Goal: Task Accomplishment & Management: Manage account settings

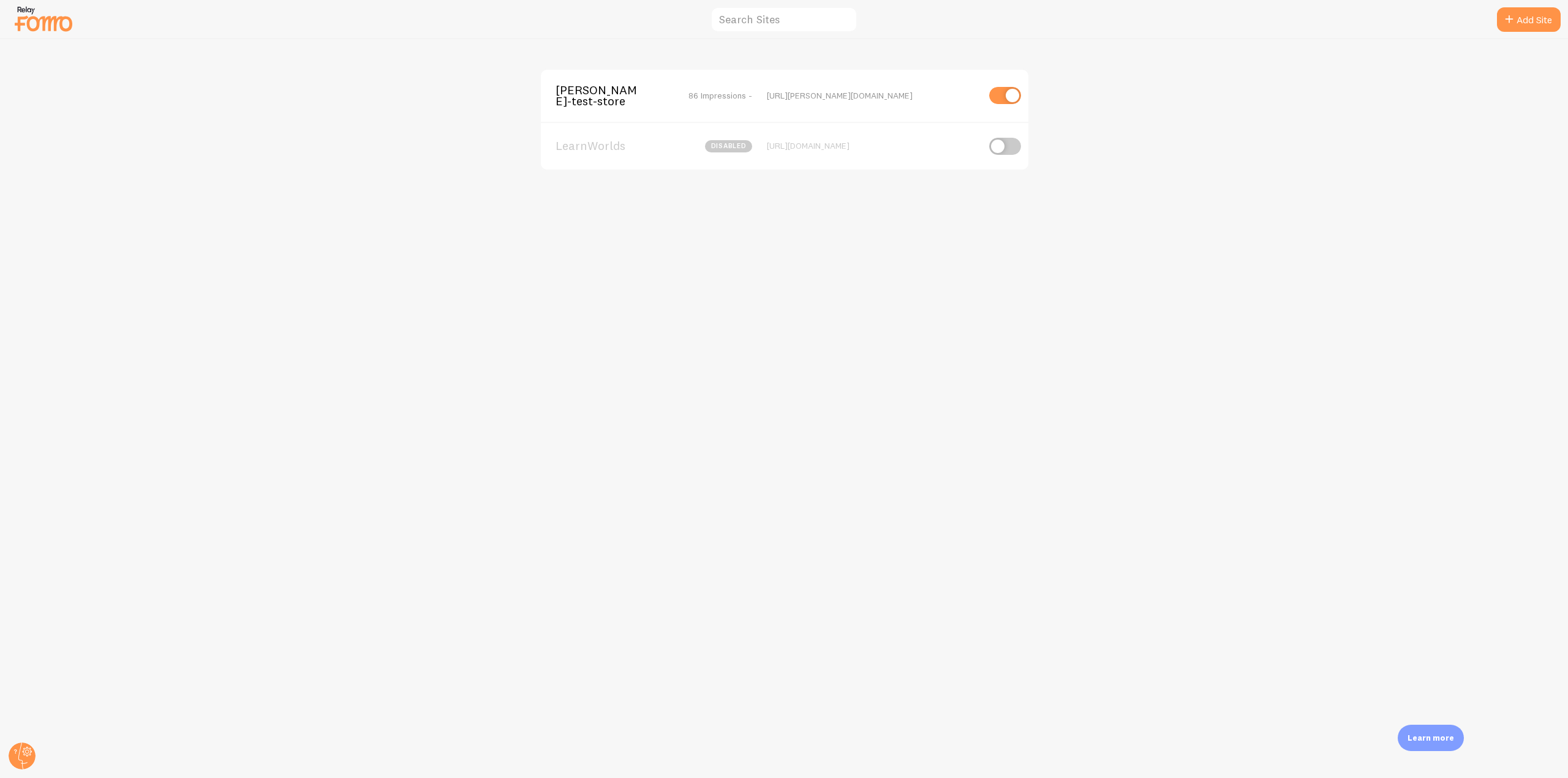
click at [586, 88] on span "[PERSON_NAME]-test-store" at bounding box center [604, 96] width 98 height 22
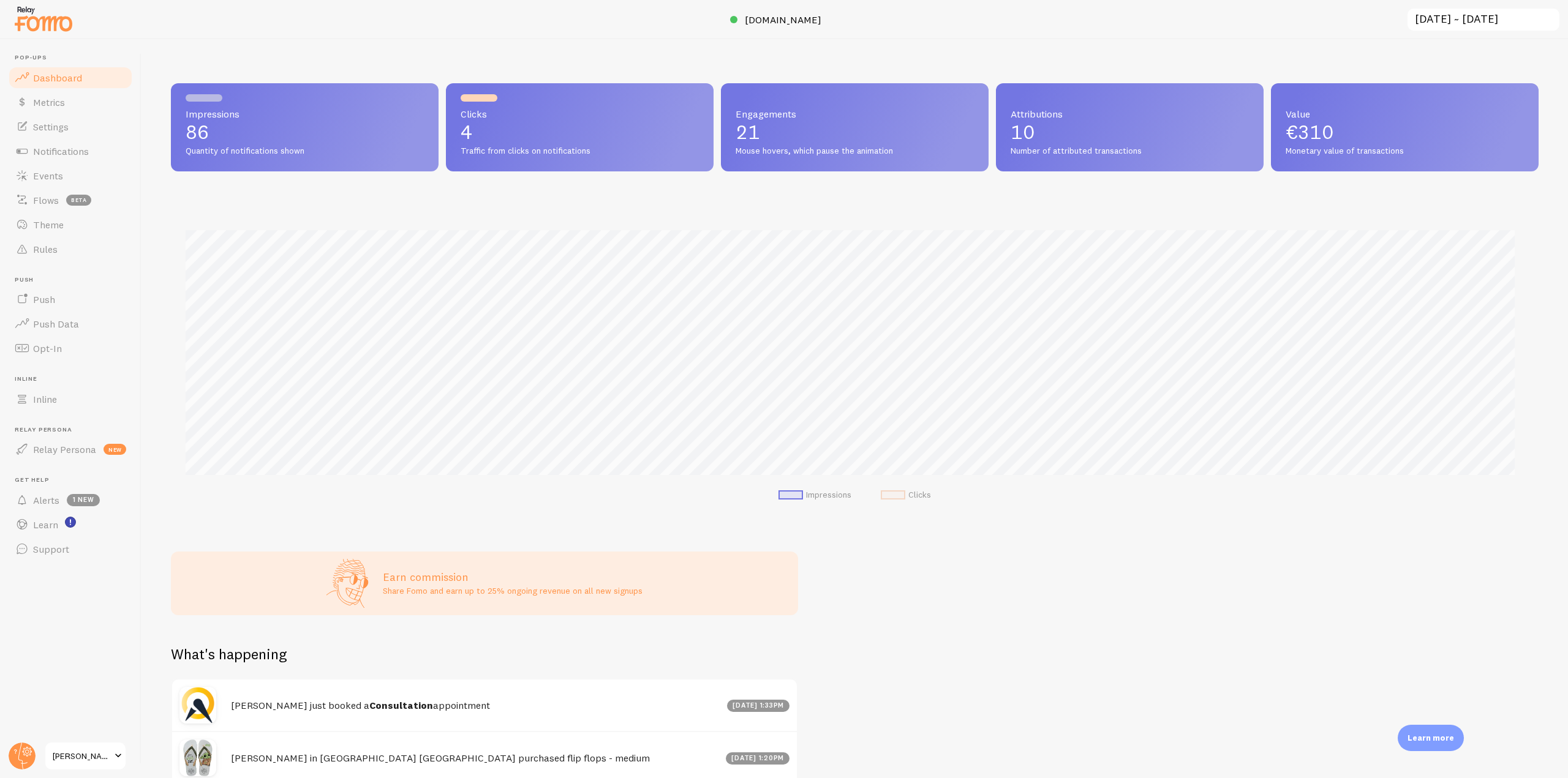
scroll to position [321, 1359]
click at [780, 27] on div at bounding box center [784, 19] width 1568 height 39
click at [781, 13] on link "[DOMAIN_NAME]" at bounding box center [784, 19] width 108 height 14
click at [67, 230] on link "Theme" at bounding box center [70, 224] width 126 height 25
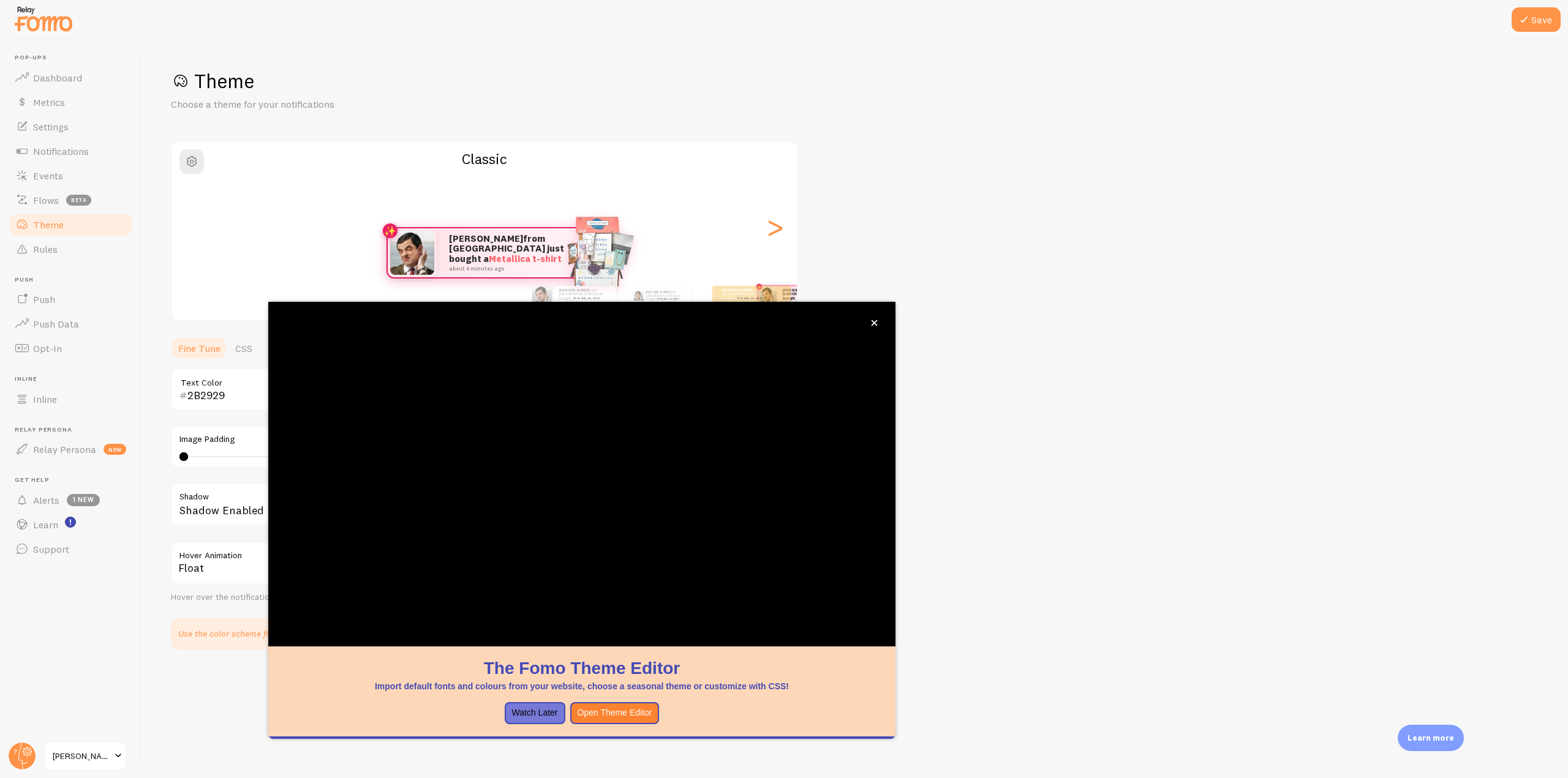
drag, startPoint x: 195, startPoint y: 85, endPoint x: 250, endPoint y: 87, distance: 55.0
click at [250, 87] on h1 "Theme" at bounding box center [854, 81] width 1367 height 25
drag, startPoint x: 454, startPoint y: 161, endPoint x: 566, endPoint y: 180, distance: 113.6
click at [566, 180] on div "Classic [PERSON_NAME] from [GEOGRAPHIC_DATA] just bought a Metallica t-shirt ab…" at bounding box center [484, 231] width 627 height 181
click at [527, 715] on button "Watch Later" at bounding box center [535, 713] width 61 height 22
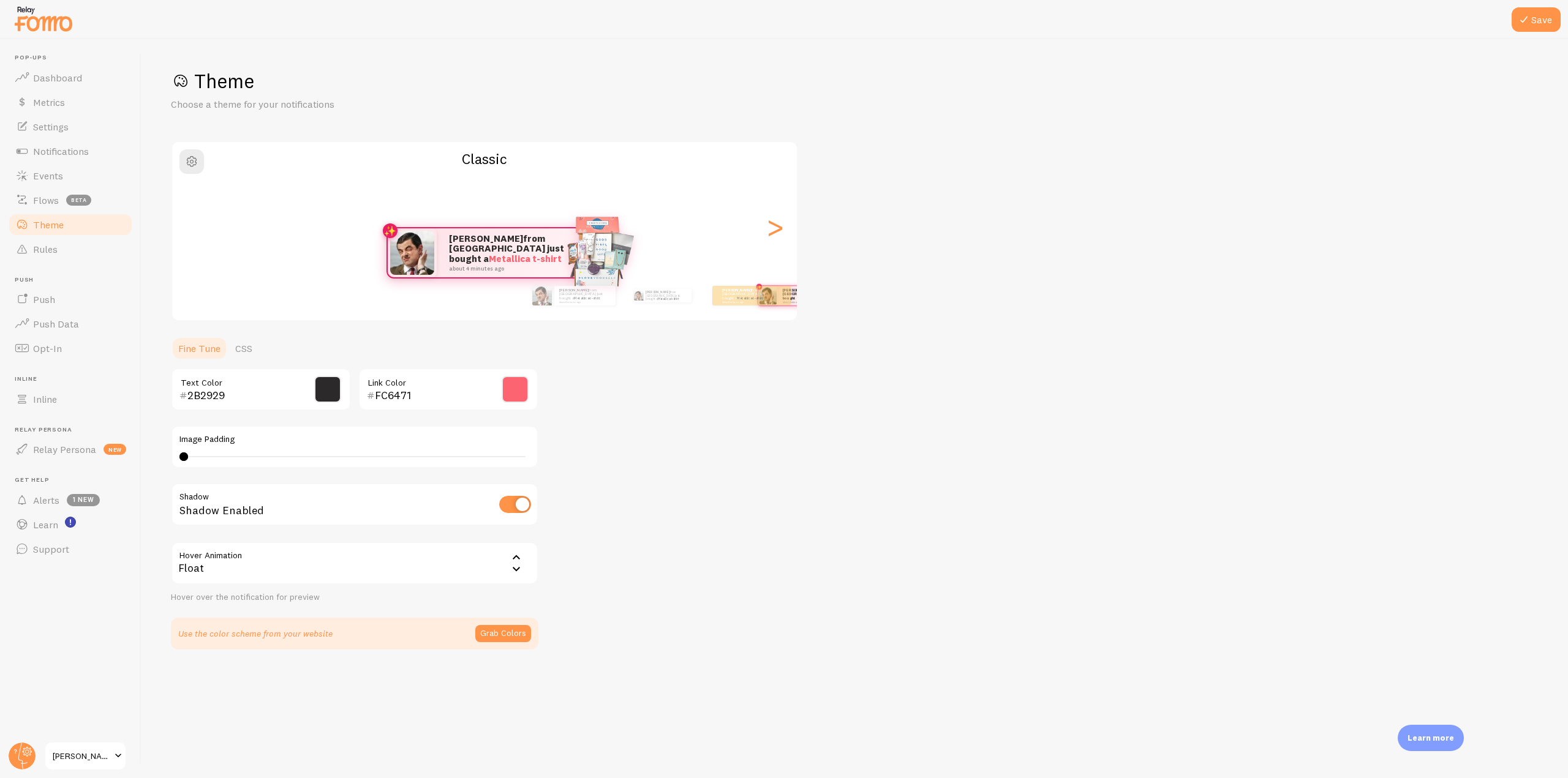
click at [399, 119] on div "Theme Choose a theme for your notifications Classic [PERSON_NAME] from [GEOGRAP…" at bounding box center [854, 359] width 1367 height 581
click at [249, 361] on section "Fine Tune CSS 2B2929 Text Color FC6471 Link Color Image Padding 4 Shadow Shadow…" at bounding box center [355, 493] width 368 height 313
click at [248, 355] on link "CSS" at bounding box center [244, 348] width 32 height 25
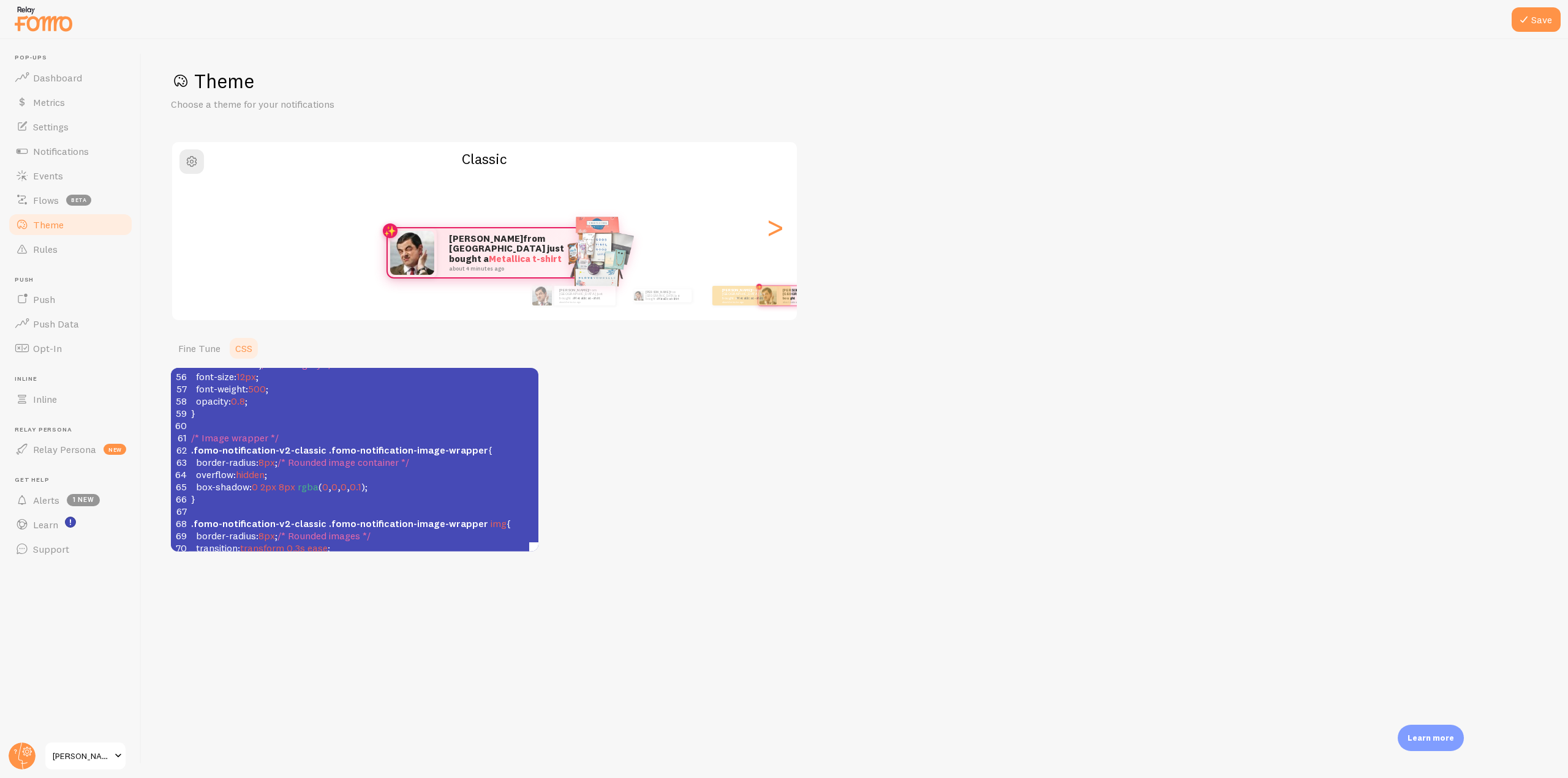
scroll to position [735, 0]
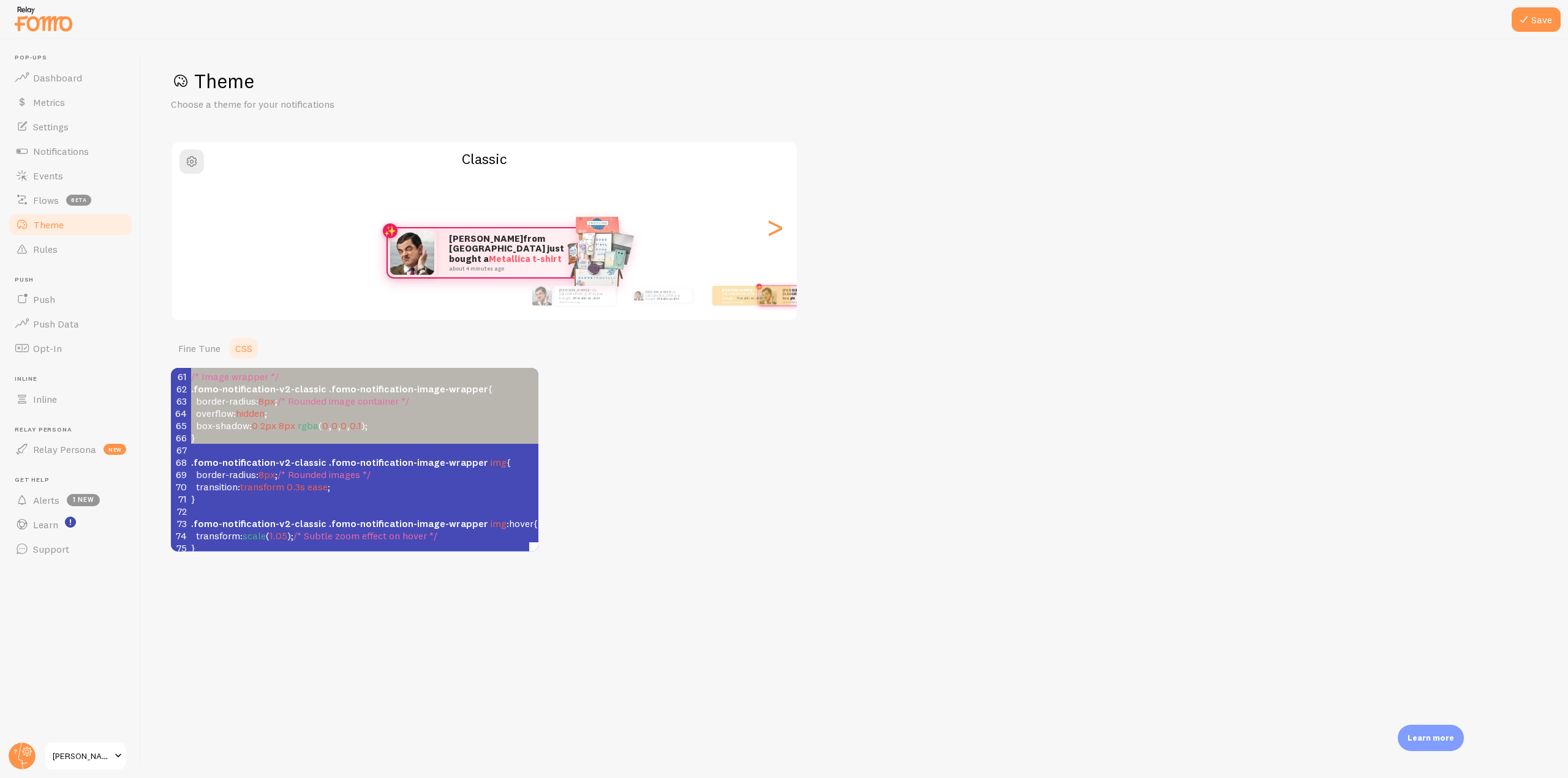
type textarea ".fomo-notification-v2-classic { position: fixed !important; overflow: visible !…"
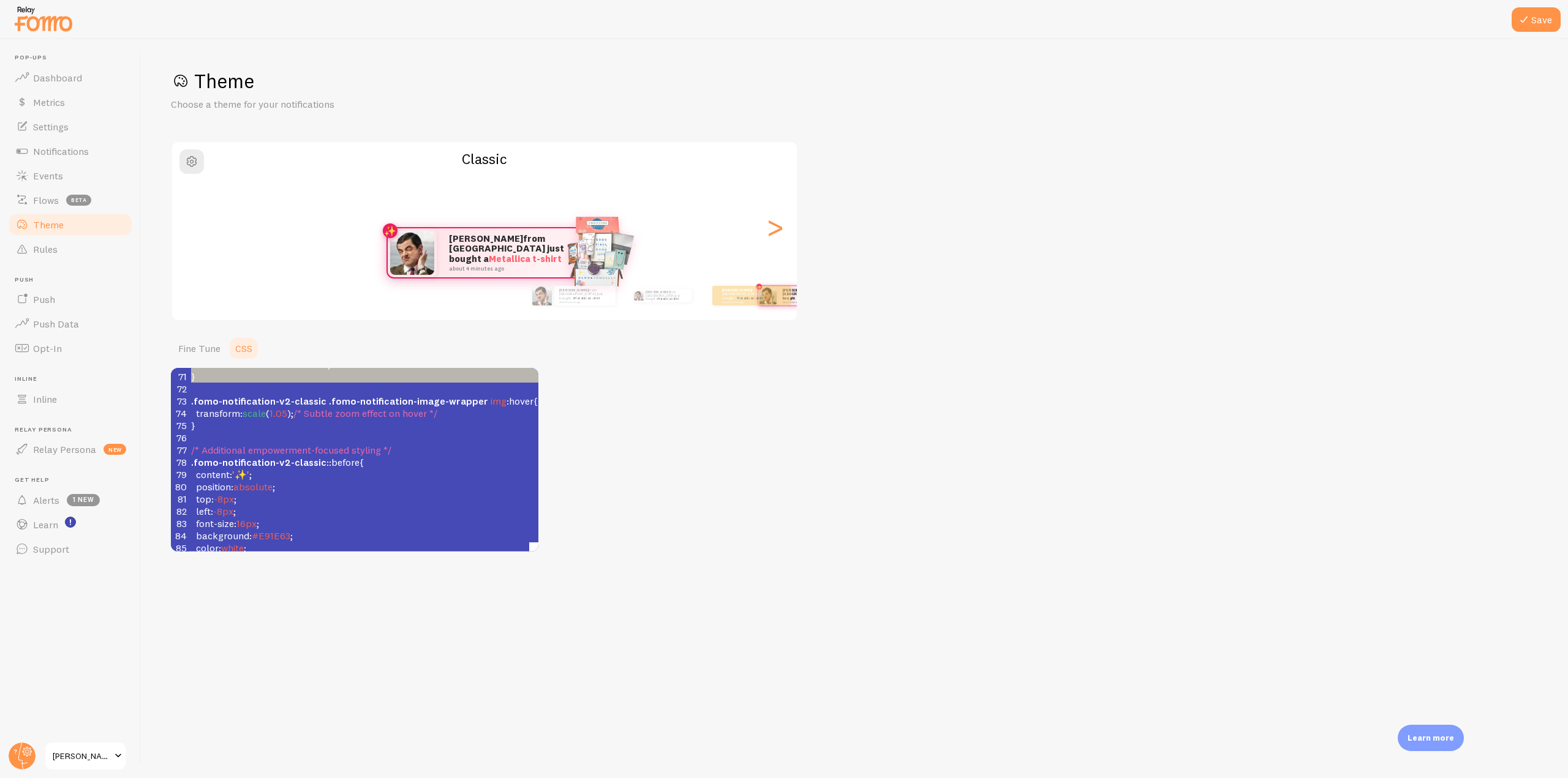
scroll to position [969, 0]
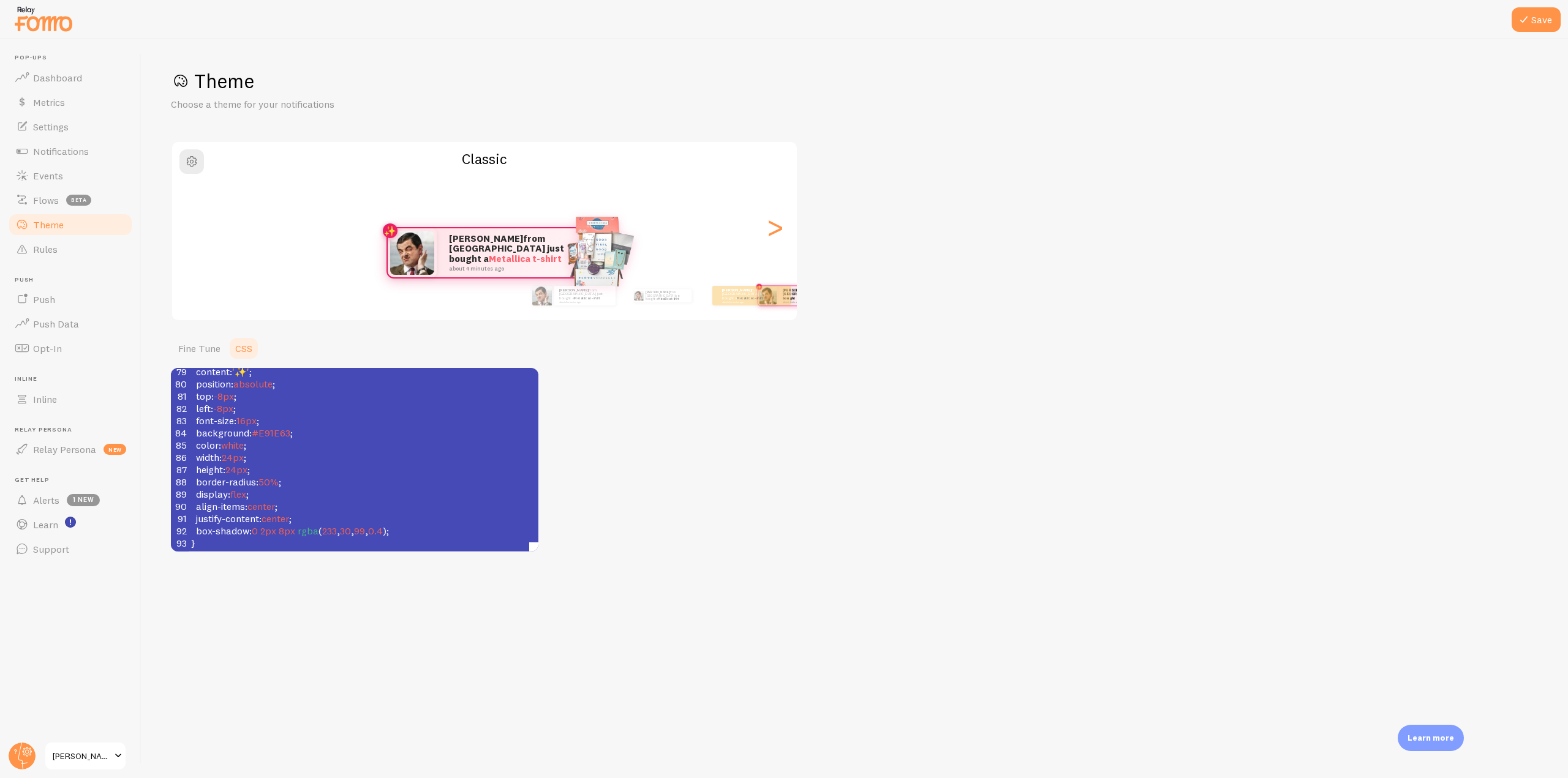
drag, startPoint x: 191, startPoint y: 450, endPoint x: 269, endPoint y: 447, distance: 78.1
click at [651, 391] on div "Theme Choose a theme for your notifications Classic [PERSON_NAME] from [GEOGRAP…" at bounding box center [854, 310] width 1367 height 483
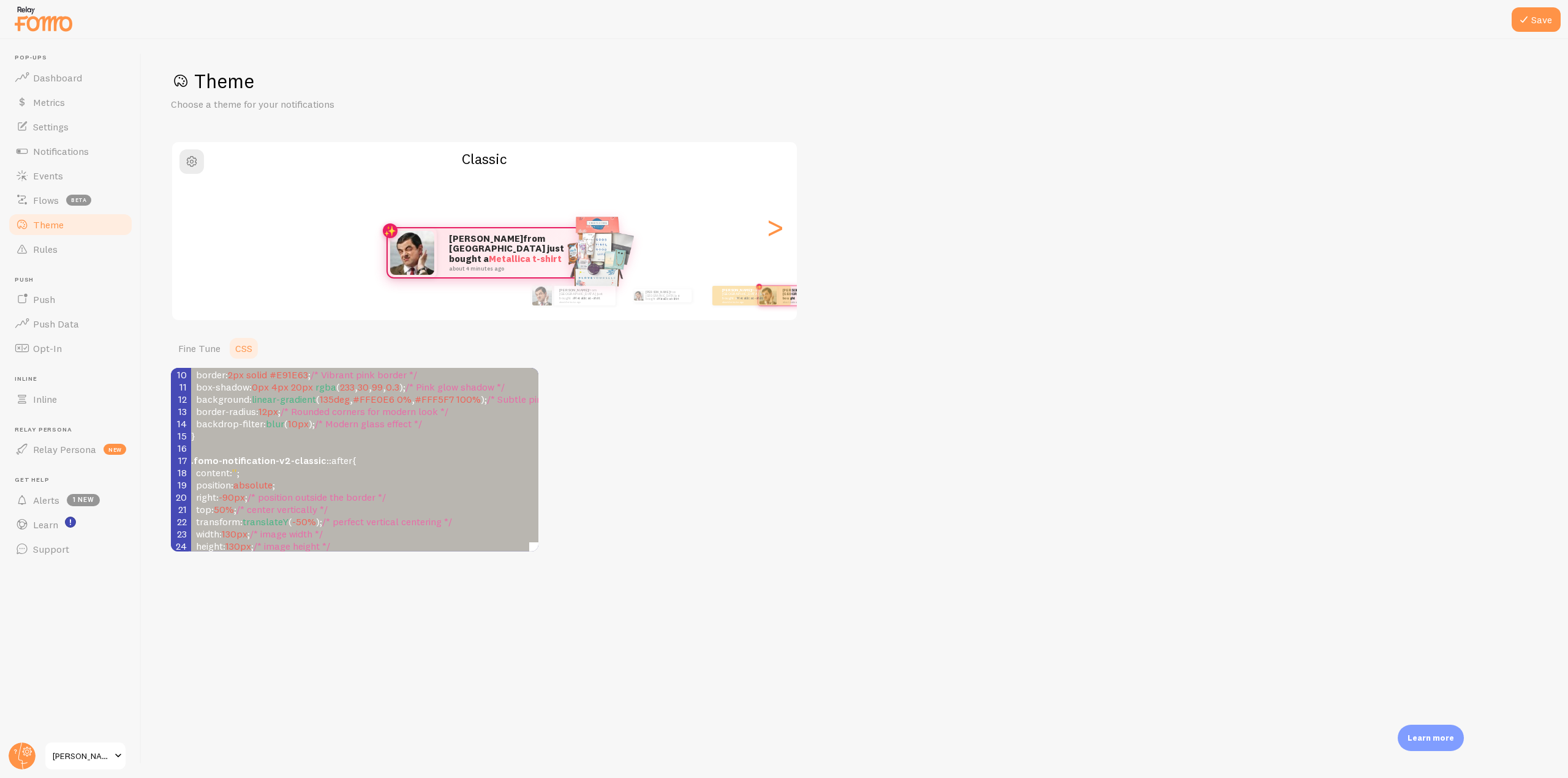
scroll to position [0, 0]
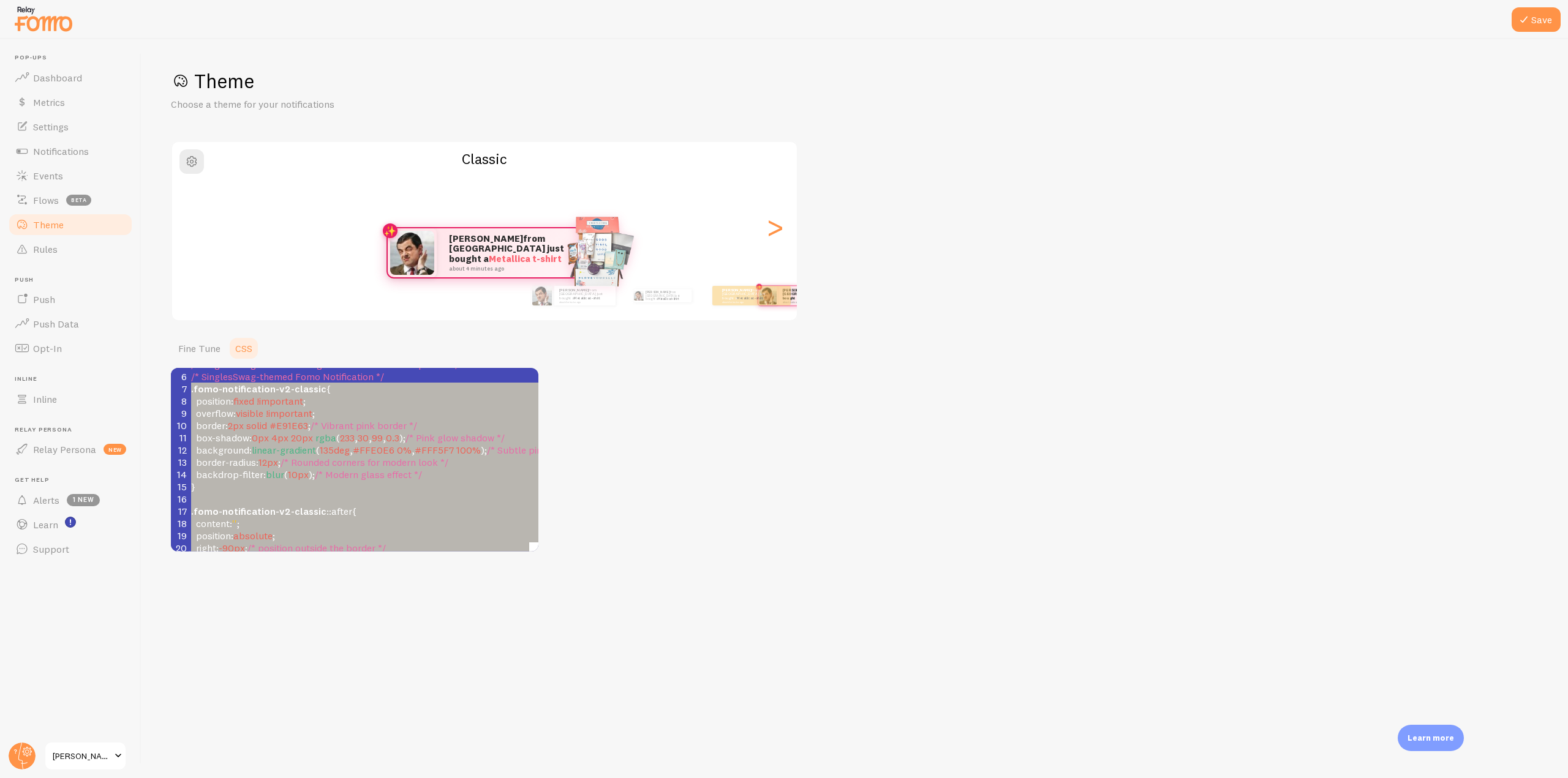
click at [324, 483] on pre "}" at bounding box center [646, 486] width 914 height 12
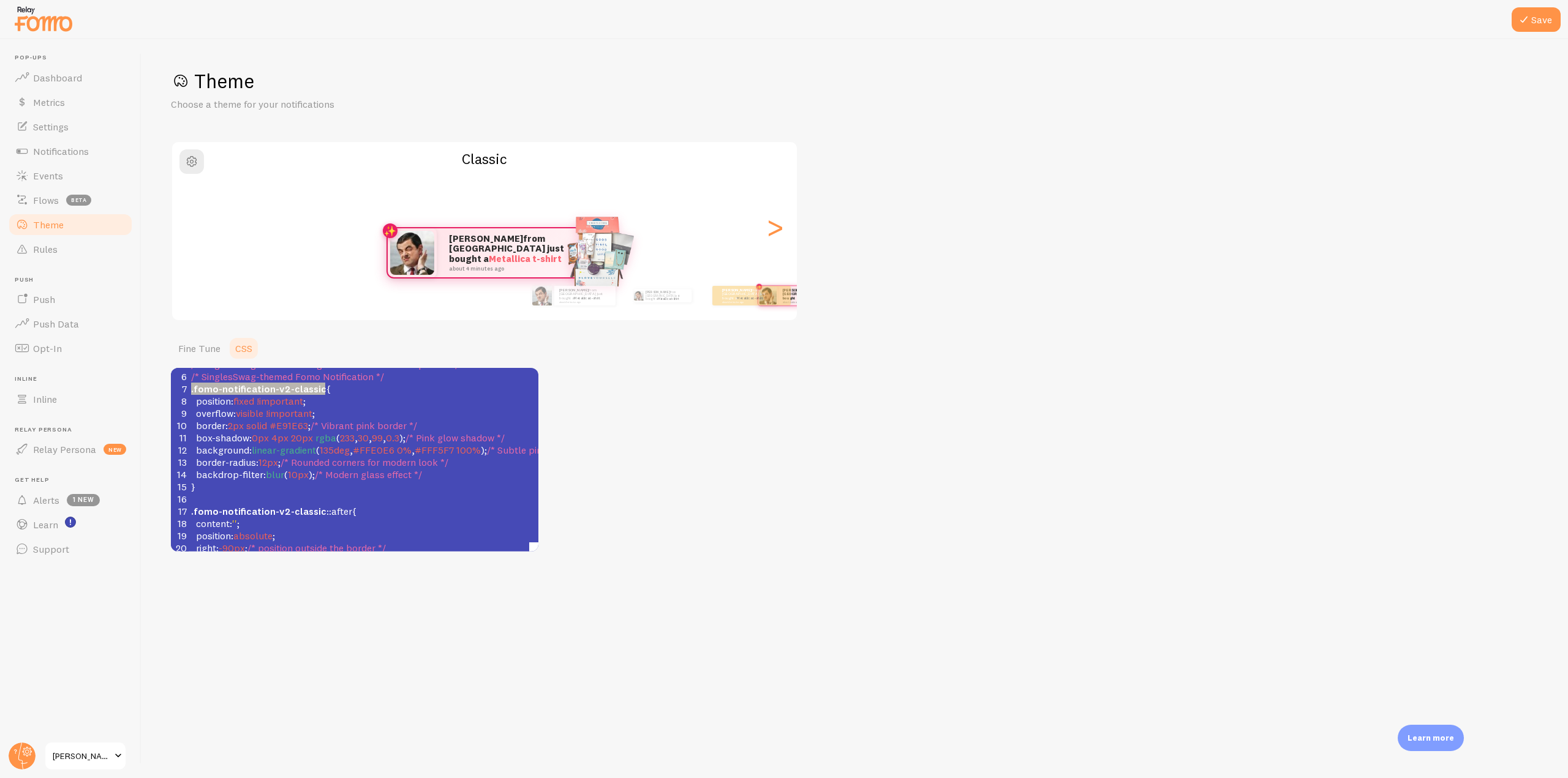
drag, startPoint x: 189, startPoint y: 391, endPoint x: 329, endPoint y: 387, distance: 140.1
click at [329, 387] on pre ".fomo-notification-v2-classic {" at bounding box center [646, 388] width 914 height 12
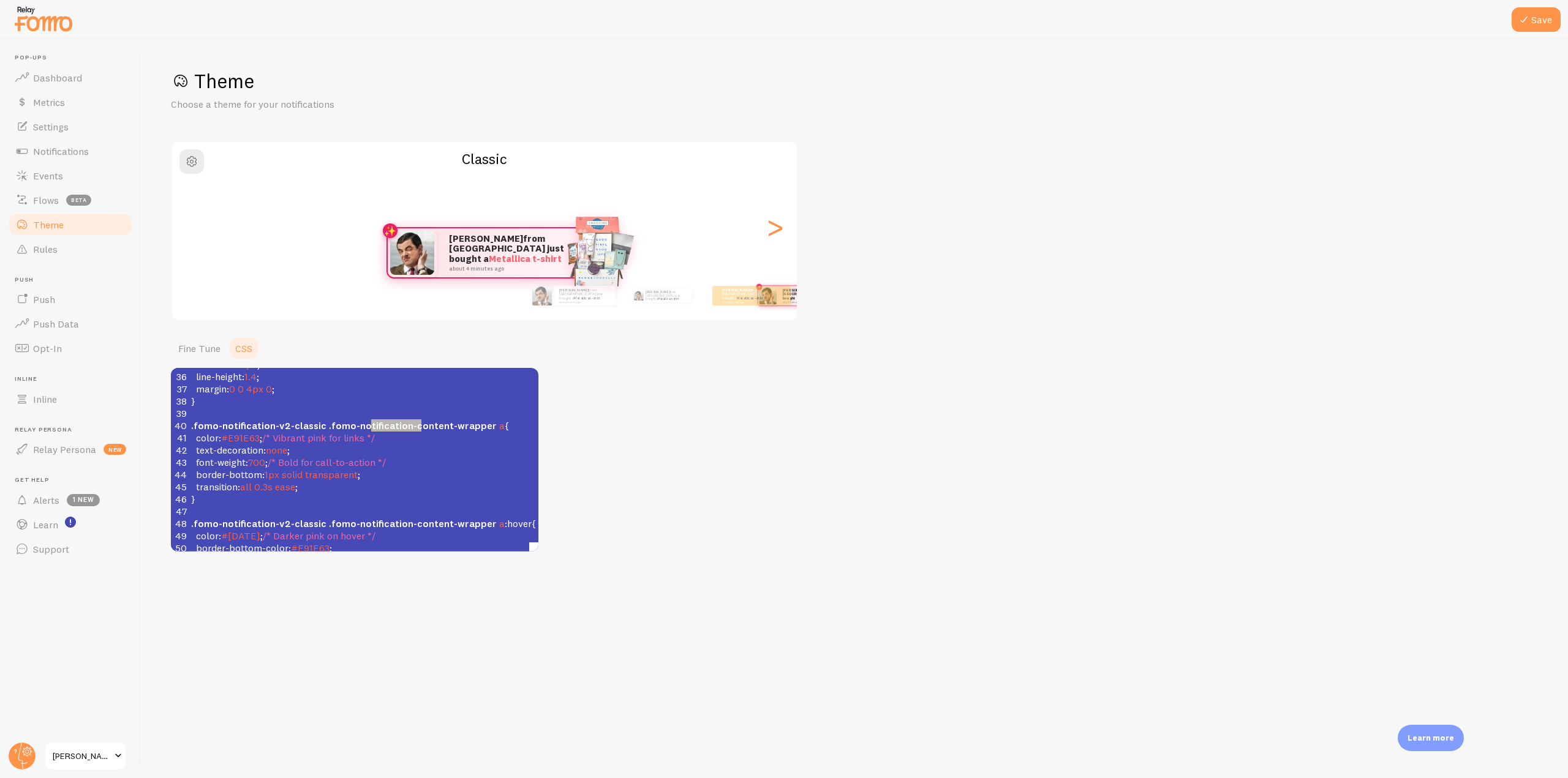
type textarea "ication-content-wrapper a {"
drag, startPoint x: 371, startPoint y: 428, endPoint x: 510, endPoint y: 428, distance: 139.0
click at [510, 428] on pre ".fomo-notification-v2-classic .fomo-notification-content-wrapper a {" at bounding box center [646, 425] width 914 height 12
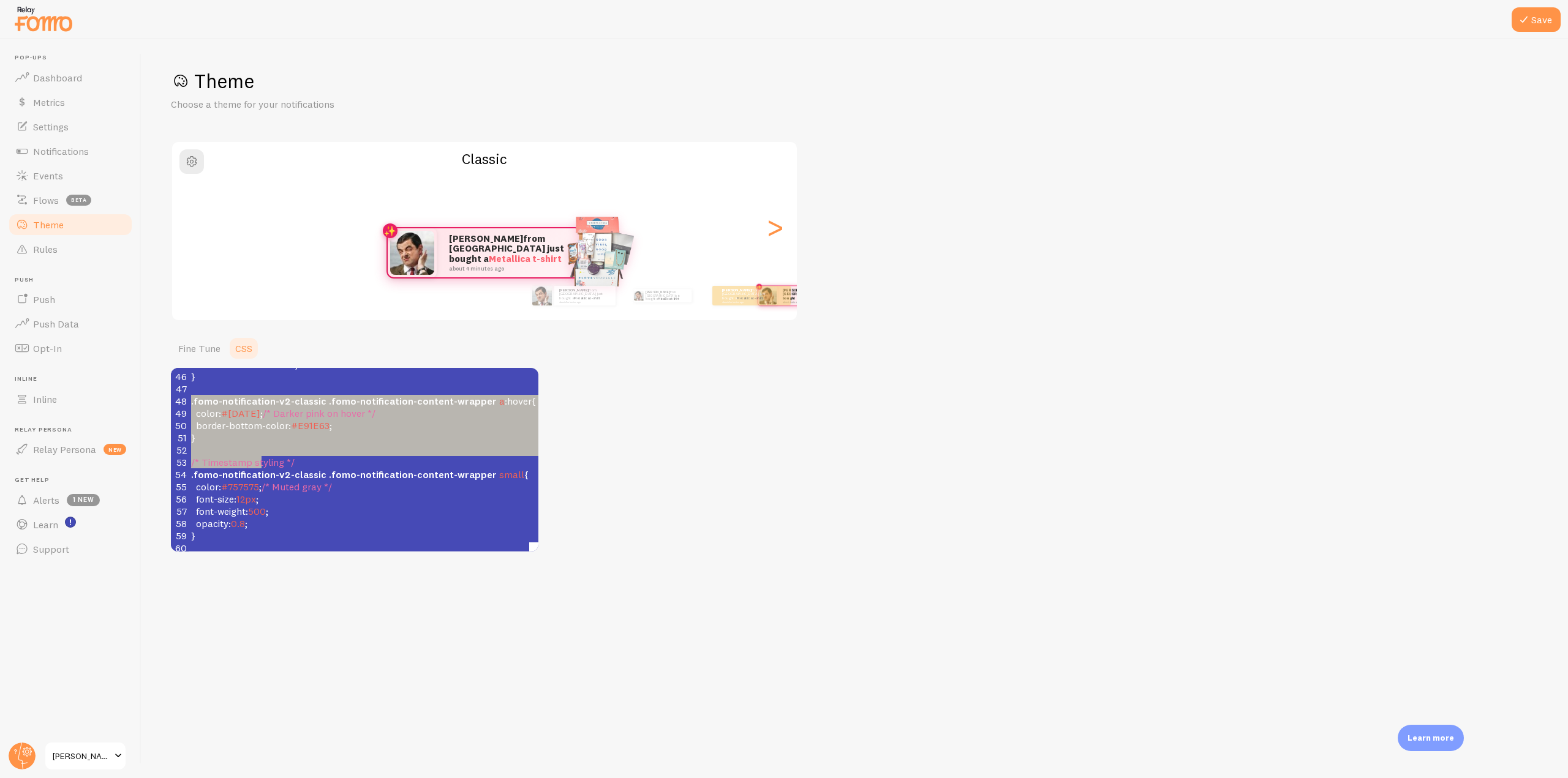
type textarea ".fomo-notification-v2-classic .fomo-notification-content-wrapper a:hover { colo…"
drag, startPoint x: 189, startPoint y: 403, endPoint x: 261, endPoint y: 463, distance: 93.7
click at [261, 463] on div "25 background : url ( '[URL][DOMAIN_NAME][DOMAIN_NAME]' ) no-repeat center cent…" at bounding box center [646, 407] width 914 height 588
click at [778, 232] on div ">" at bounding box center [774, 227] width 14 height 88
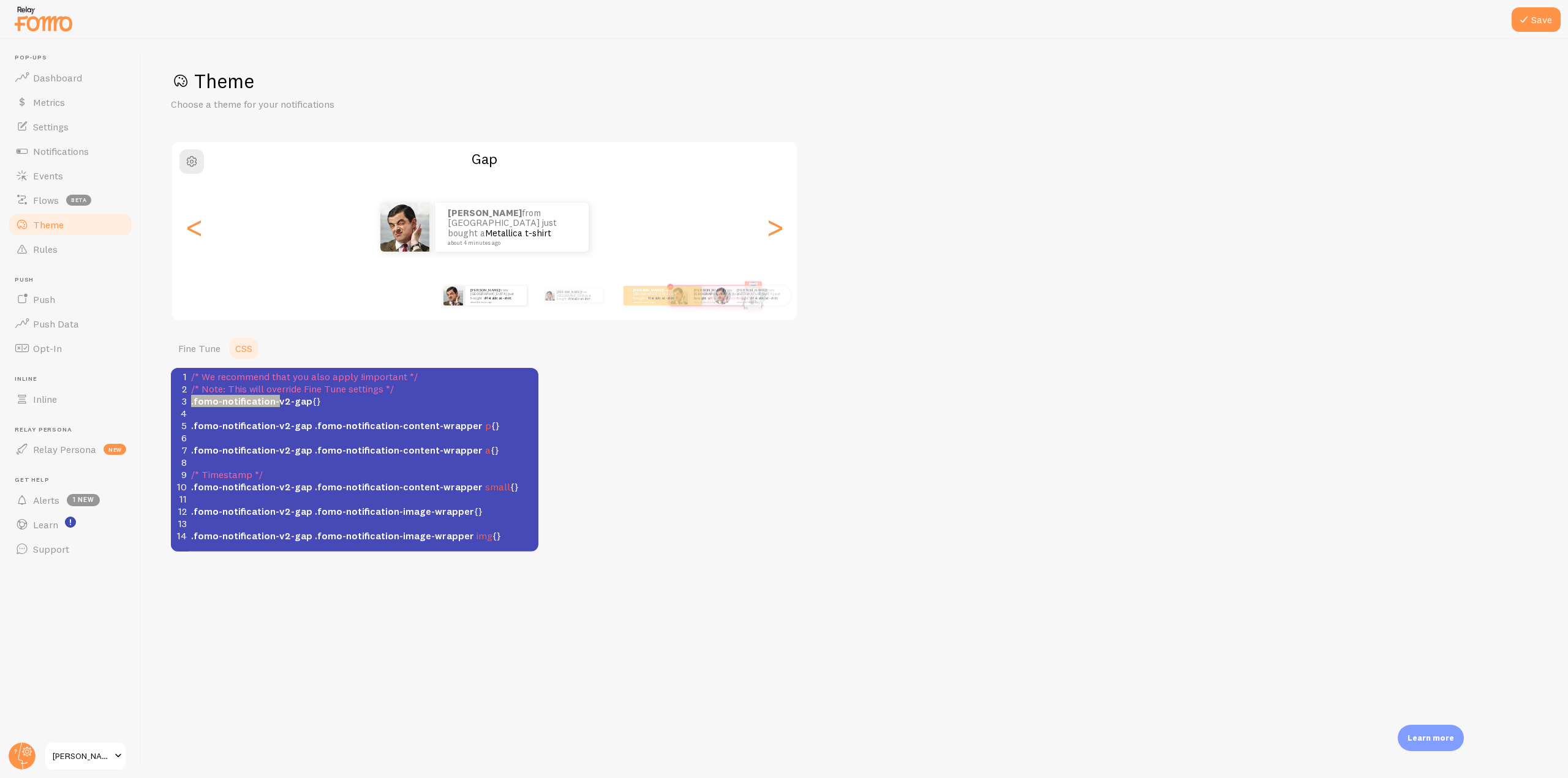
type textarea ".fomo-notification-v2-gap {}"
drag, startPoint x: 189, startPoint y: 403, endPoint x: 332, endPoint y: 403, distance: 143.0
click at [332, 403] on pre ".fomo-notification-v2-gap {}" at bounding box center [368, 400] width 359 height 12
type textarea "o-notification-content-wrapper p {}"
drag, startPoint x: 269, startPoint y: 431, endPoint x: 324, endPoint y: 427, distance: 55.1
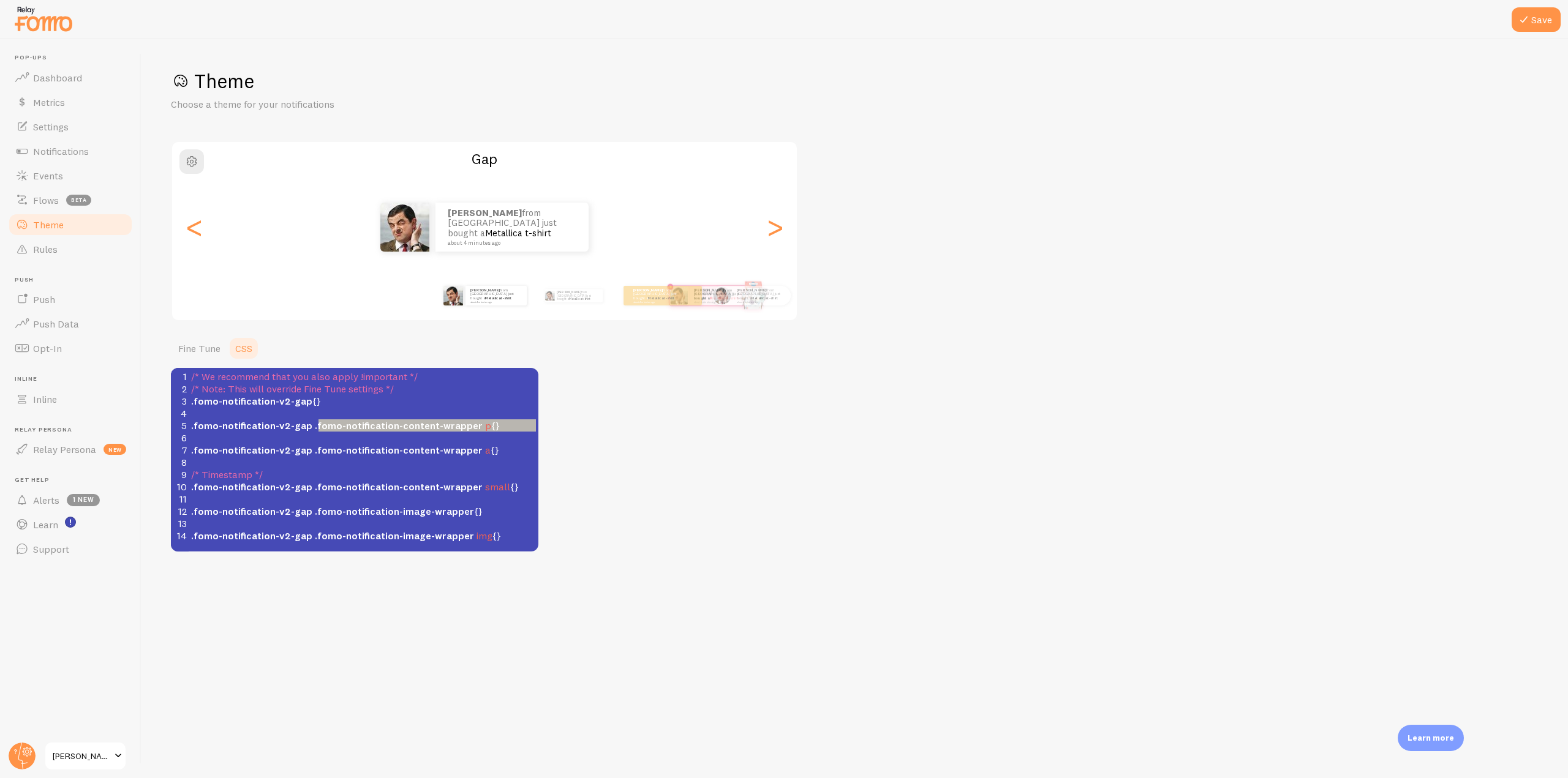
click at [324, 427] on div "1 /* We recommend that you also apply !important */ 2 /* Note: This will overri…" at bounding box center [368, 456] width 359 height 172
click at [315, 441] on pre "​" at bounding box center [368, 437] width 359 height 12
type textarea "n-v2-g"
drag, startPoint x: 266, startPoint y: 431, endPoint x: 293, endPoint y: 431, distance: 27.0
click at [293, 431] on span ".fomo-notification-v2-gap" at bounding box center [252, 425] width 121 height 12
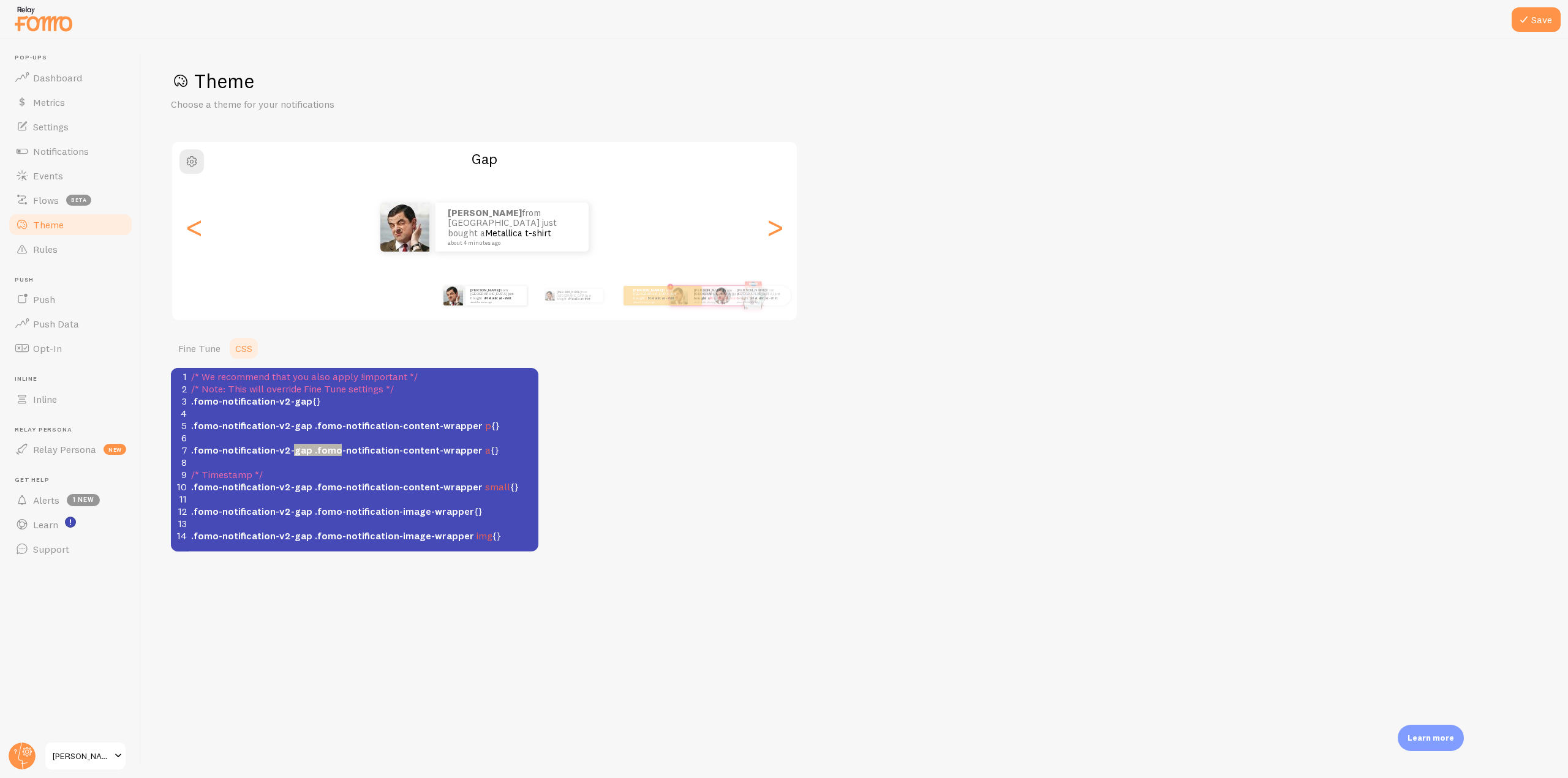
type textarea "ap .fomo-notification"
drag, startPoint x: 292, startPoint y: 448, endPoint x: 387, endPoint y: 448, distance: 95.0
click at [387, 448] on span ".fomo-notification-v2-gap .fomo-notification-content-wrapper a {}" at bounding box center [344, 450] width 308 height 12
click at [190, 231] on div "<" at bounding box center [194, 227] width 14 height 88
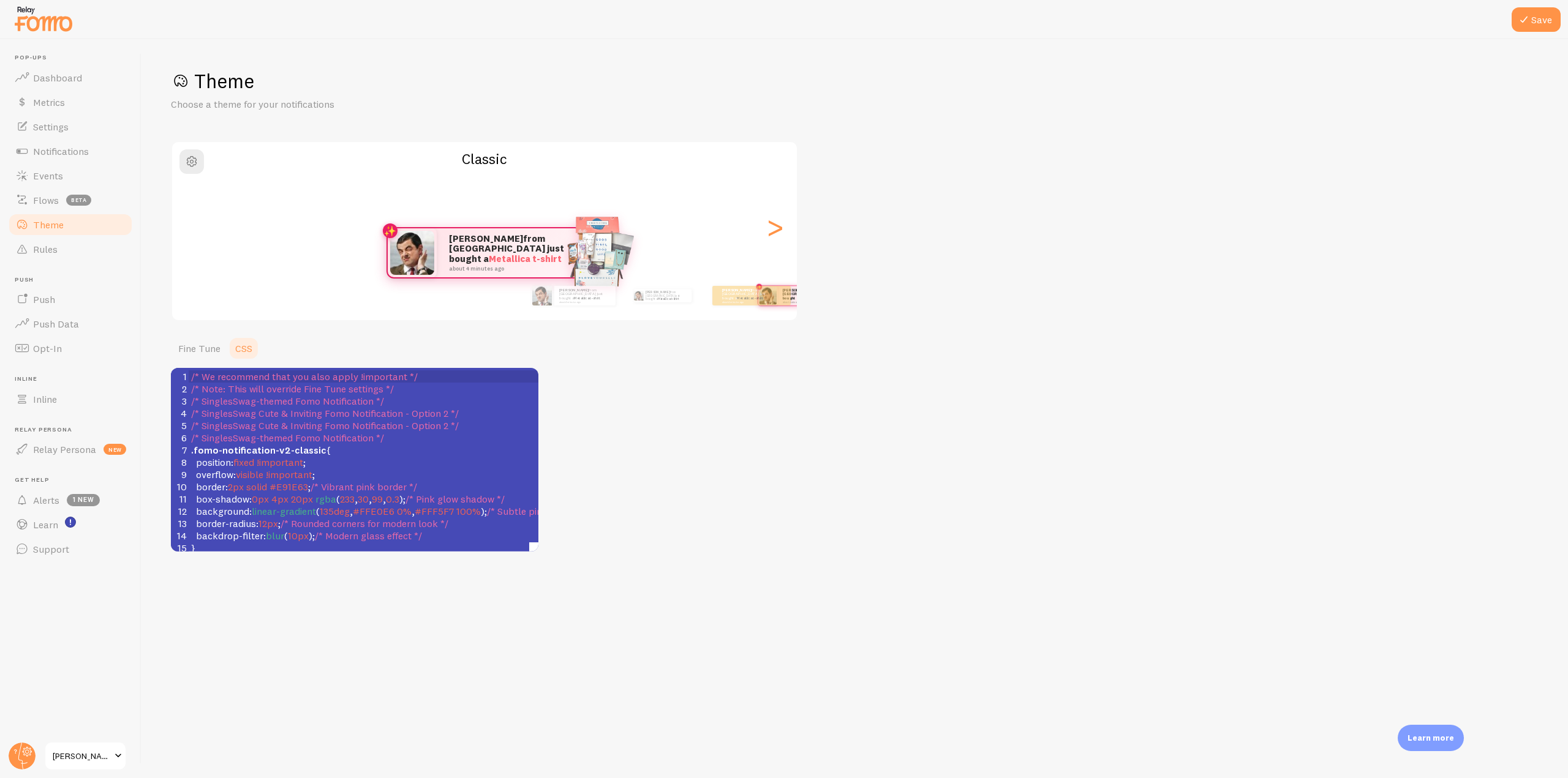
drag, startPoint x: 460, startPoint y: 159, endPoint x: 527, endPoint y: 162, distance: 67.1
click at [527, 162] on h2 "Classic" at bounding box center [484, 159] width 625 height 19
click at [481, 176] on div "Classic [PERSON_NAME] from [GEOGRAPHIC_DATA] just bought a Metallica t-shirt ab…" at bounding box center [484, 231] width 627 height 181
drag, startPoint x: 466, startPoint y: 161, endPoint x: 526, endPoint y: 161, distance: 60.0
click at [526, 161] on h2 "Classic" at bounding box center [484, 159] width 625 height 19
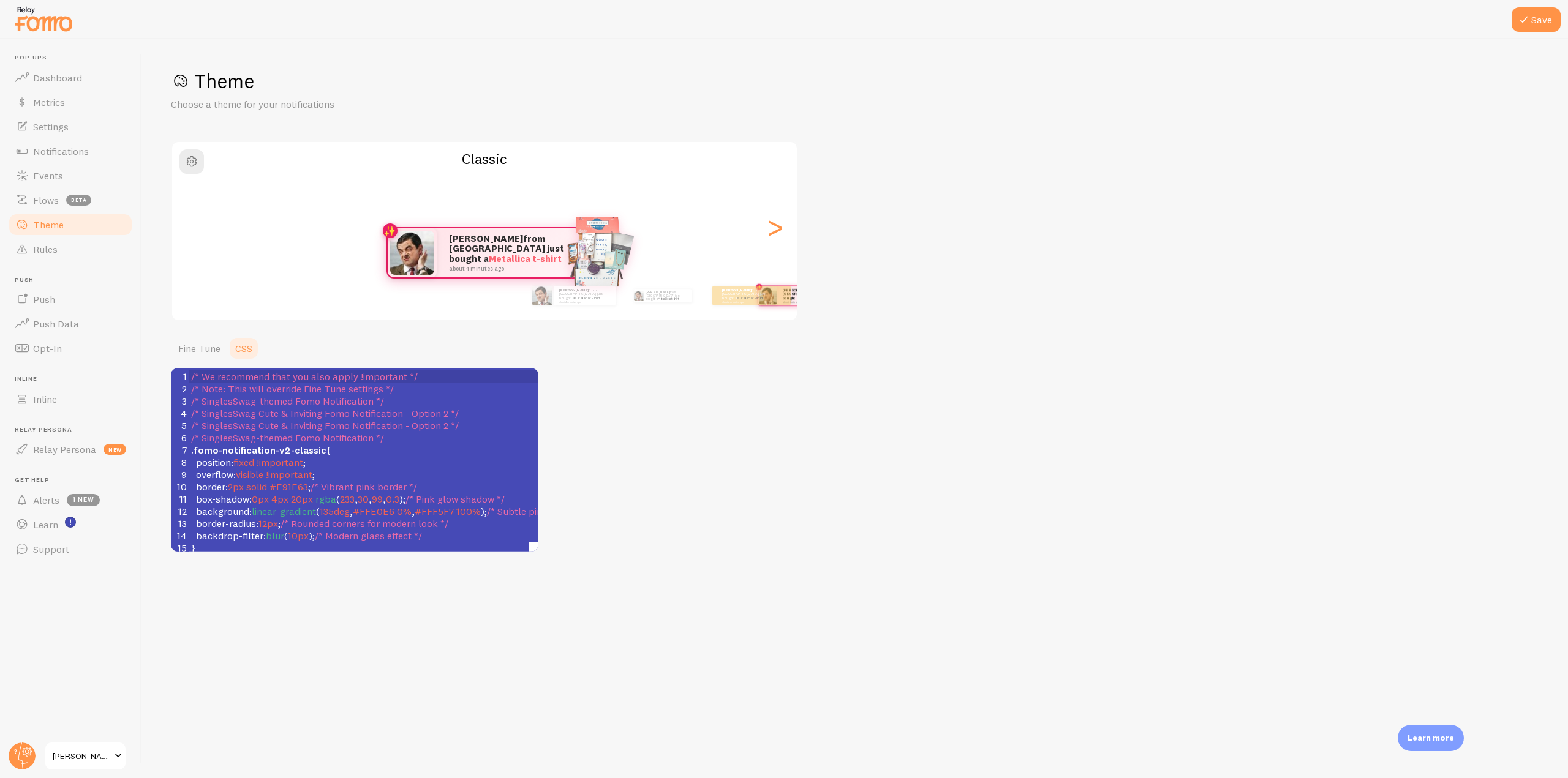
click at [491, 164] on h2 "Classic" at bounding box center [484, 159] width 625 height 19
drag, startPoint x: 457, startPoint y: 159, endPoint x: 595, endPoint y: 177, distance: 139.2
click at [526, 156] on h2 "Classic" at bounding box center [484, 159] width 625 height 19
click at [771, 236] on div ">" at bounding box center [774, 227] width 14 height 88
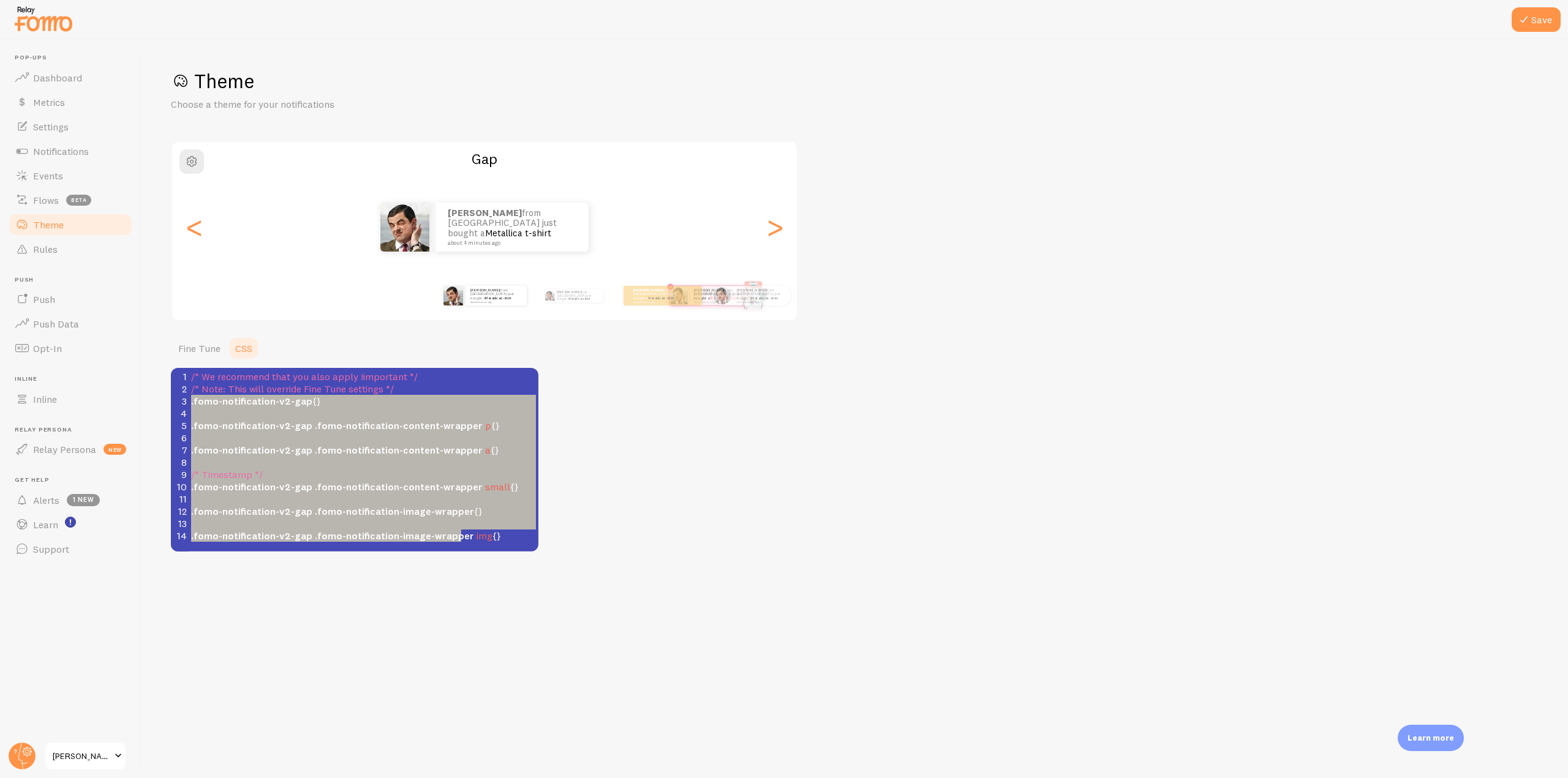
type textarea ".fomo-notification-v2-gap {} .fomo-notification-v2-gap .fomo-notification-conte…"
drag, startPoint x: 189, startPoint y: 399, endPoint x: 499, endPoint y: 536, distance: 338.9
click at [499, 536] on div "1 /* We recommend that you also apply !important */ 2 /* Note: This will overri…" at bounding box center [368, 456] width 359 height 172
click at [192, 229] on div "<" at bounding box center [194, 227] width 14 height 88
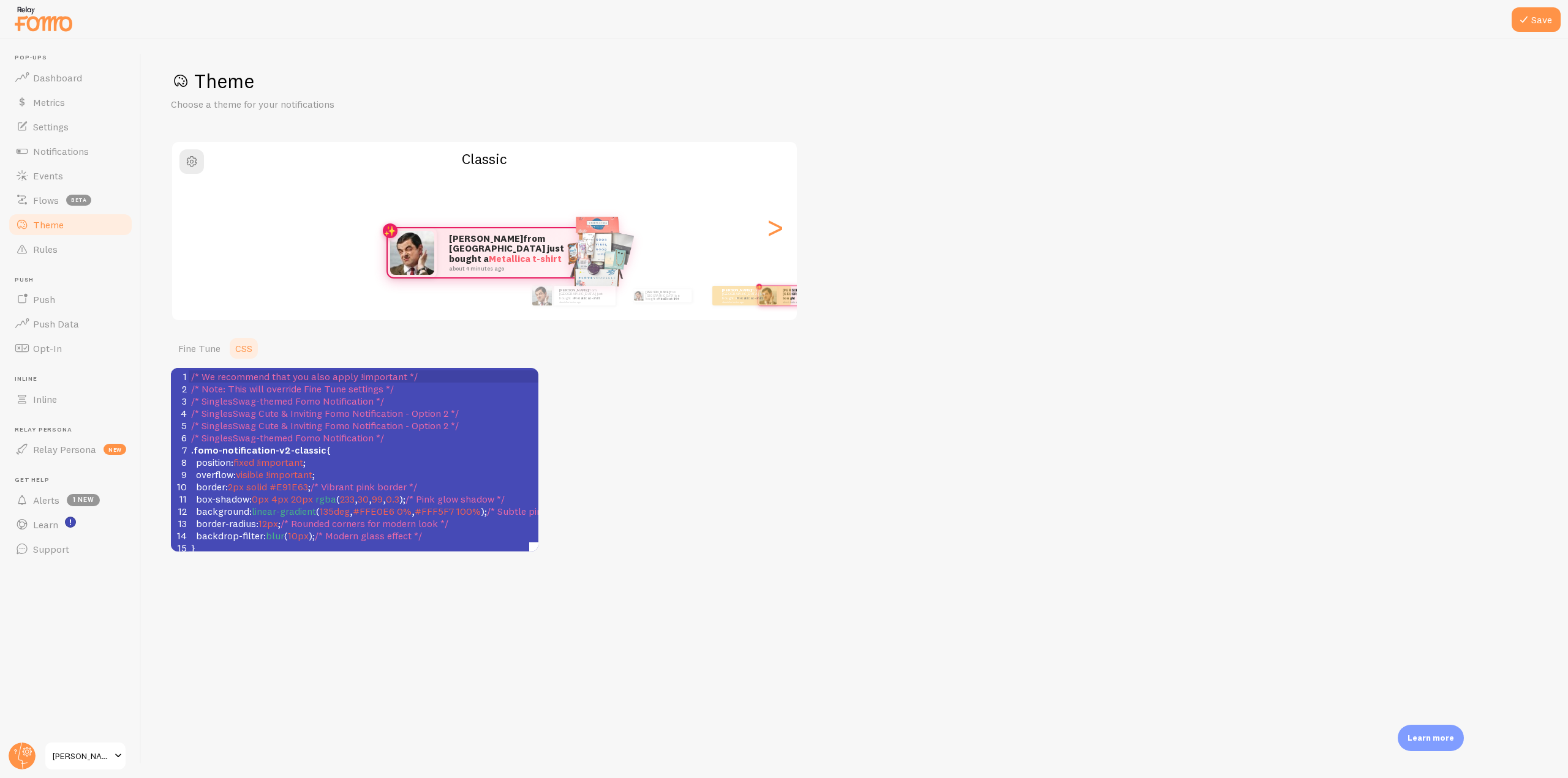
click at [202, 466] on span "position" at bounding box center [213, 462] width 35 height 12
type textarea "position"
click at [202, 466] on span "position" at bounding box center [213, 462] width 35 height 12
click at [240, 466] on span "fixed" at bounding box center [244, 462] width 21 height 12
type textarea "fixed"
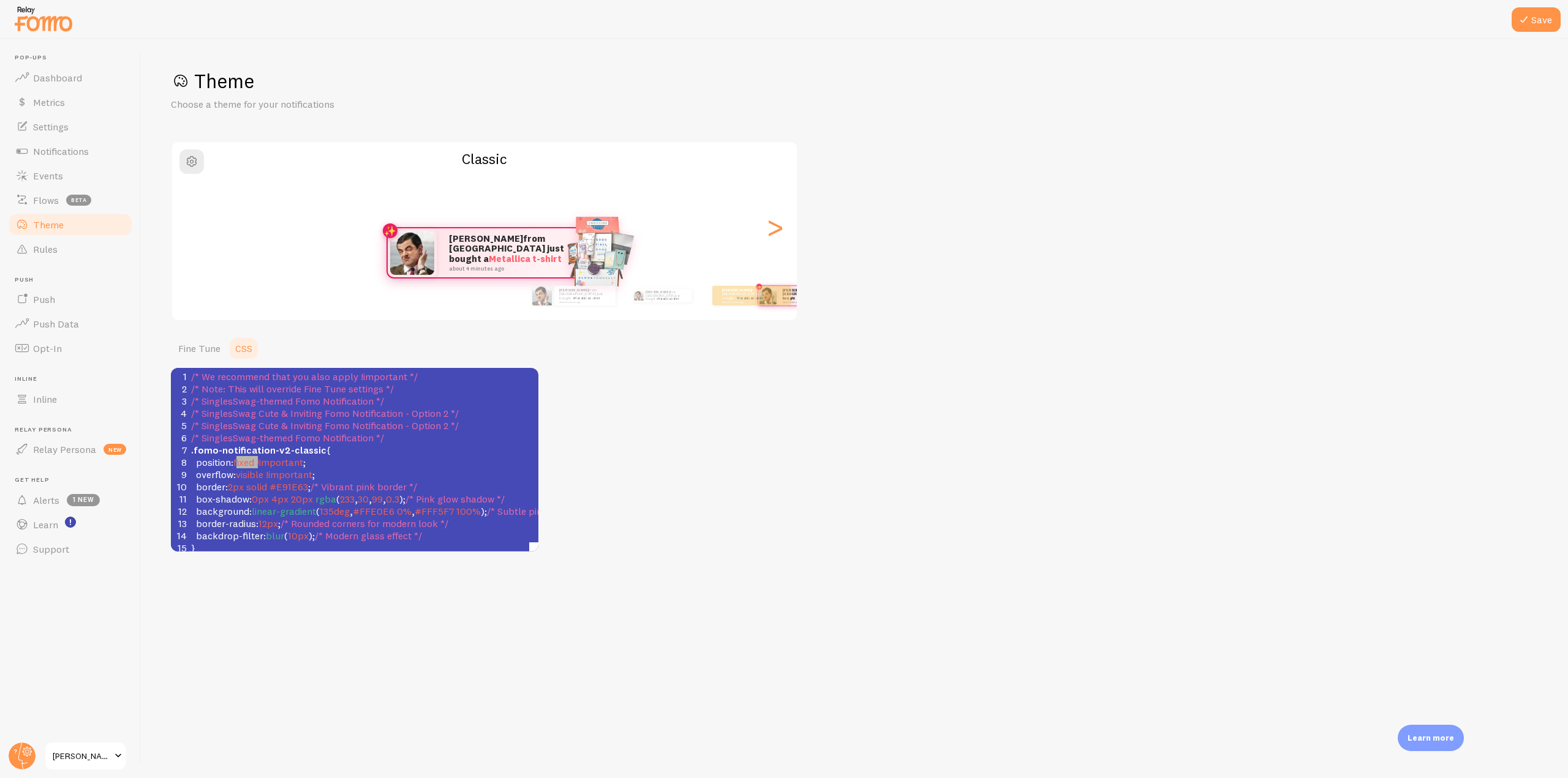
click at [240, 466] on span "fixed" at bounding box center [244, 462] width 21 height 12
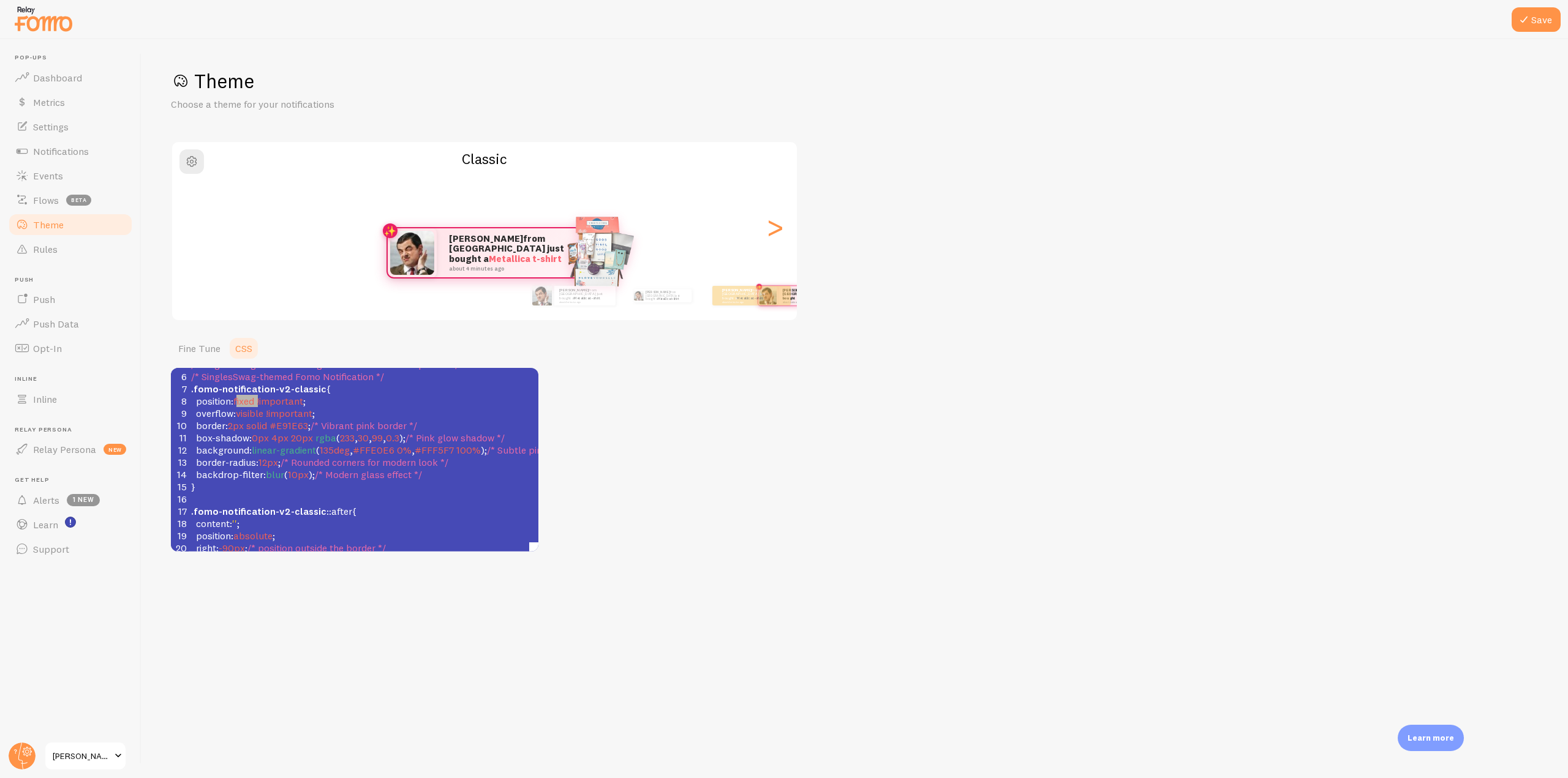
scroll to position [122, 0]
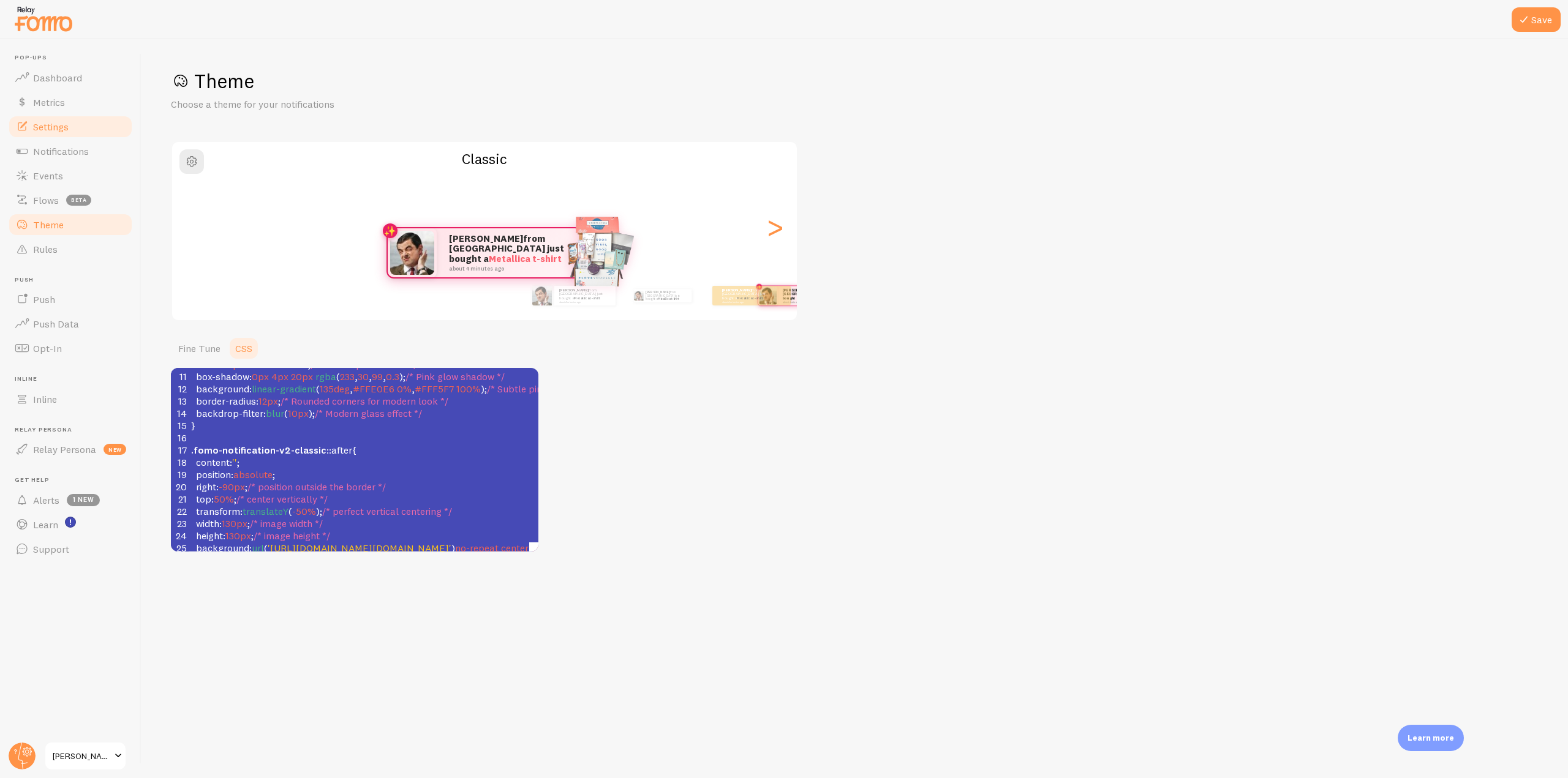
click at [61, 121] on span "Settings" at bounding box center [50, 126] width 35 height 12
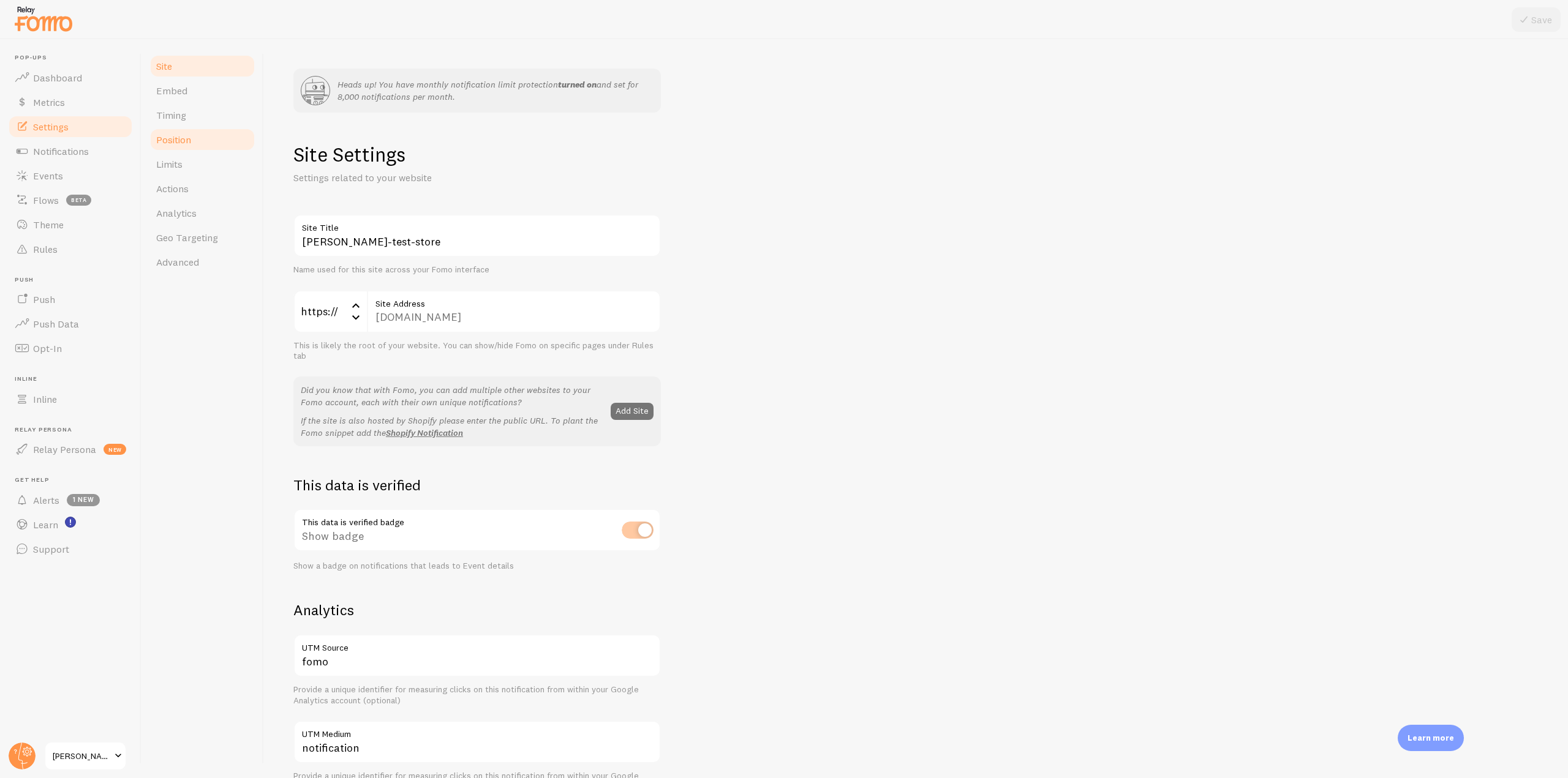
click at [198, 150] on link "Position" at bounding box center [202, 139] width 107 height 25
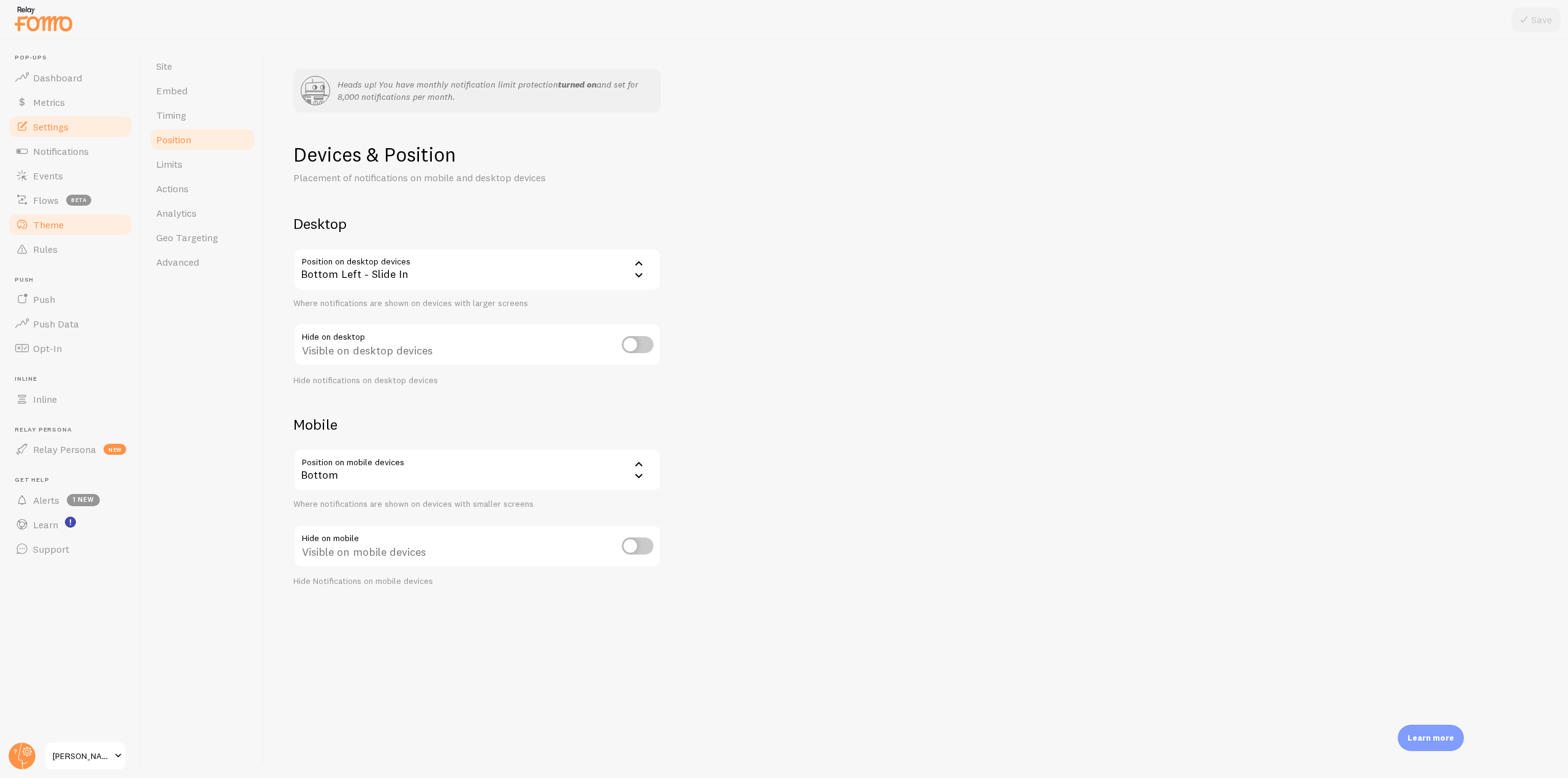
click at [65, 231] on link "Theme" at bounding box center [70, 224] width 126 height 25
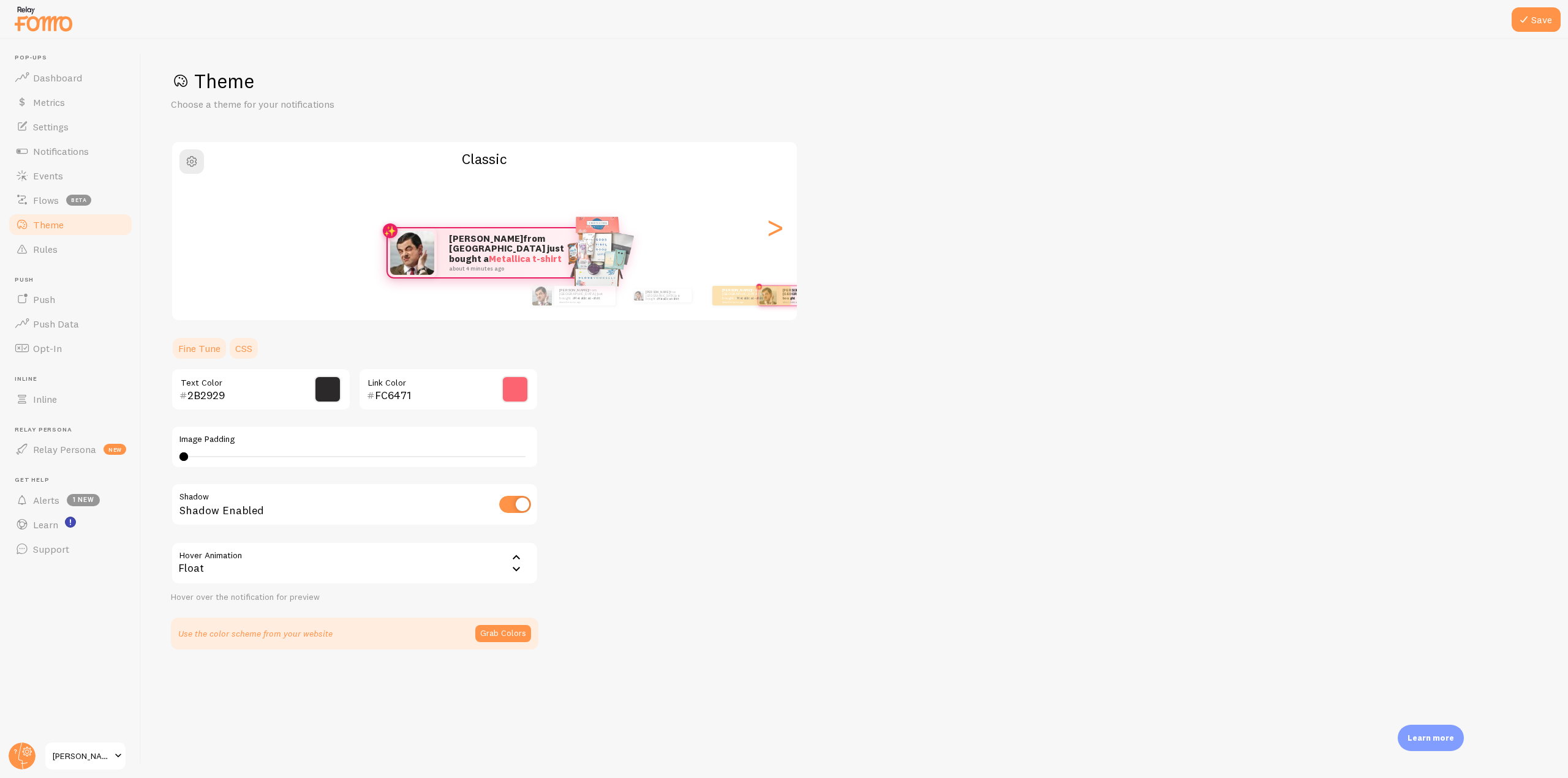
click at [248, 347] on link "CSS" at bounding box center [244, 348] width 32 height 25
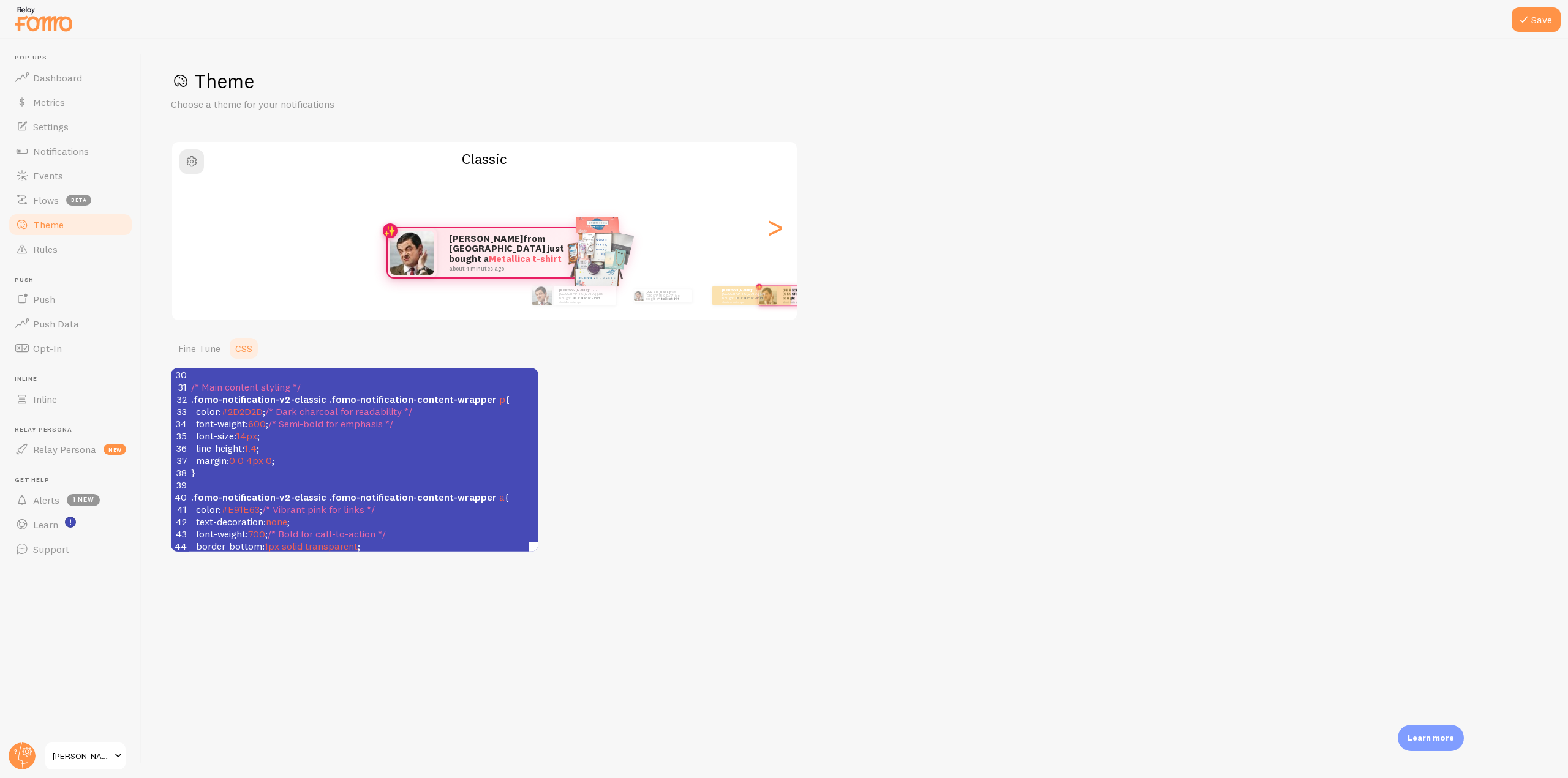
scroll to position [235, 0]
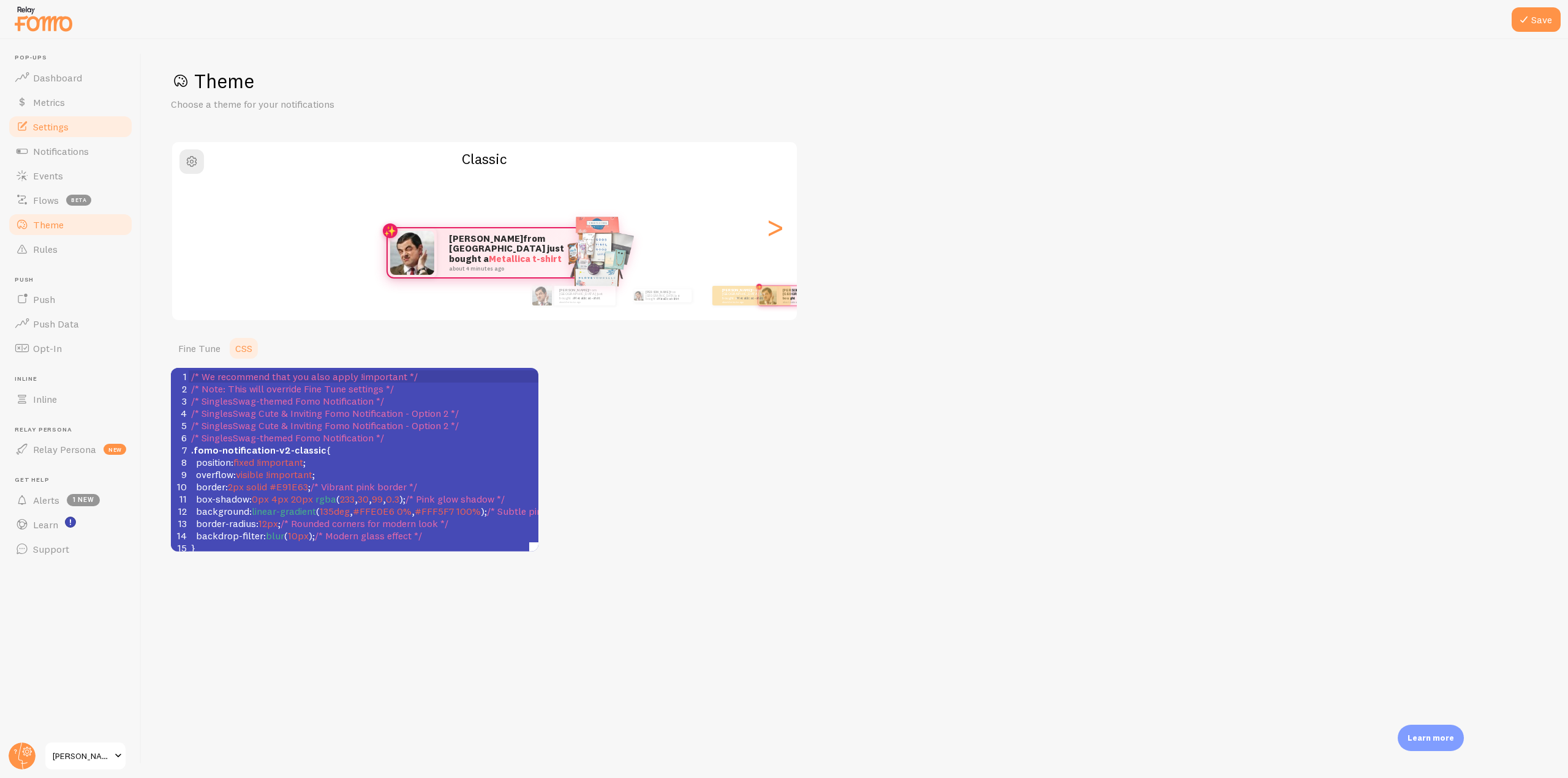
click at [64, 129] on span "Settings" at bounding box center [50, 126] width 35 height 12
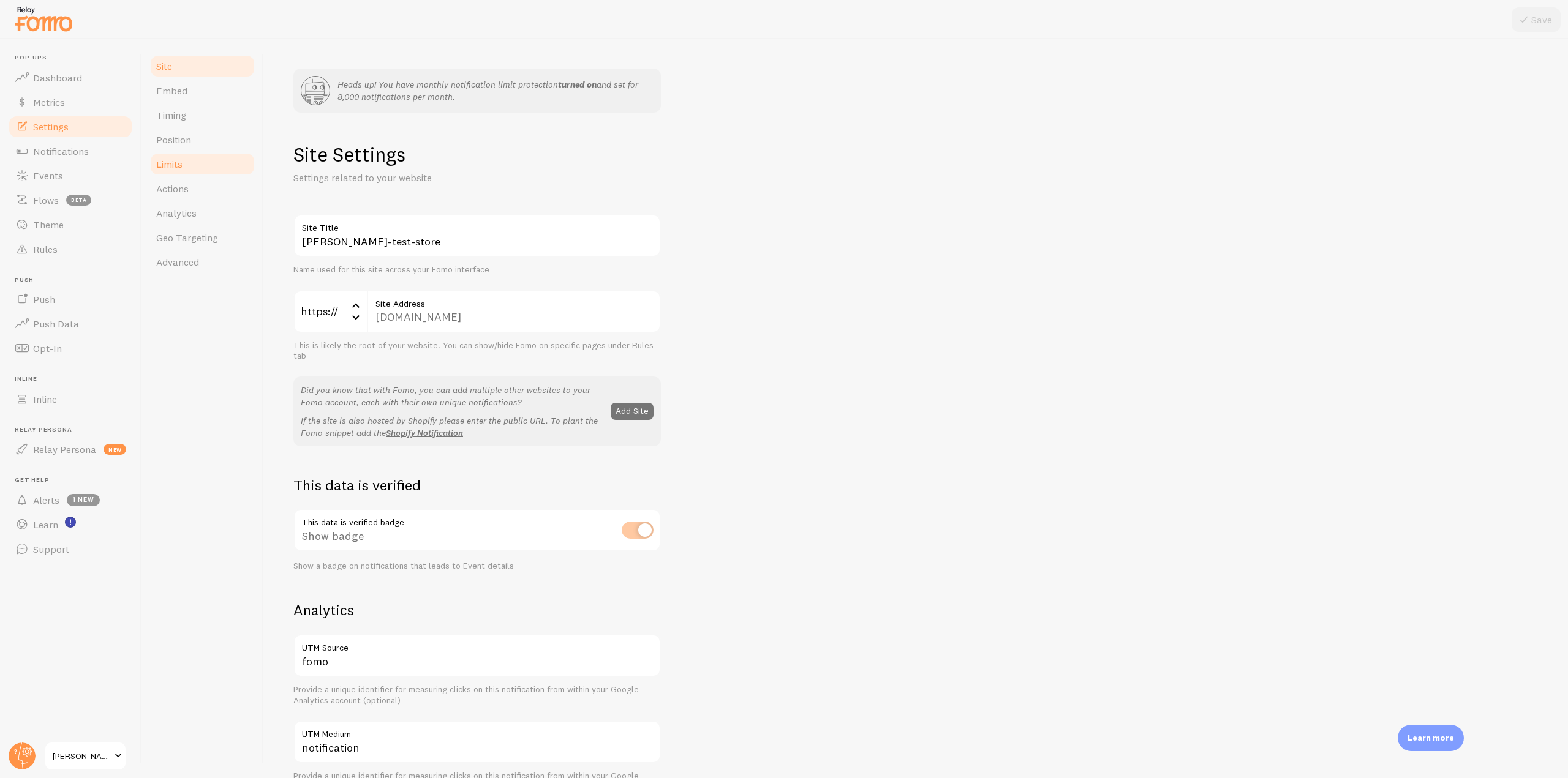
click at [193, 152] on link "Limits" at bounding box center [202, 164] width 107 height 25
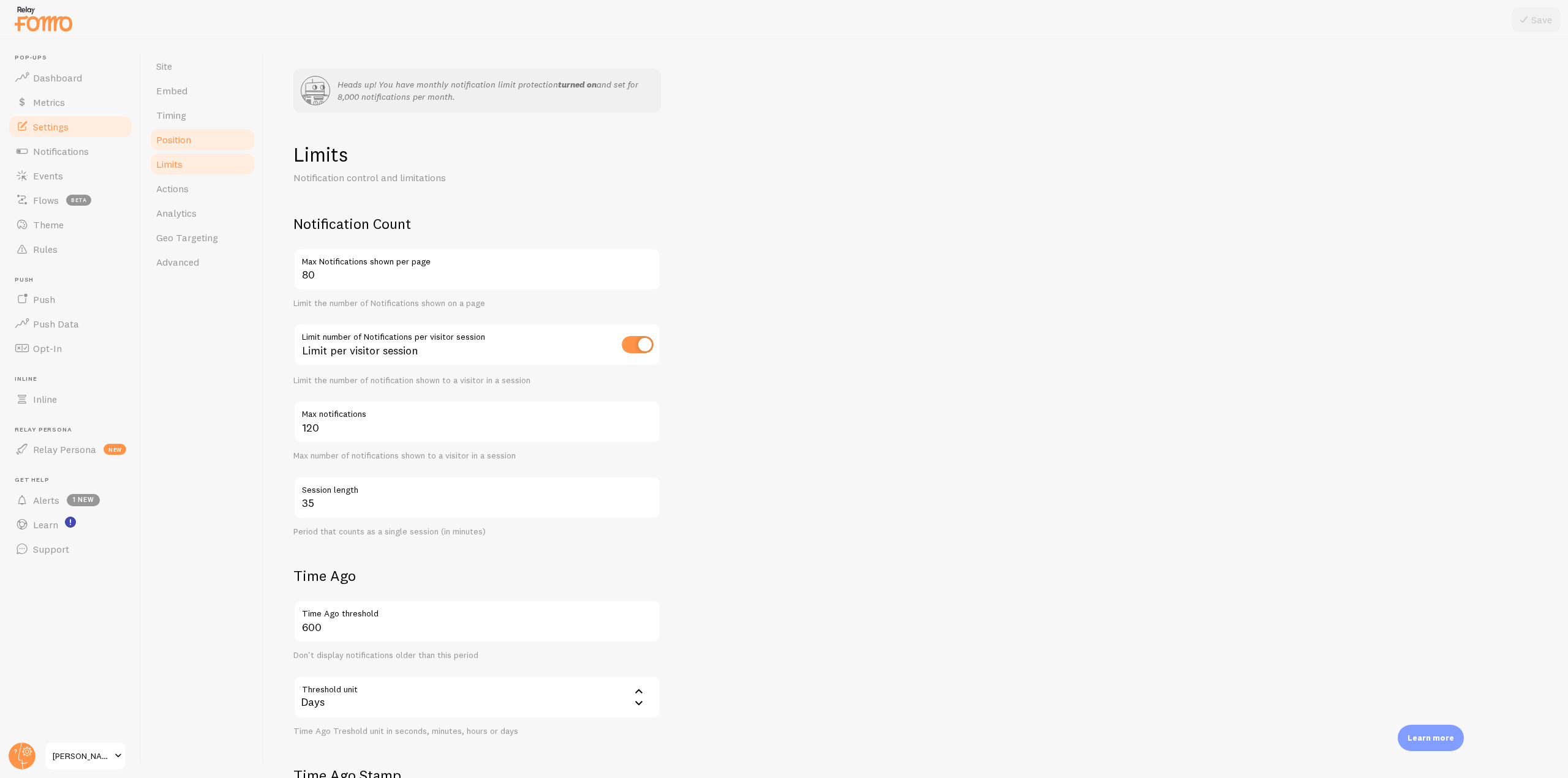
click at [193, 136] on link "Position" at bounding box center [202, 139] width 107 height 25
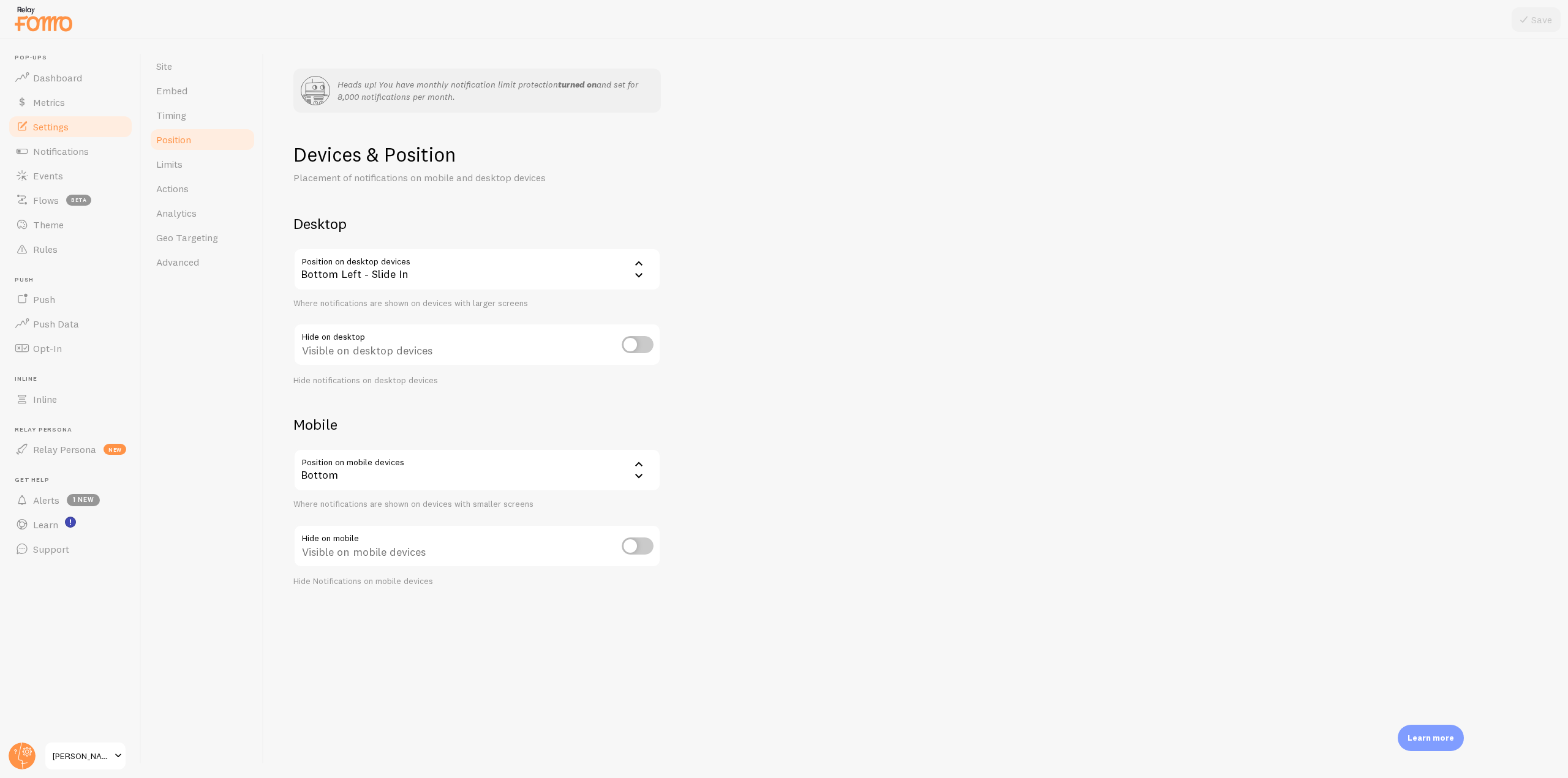
click at [595, 279] on div "Bottom Left - Slide In" at bounding box center [477, 269] width 368 height 43
click at [400, 221] on h2 "Desktop" at bounding box center [477, 224] width 368 height 19
click at [630, 263] on div "Bottom Left - Slide In" at bounding box center [477, 269] width 368 height 43
click at [383, 243] on div "Desktop Position on desktop devices bottom_left_horizontal Bottom Left - Slide …" at bounding box center [477, 300] width 368 height 172
drag, startPoint x: 293, startPoint y: 217, endPoint x: 667, endPoint y: 280, distance: 379.3
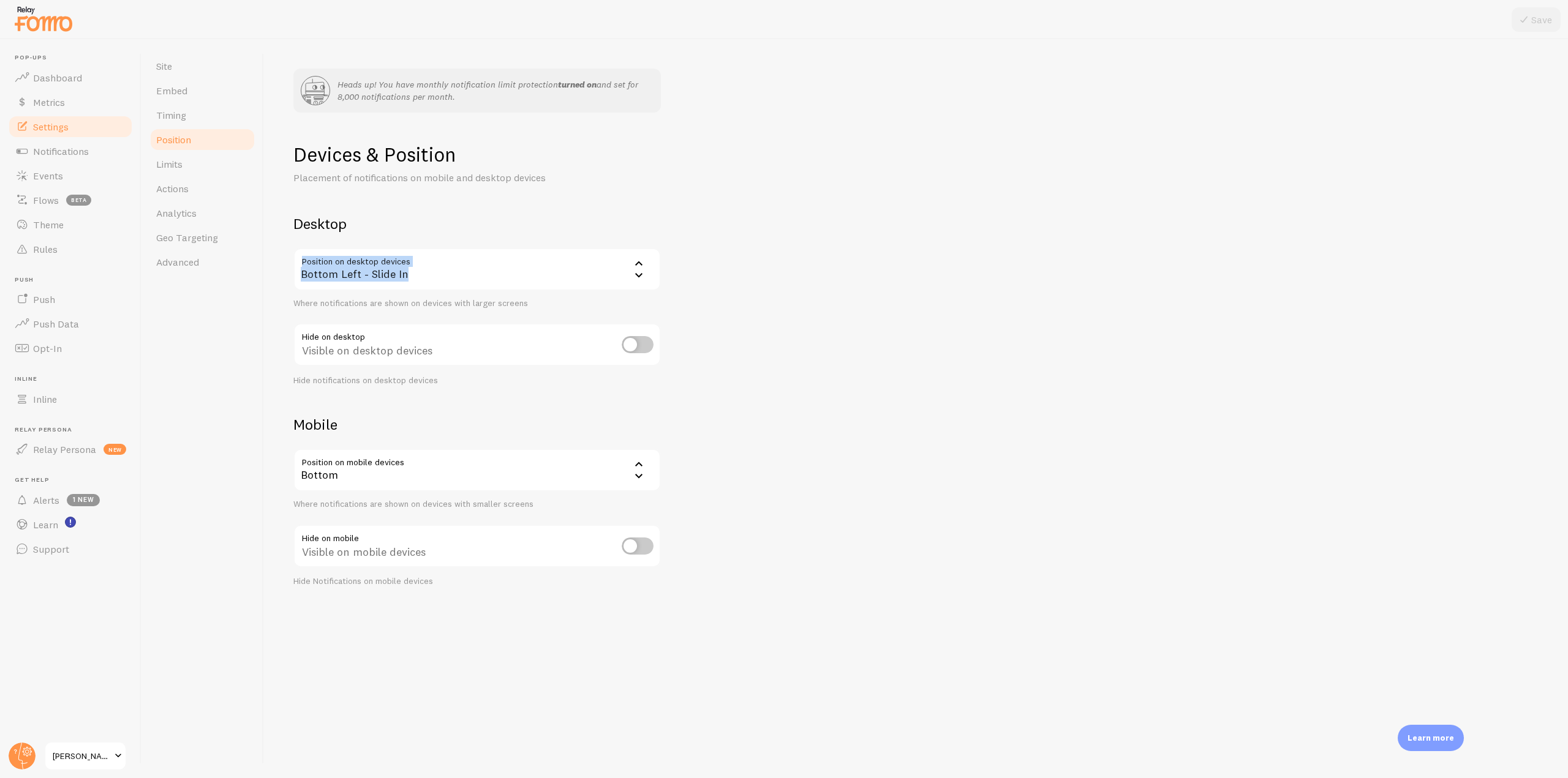
click at [667, 280] on div "Heads up! You have monthly notification limit protection turned on and set for …" at bounding box center [916, 408] width 1304 height 739
click at [647, 280] on div "Bottom Left - Slide In" at bounding box center [477, 269] width 368 height 43
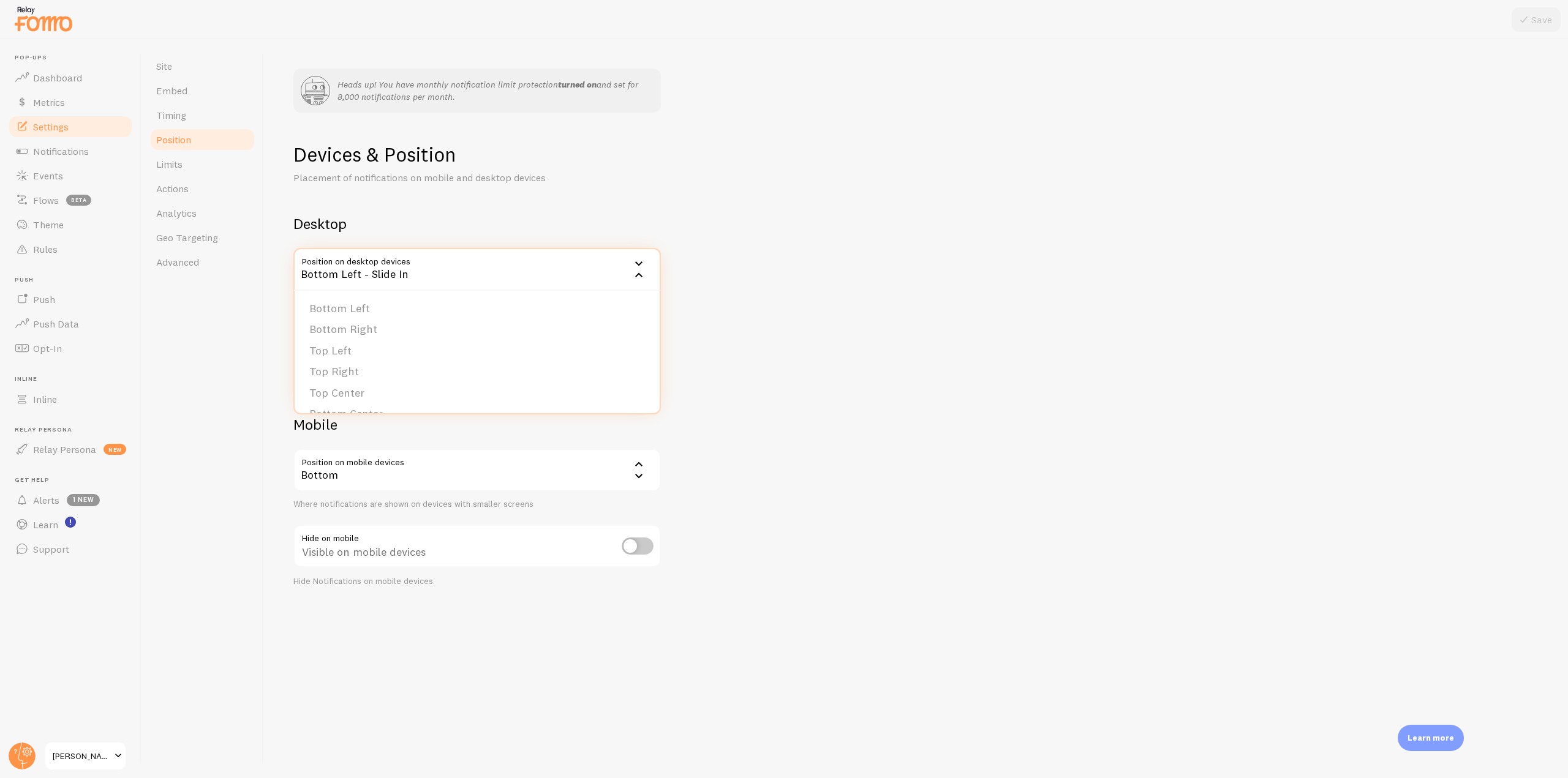
click at [635, 211] on div "Devices & Position Placement of notifications on mobile and desktop devices Des…" at bounding box center [916, 364] width 1245 height 445
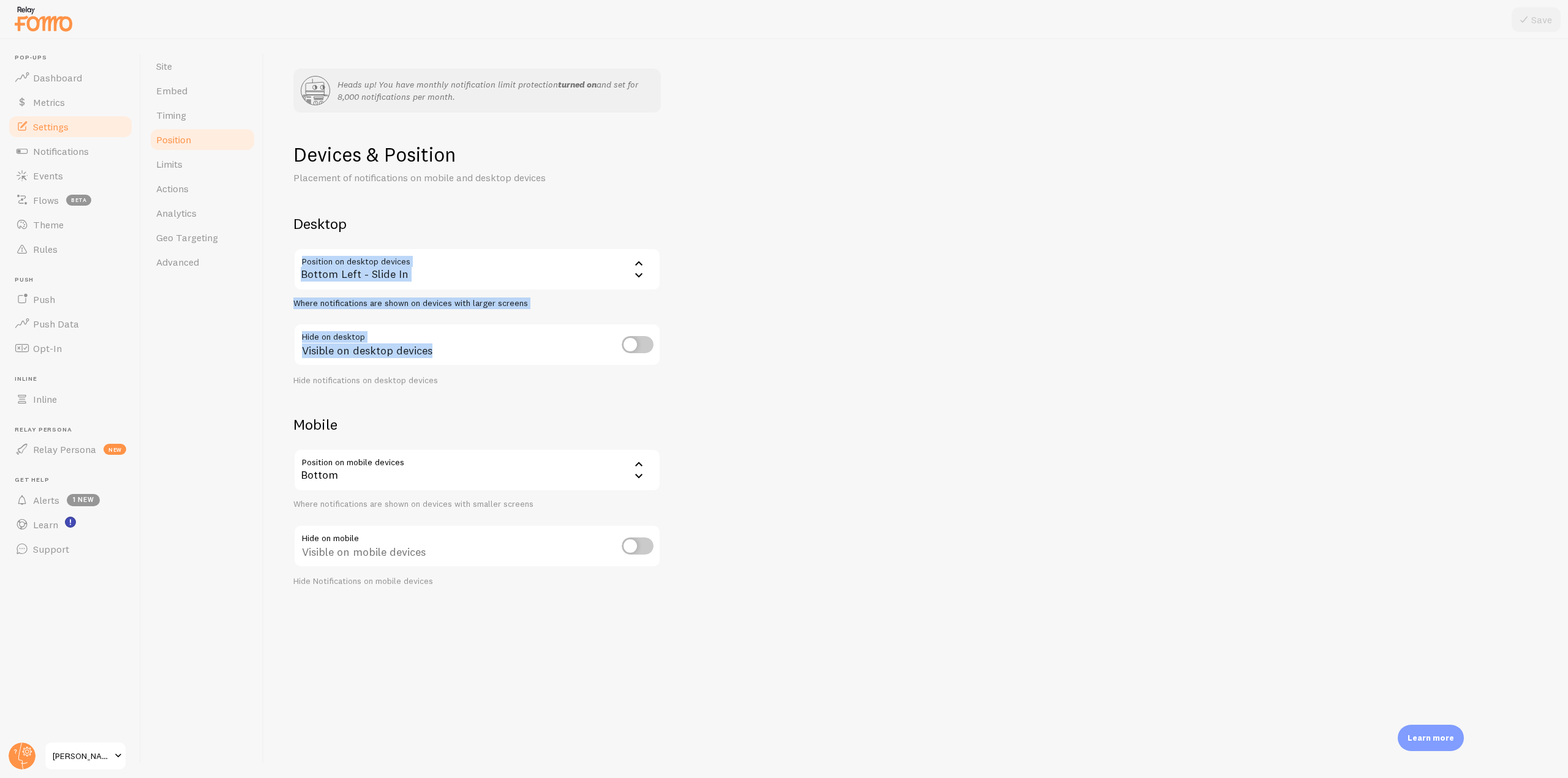
drag, startPoint x: 289, startPoint y: 224, endPoint x: 639, endPoint y: 328, distance: 365.1
click at [639, 328] on div "Heads up! You have monthly notification limit protection turned on and set for …" at bounding box center [916, 408] width 1304 height 739
click at [694, 328] on div "Devices & Position Placement of notifications on mobile and desktop devices Des…" at bounding box center [916, 364] width 1245 height 445
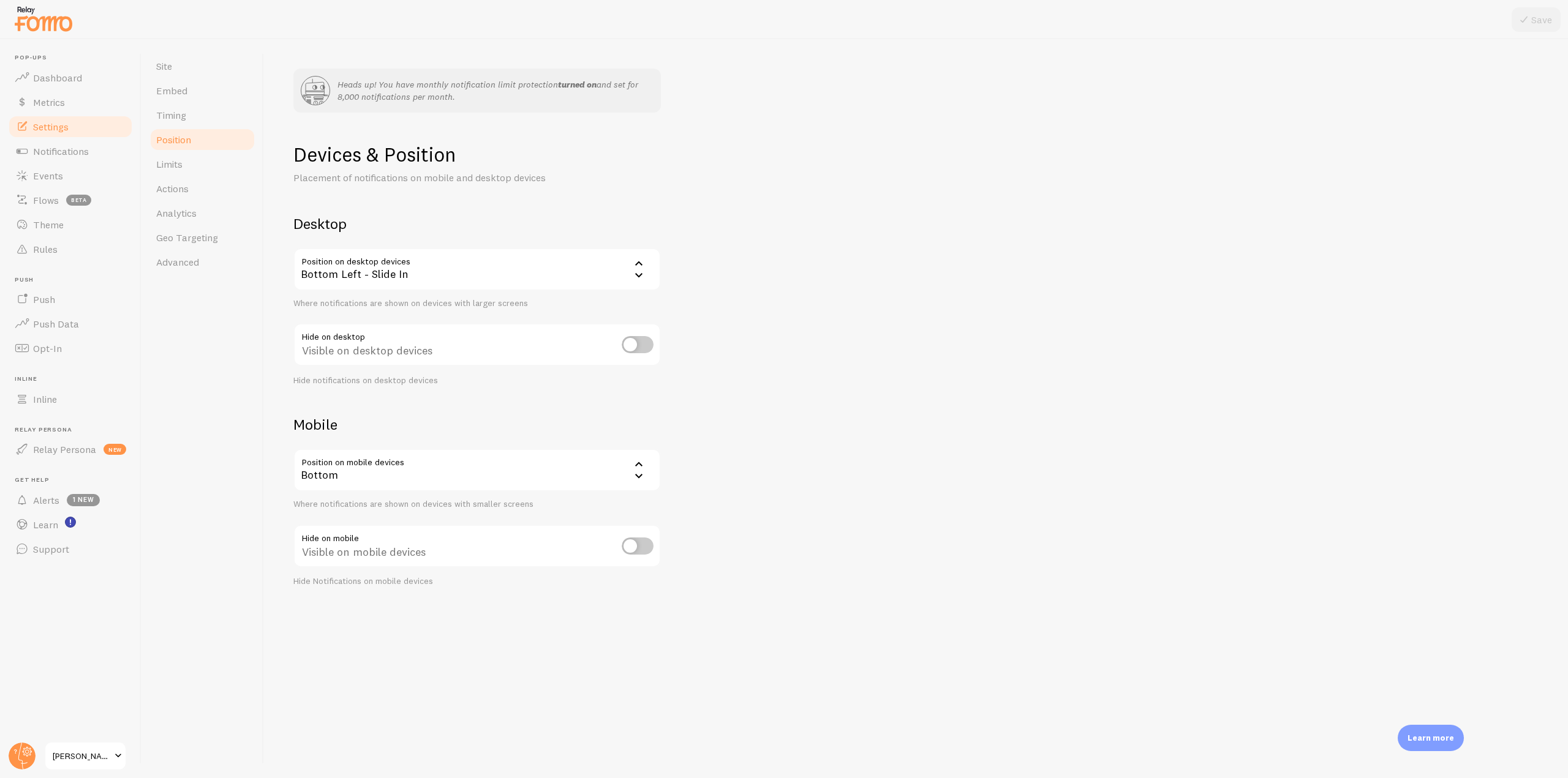
click at [643, 286] on div "Bottom Left - Slide In" at bounding box center [477, 269] width 368 height 43
click at [862, 265] on div "Devices & Position Placement of notifications on mobile and desktop devices Des…" at bounding box center [916, 364] width 1245 height 445
click at [115, 155] on link "Notifications" at bounding box center [70, 151] width 126 height 25
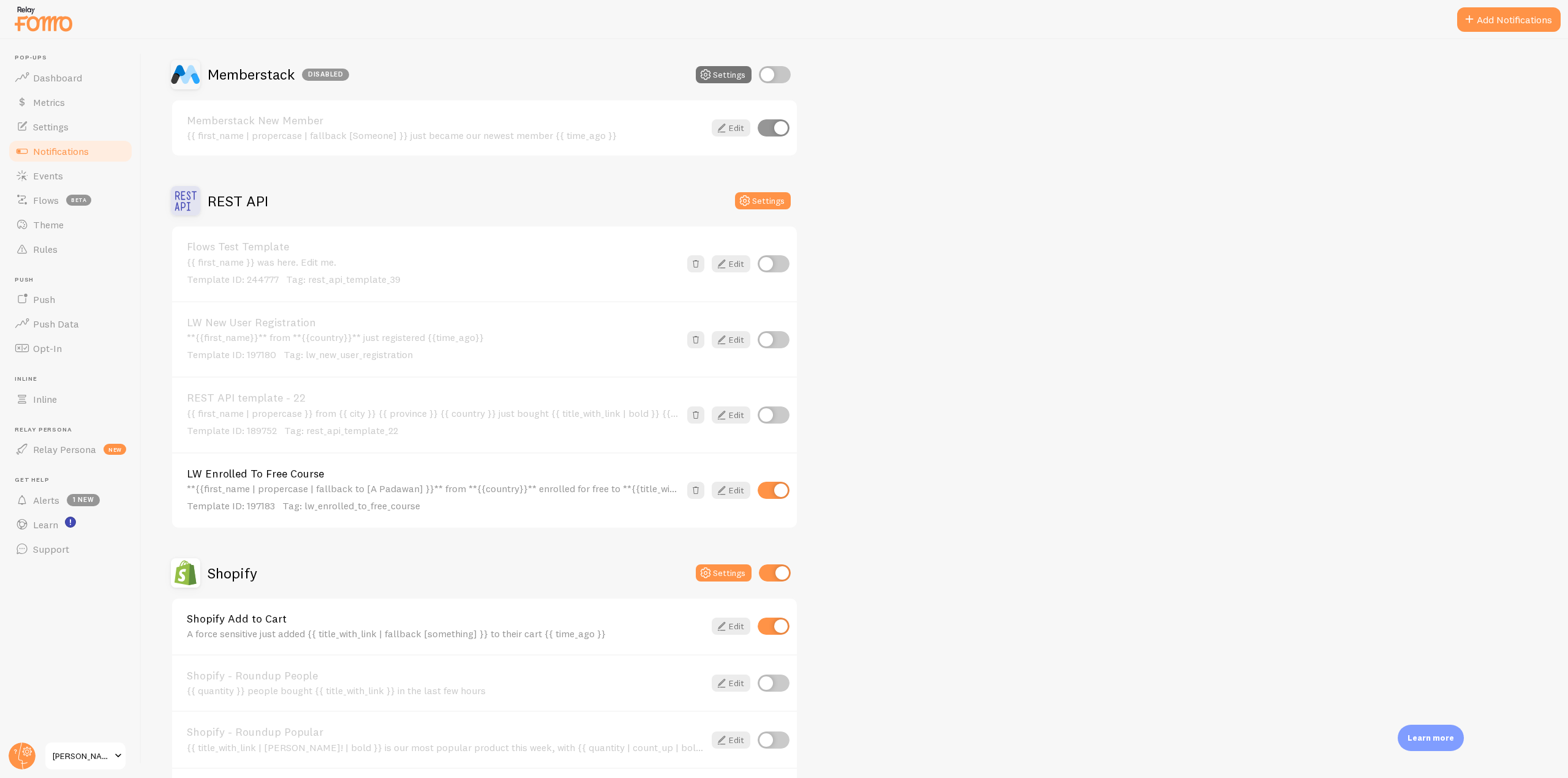
scroll to position [2510, 0]
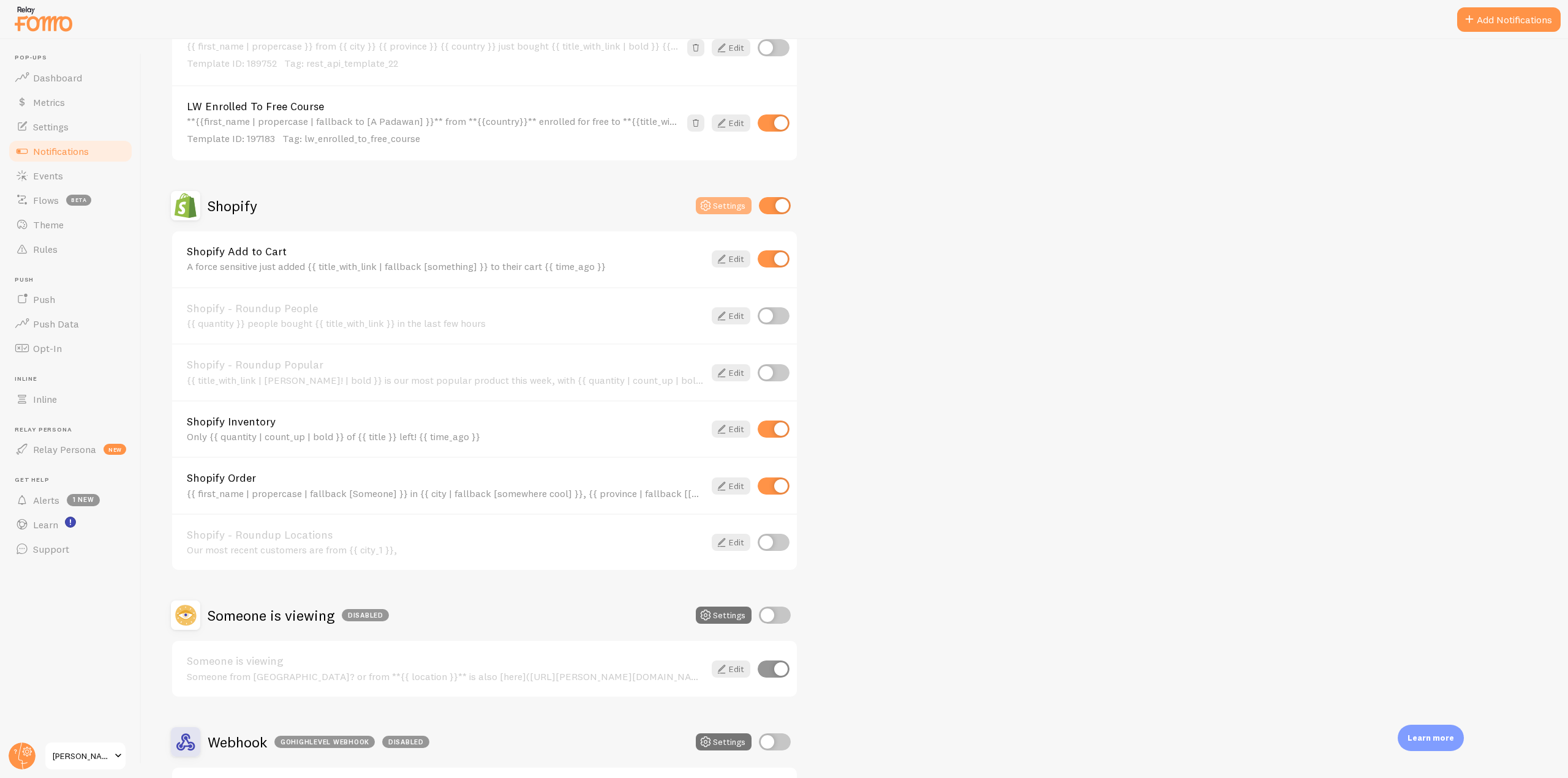
click at [720, 206] on button "Settings" at bounding box center [724, 205] width 56 height 17
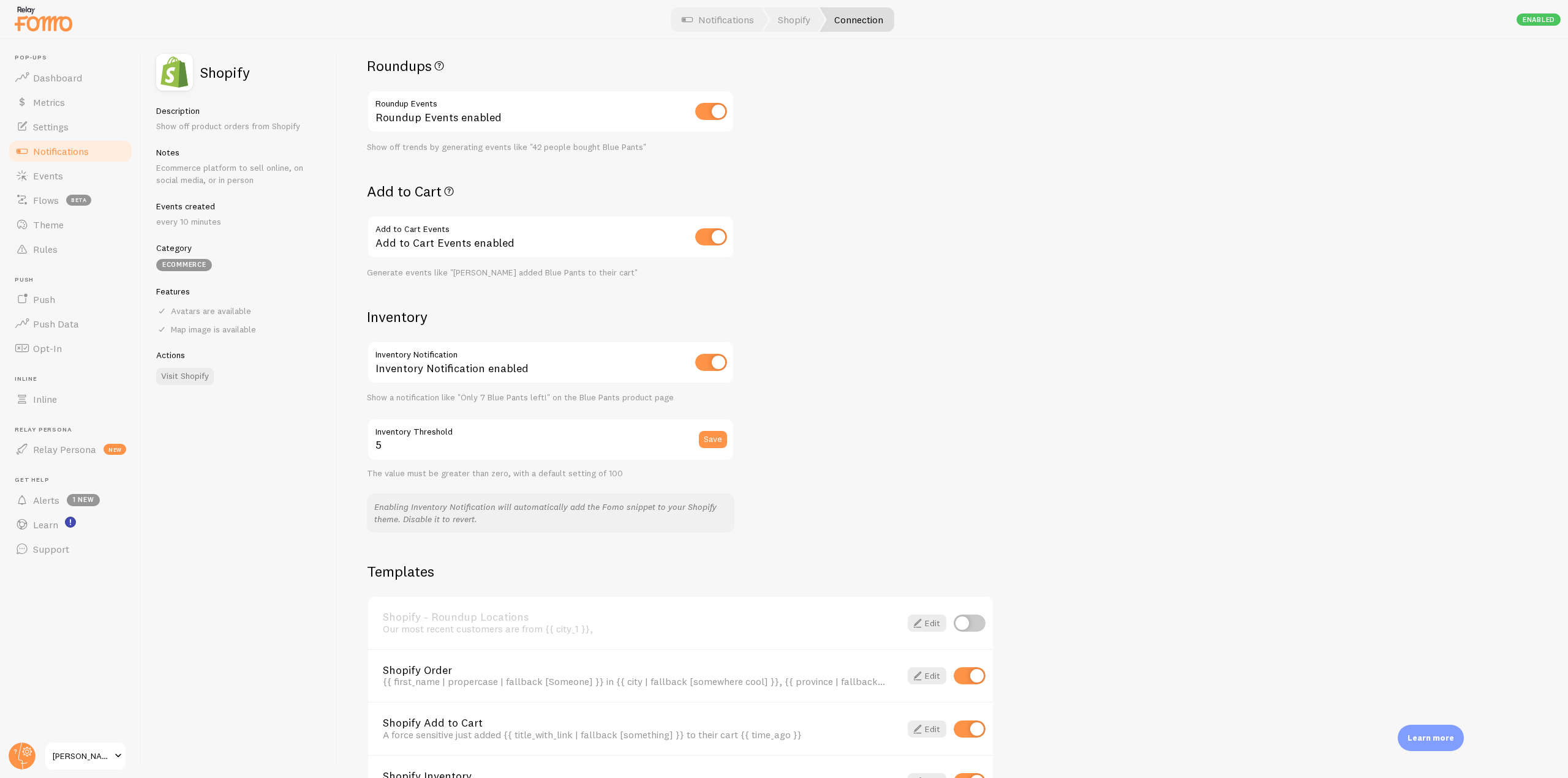
scroll to position [306, 0]
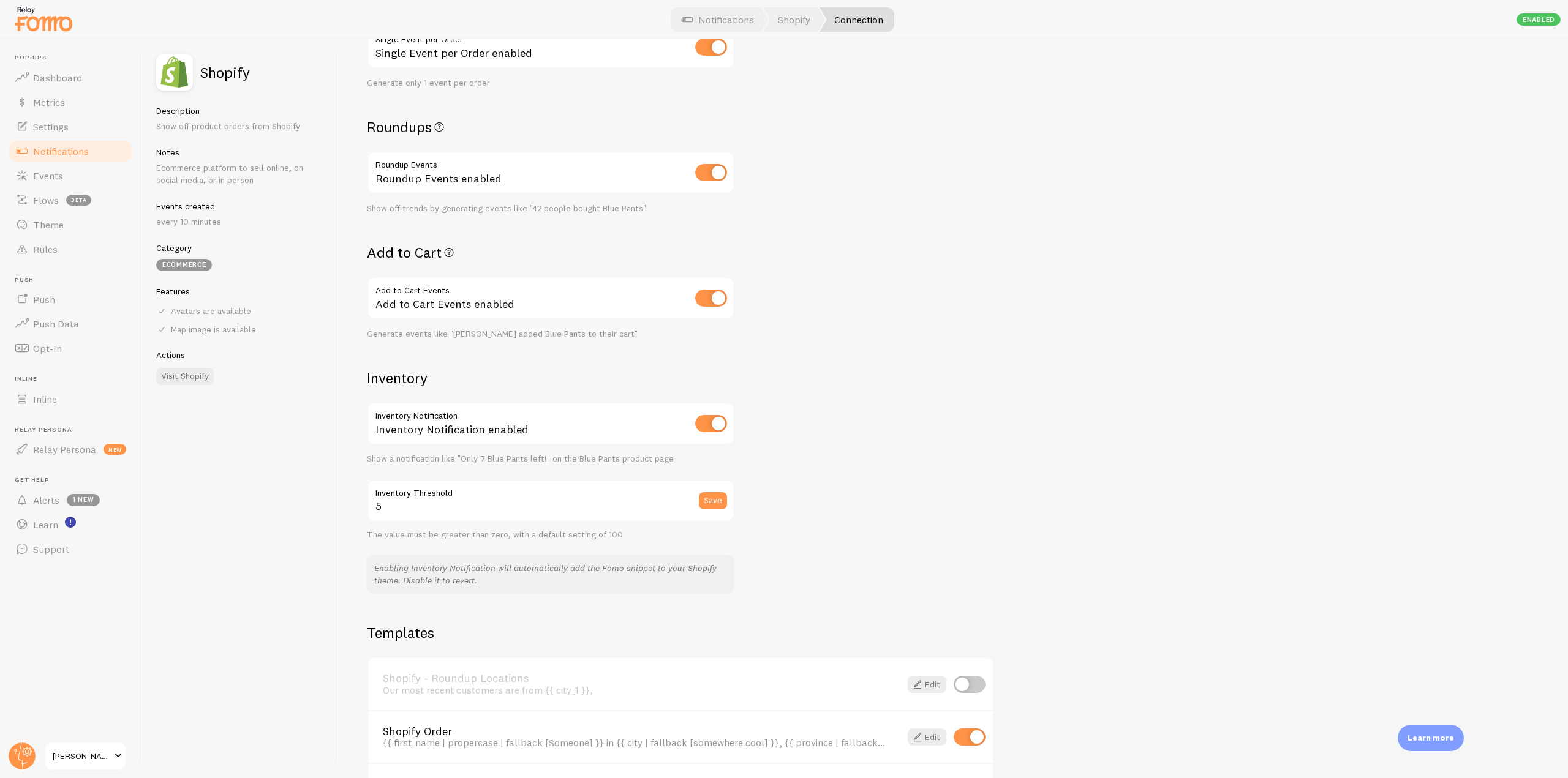
drag, startPoint x: 367, startPoint y: 125, endPoint x: 444, endPoint y: 241, distance: 139.2
click at [539, 180] on div "Settings Connection Connection enabled Disabled Connections won't create new Ev…" at bounding box center [953, 408] width 1231 height 739
drag, startPoint x: 360, startPoint y: 252, endPoint x: 539, endPoint y: 316, distance: 190.1
click at [539, 316] on div "Settings Connection Connection enabled Disabled Connections won't create new Ev…" at bounding box center [953, 408] width 1231 height 739
drag, startPoint x: 386, startPoint y: 376, endPoint x: 681, endPoint y: 501, distance: 320.4
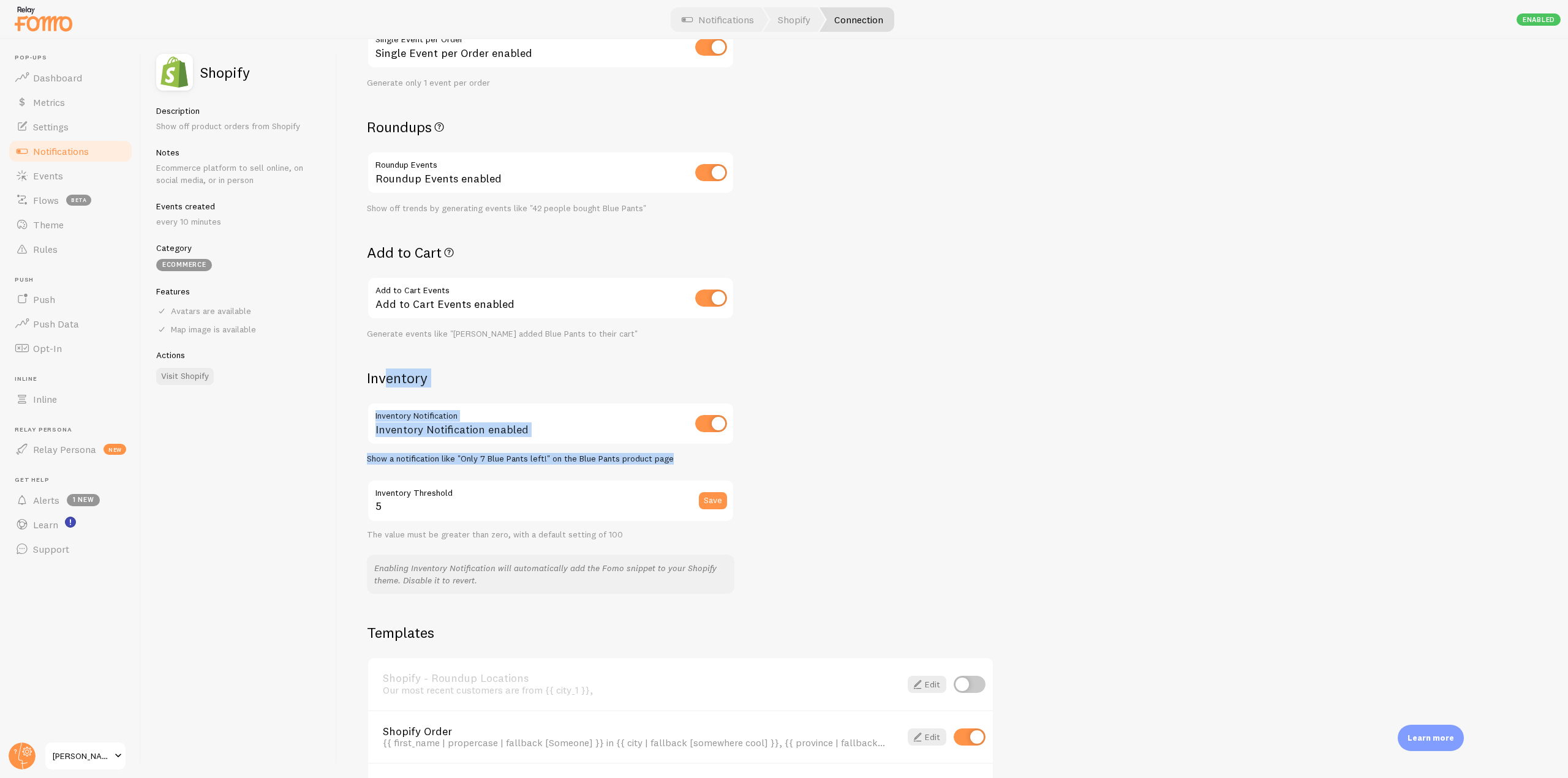
click at [681, 501] on div "Inventory Inventory Notification Inventory Notification enabled Show a notifica…" at bounding box center [551, 481] width 368 height 225
click at [771, 526] on div "Settings Connection Connection enabled Disabled Connections won't create new Ev…" at bounding box center [953, 408] width 1231 height 739
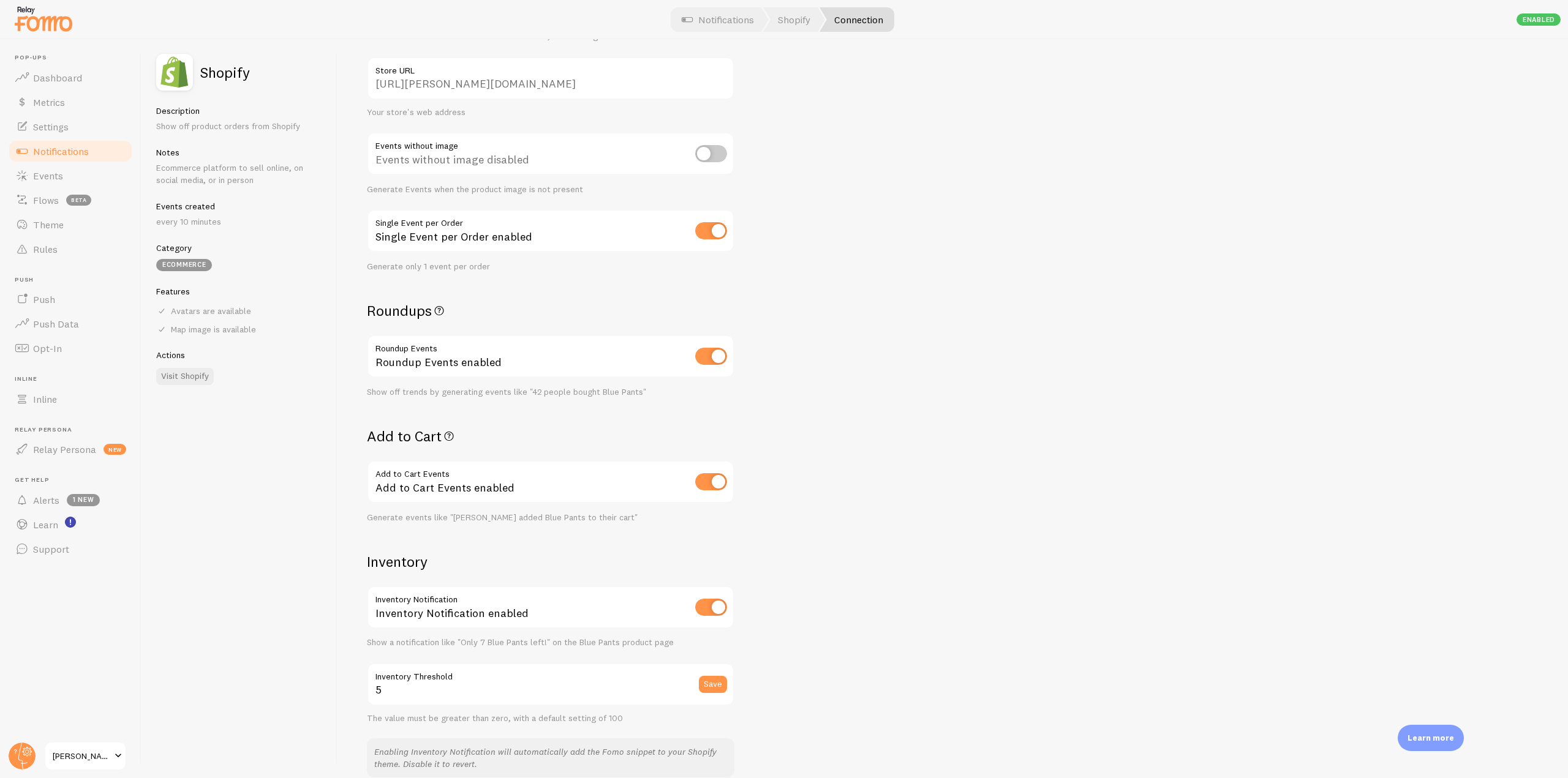
scroll to position [184, 0]
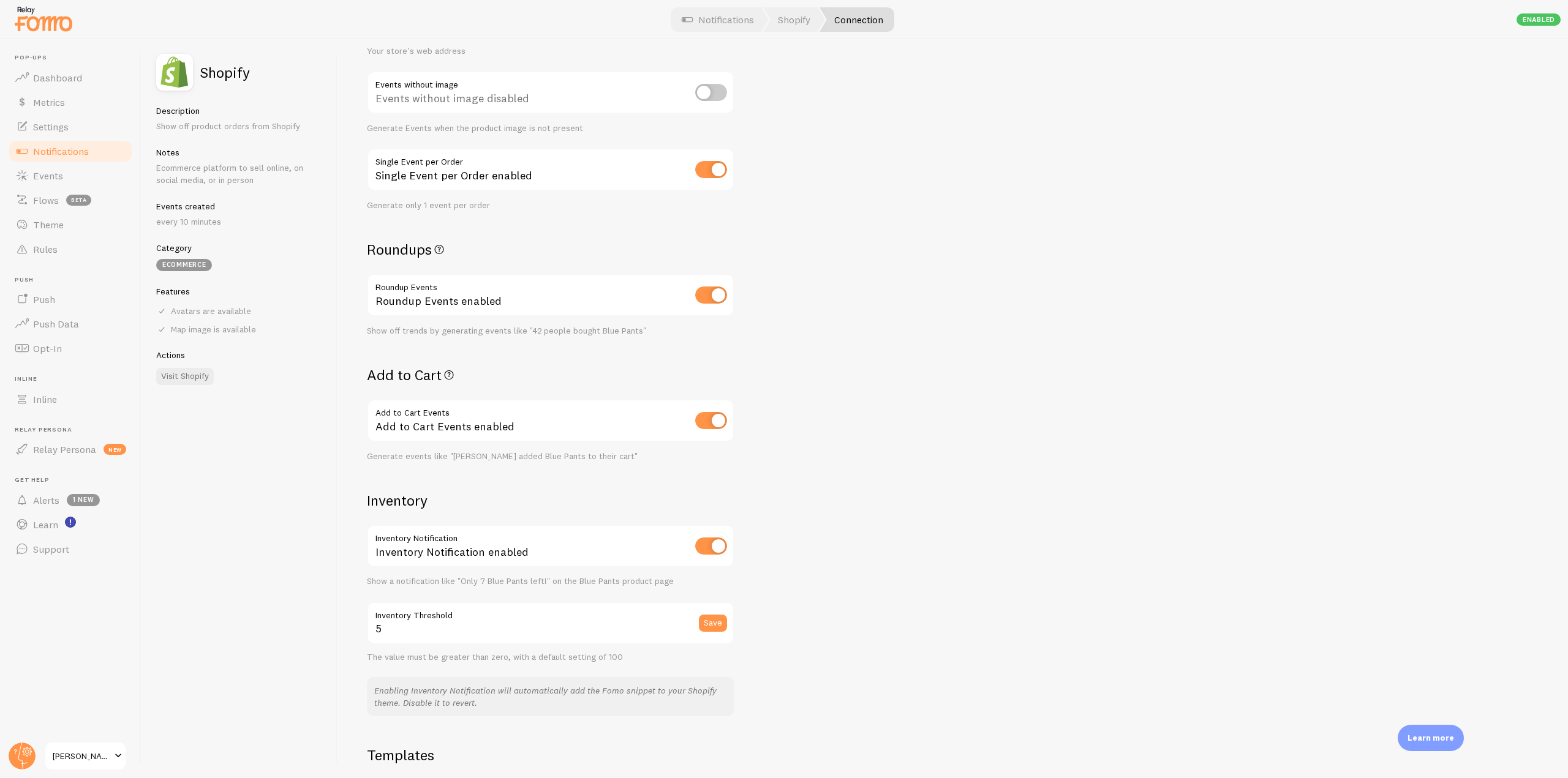
click at [710, 418] on input "checkbox" at bounding box center [711, 420] width 32 height 17
checkbox input "false"
drag, startPoint x: 372, startPoint y: 366, endPoint x: 493, endPoint y: 379, distance: 121.7
click at [493, 379] on h2 "Add to Cart" at bounding box center [551, 375] width 368 height 19
click at [73, 155] on span "Notifications" at bounding box center [61, 151] width 56 height 12
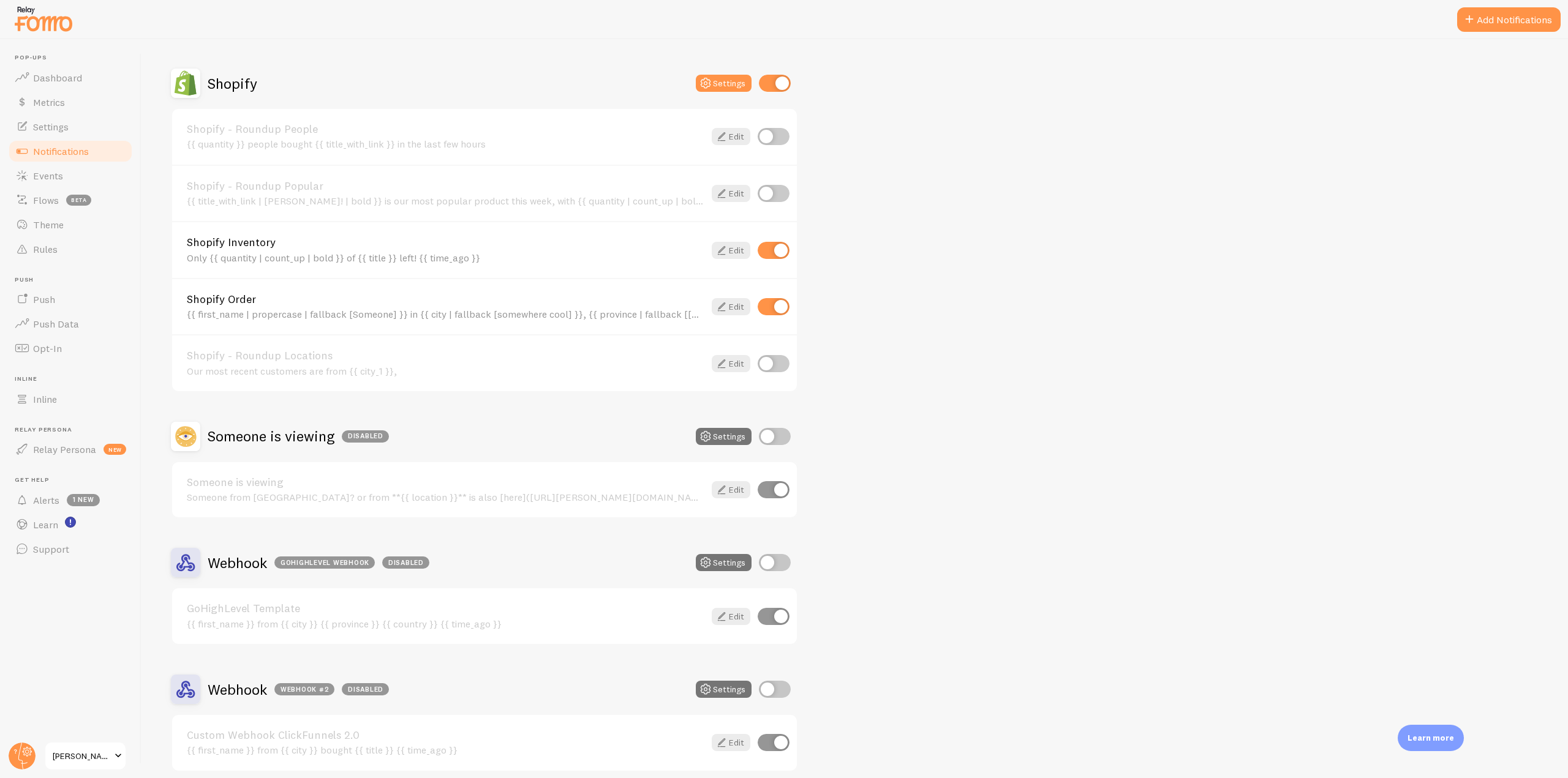
scroll to position [2510, 0]
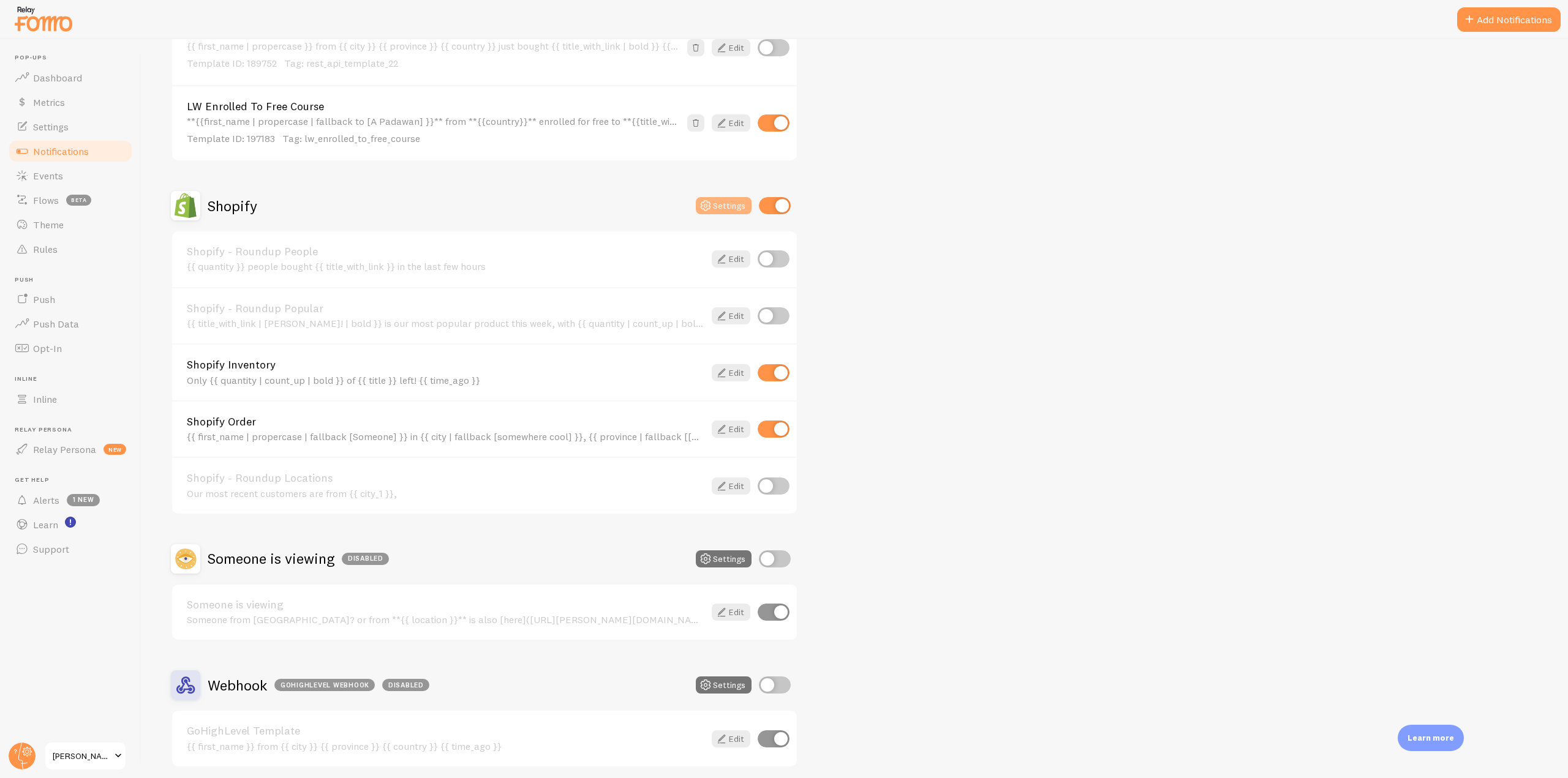
click at [707, 205] on icon at bounding box center [706, 205] width 14 height 14
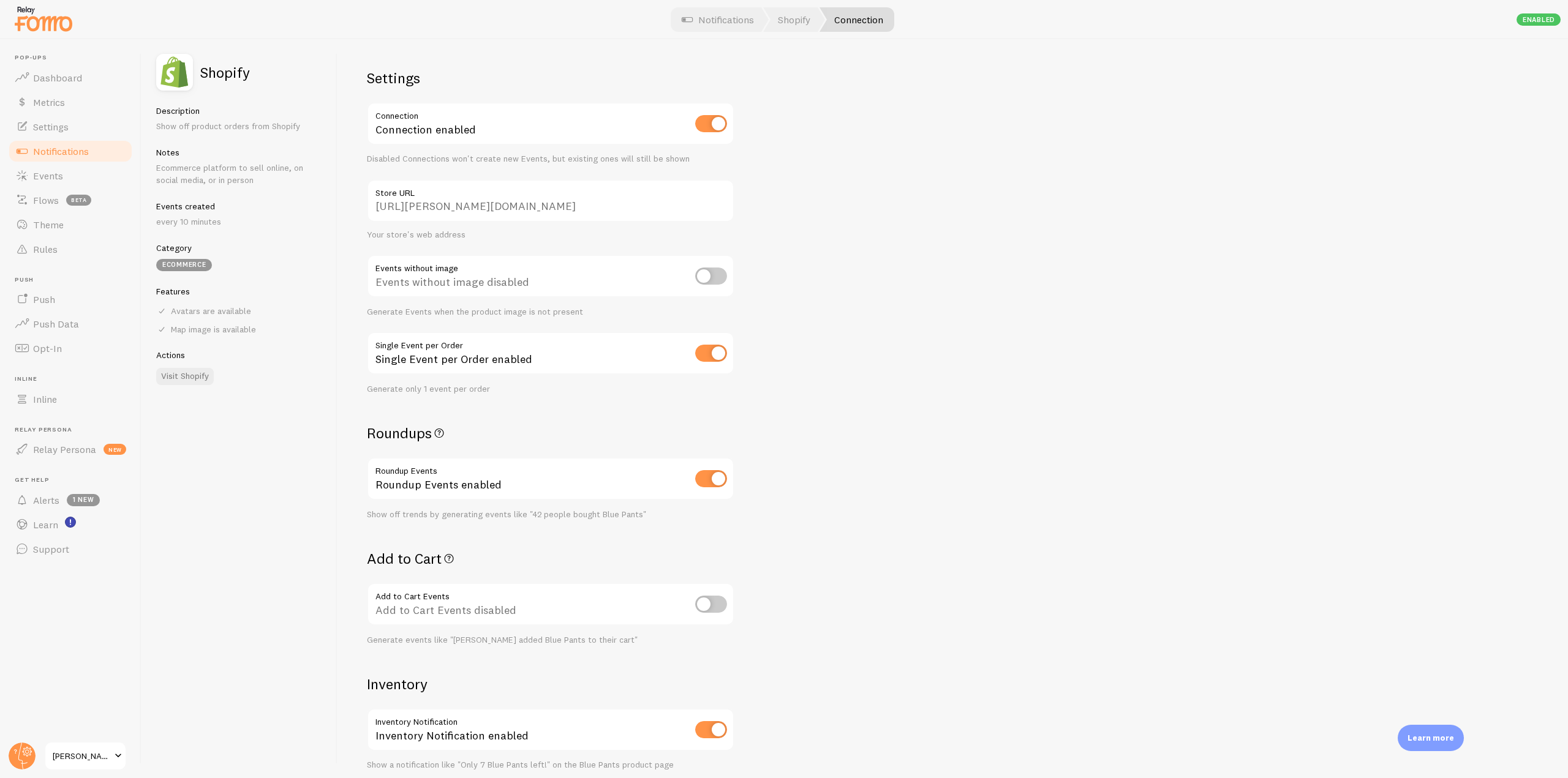
scroll to position [122, 0]
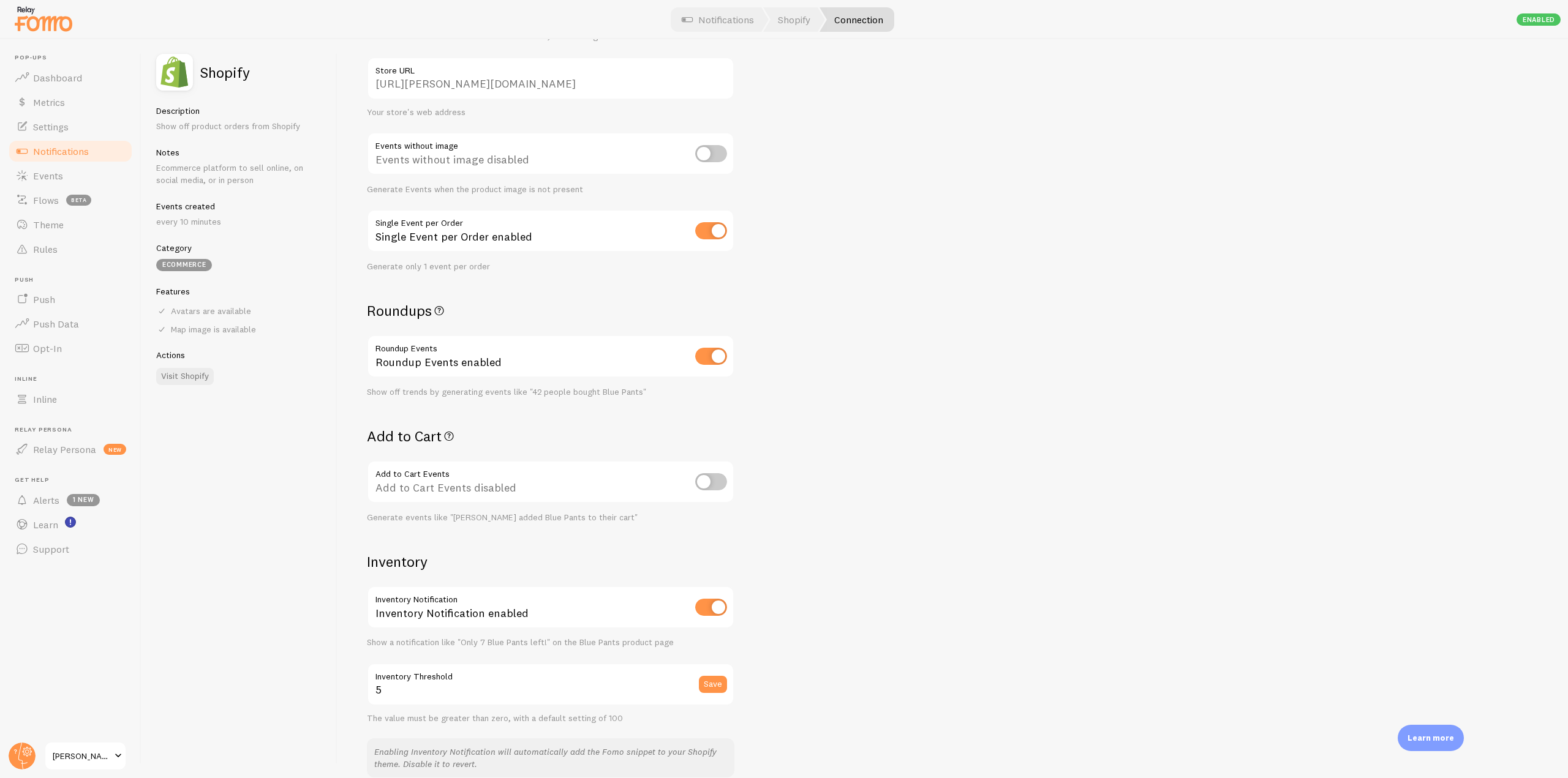
click at [700, 478] on input "checkbox" at bounding box center [711, 481] width 32 height 17
checkbox input "true"
click at [80, 158] on link "Notifications" at bounding box center [70, 151] width 126 height 25
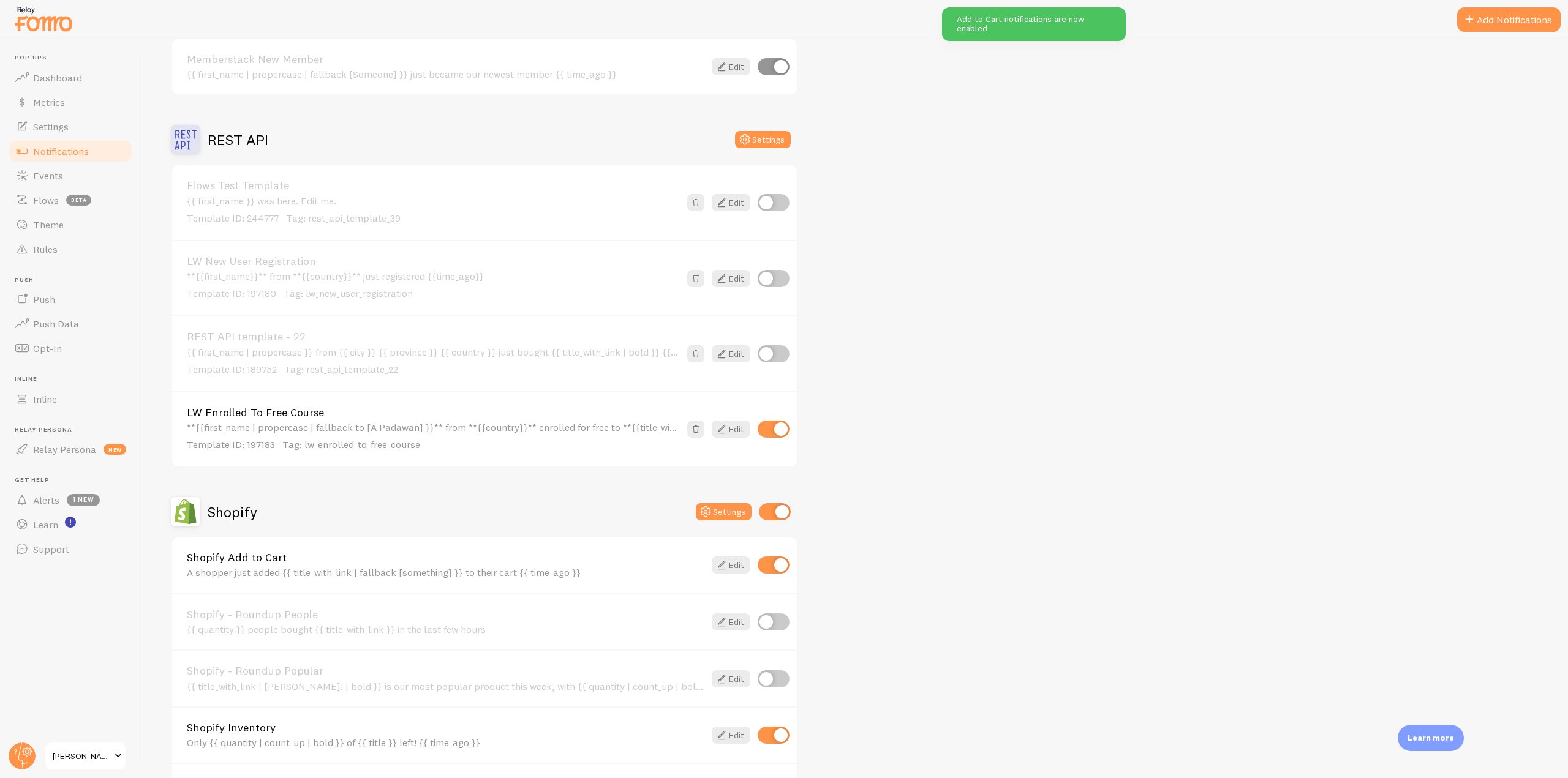
scroll to position [2448, 0]
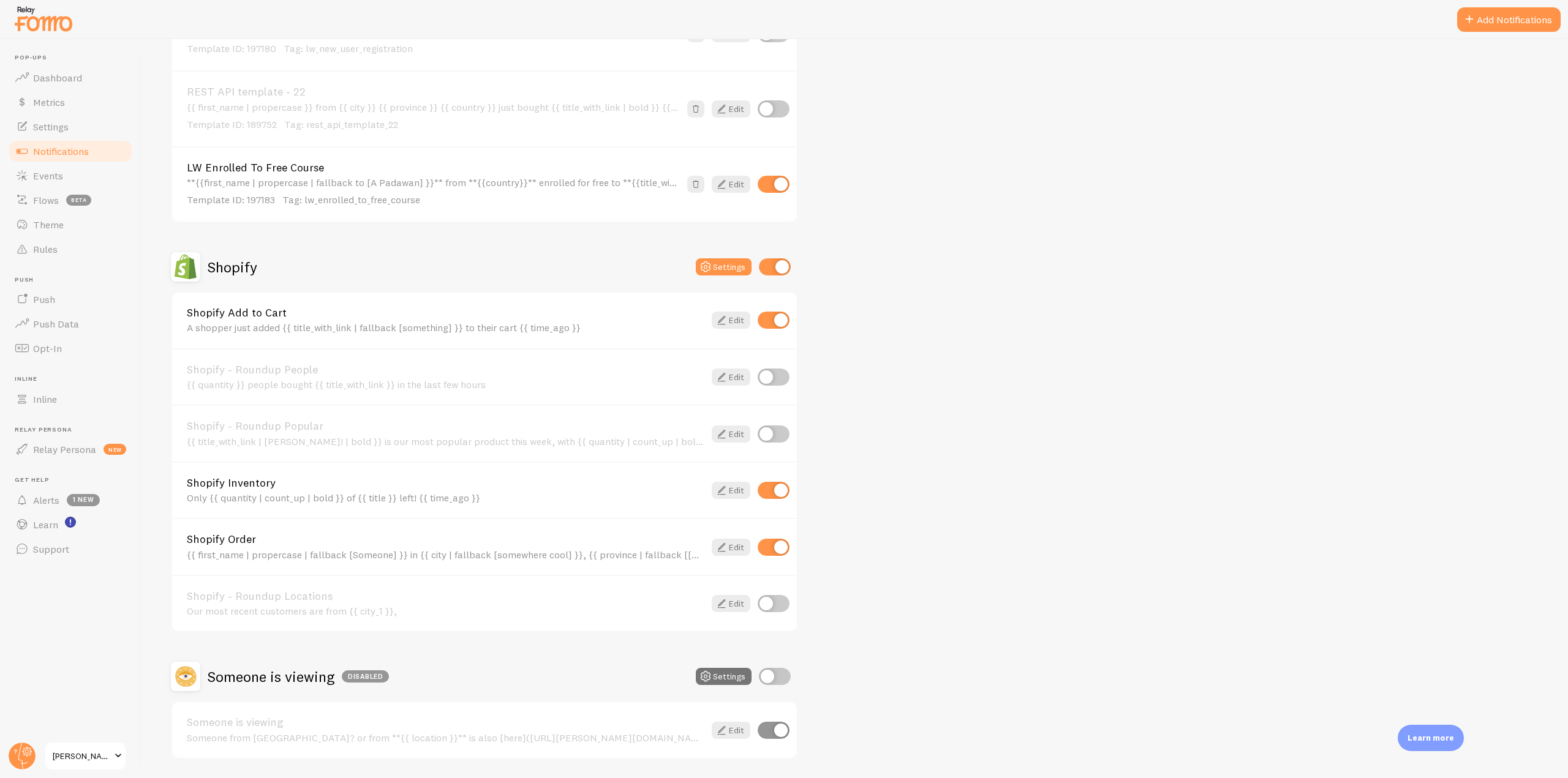
drag, startPoint x: 183, startPoint y: 308, endPoint x: 599, endPoint y: 324, distance: 416.3
click at [599, 324] on div "Shopify Add to Cart A shopper just added {{ title_with_link | fallback [somethi…" at bounding box center [484, 320] width 625 height 56
click at [629, 335] on div "Shopify Add to Cart A shopper just added {{ title_with_link | fallback [somethi…" at bounding box center [484, 320] width 625 height 56
drag, startPoint x: 182, startPoint y: 305, endPoint x: 579, endPoint y: 325, distance: 397.5
click at [579, 325] on div "Shopify Add to Cart A shopper just added {{ title_with_link | fallback [somethi…" at bounding box center [484, 320] width 625 height 56
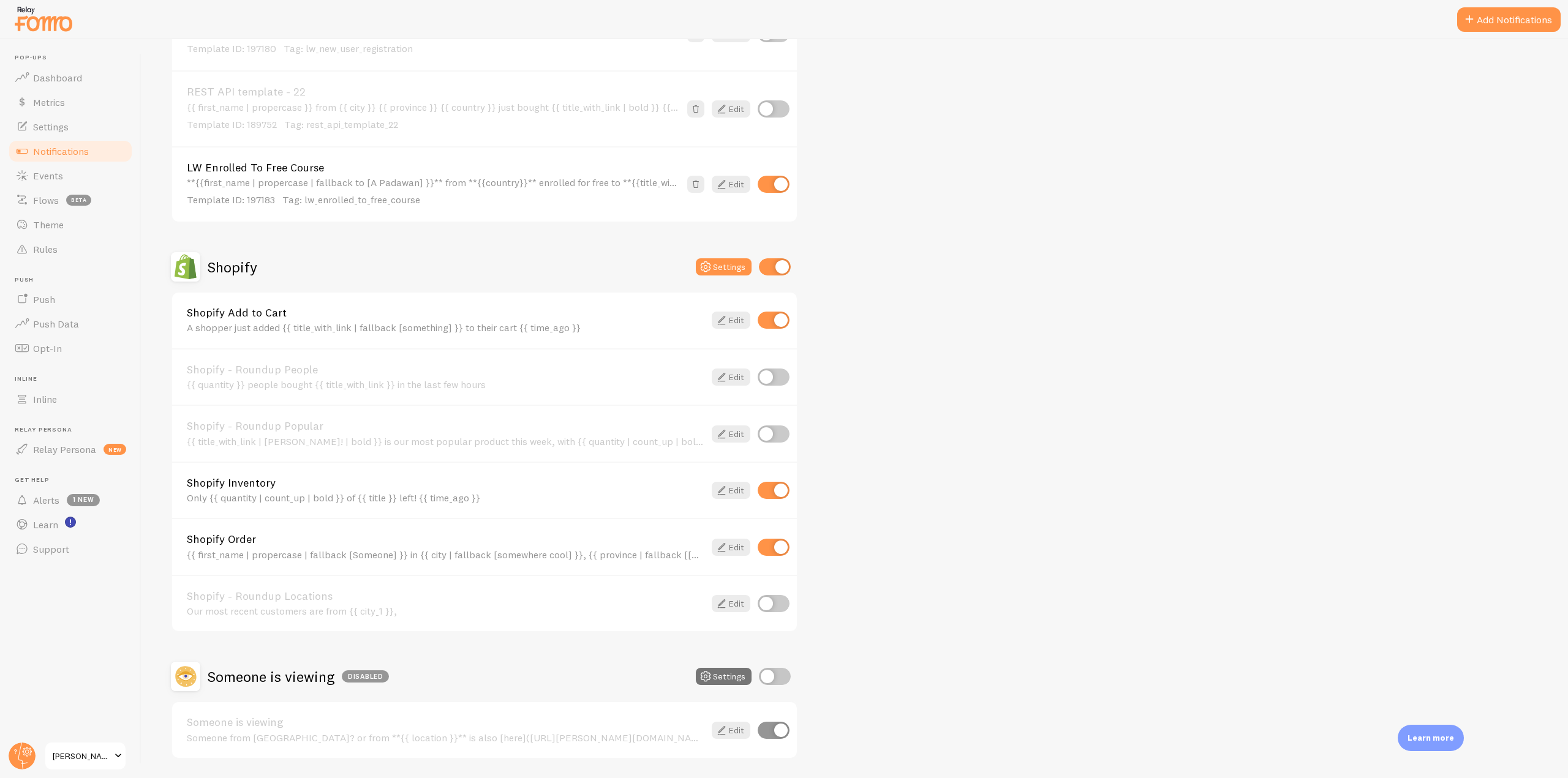
drag, startPoint x: 266, startPoint y: 266, endPoint x: 209, endPoint y: 269, distance: 57.1
click at [209, 269] on div "Shopify Settings" at bounding box center [484, 267] width 627 height 30
drag, startPoint x: 193, startPoint y: 484, endPoint x: 292, endPoint y: 474, distance: 99.5
click at [292, 474] on div "Shopify Inventory Only {{ quantity | count_up | bold }} of {{ title }} left! {{…" at bounding box center [484, 490] width 625 height 57
drag, startPoint x: 313, startPoint y: 538, endPoint x: 186, endPoint y: 544, distance: 127.1
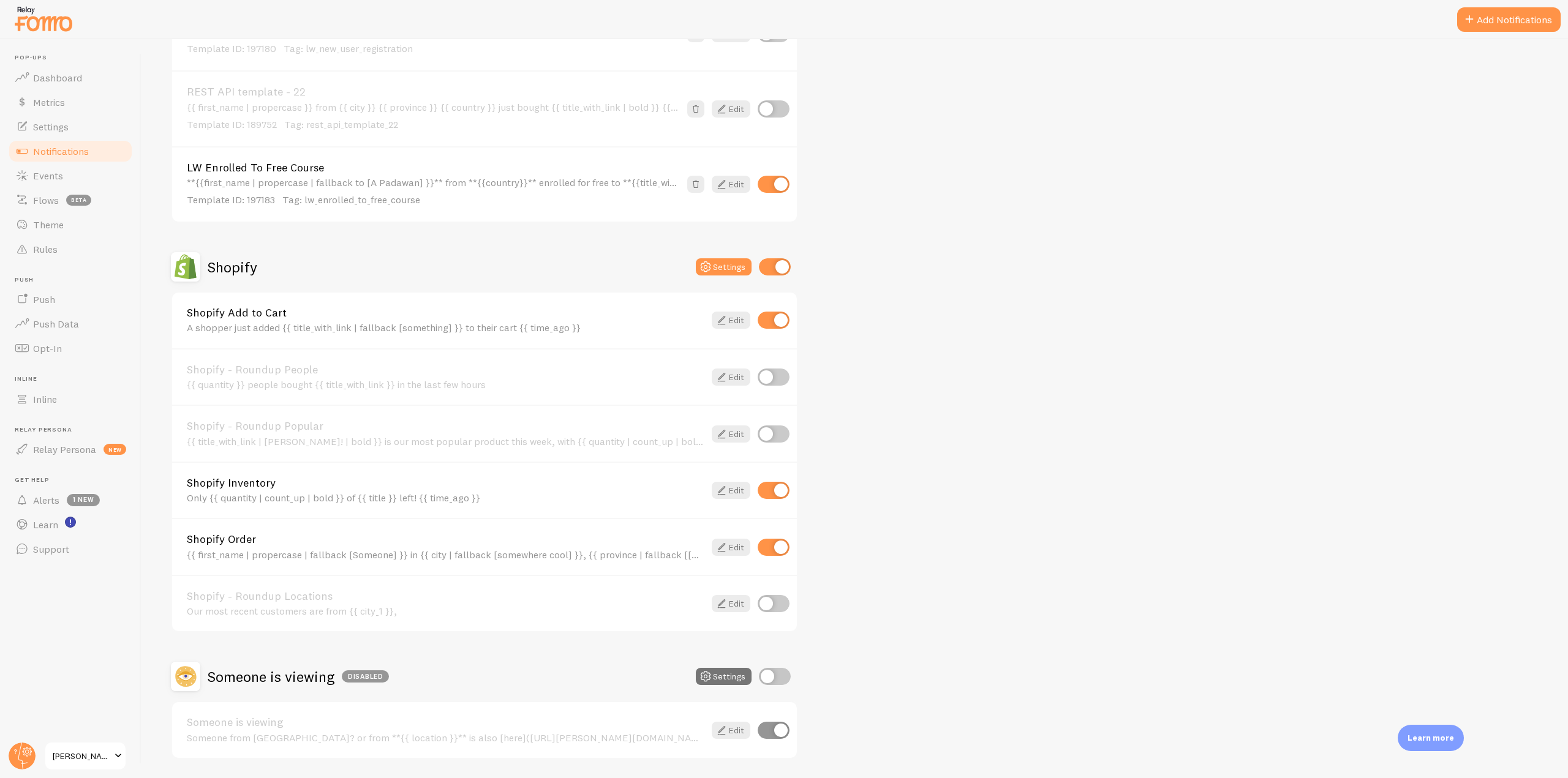
click at [186, 544] on div "Shopify Order {{ first_name | propercase | fallback [Someone] }} in {{ city | f…" at bounding box center [484, 546] width 625 height 57
click at [533, 544] on link "Shopify Order" at bounding box center [446, 539] width 518 height 11
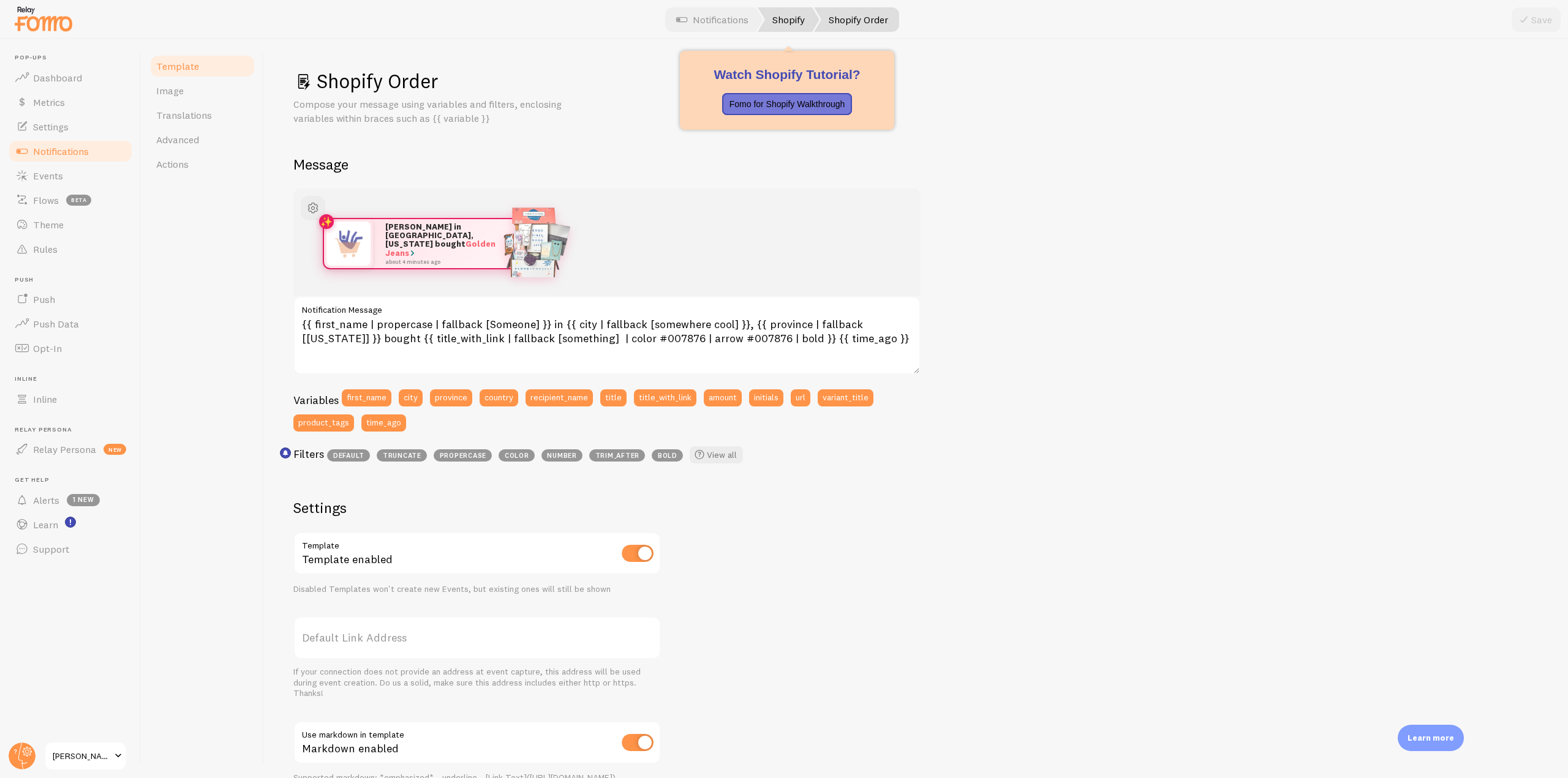
click at [788, 22] on link "Shopify" at bounding box center [788, 19] width 62 height 25
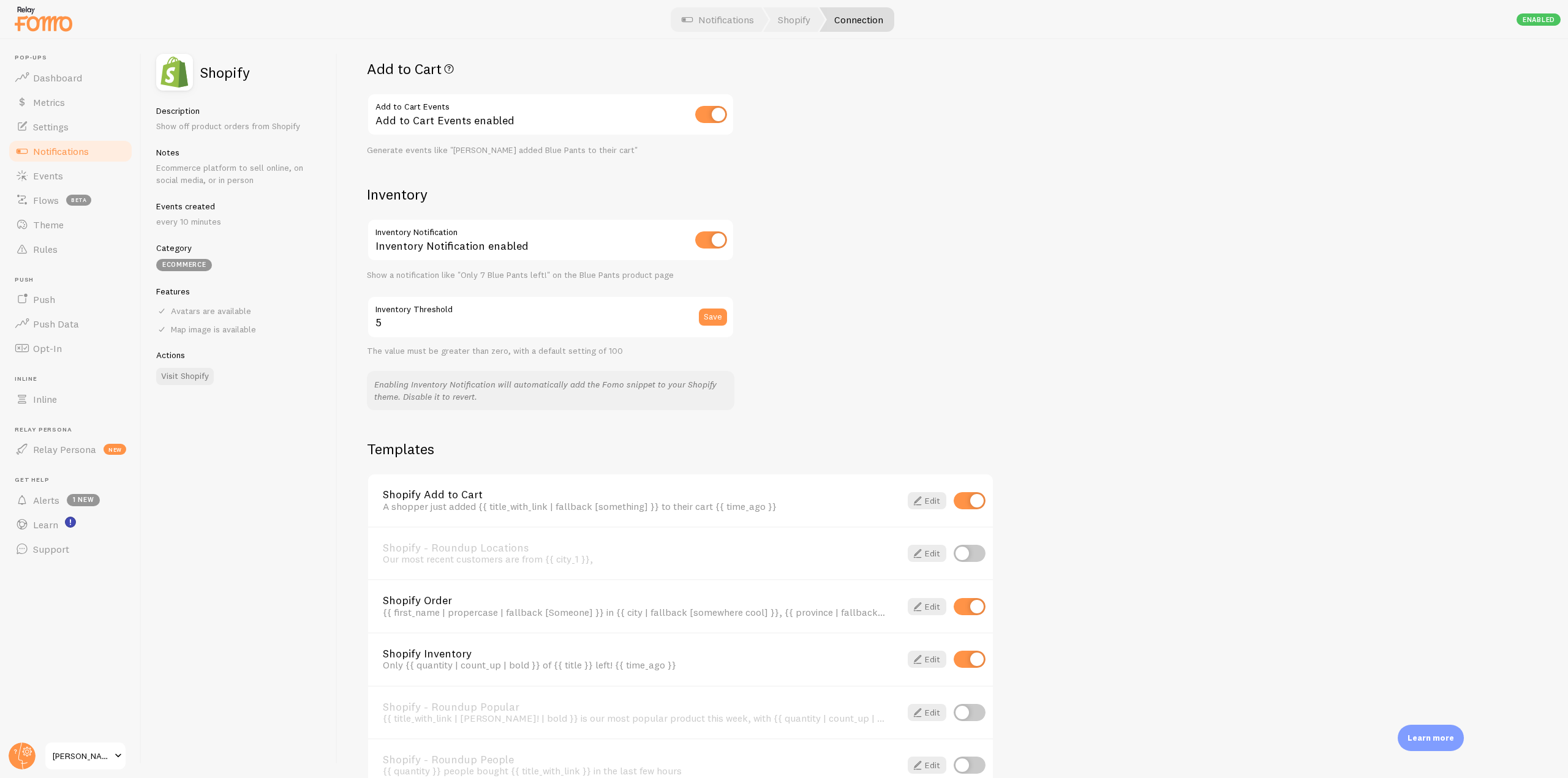
scroll to position [563, 0]
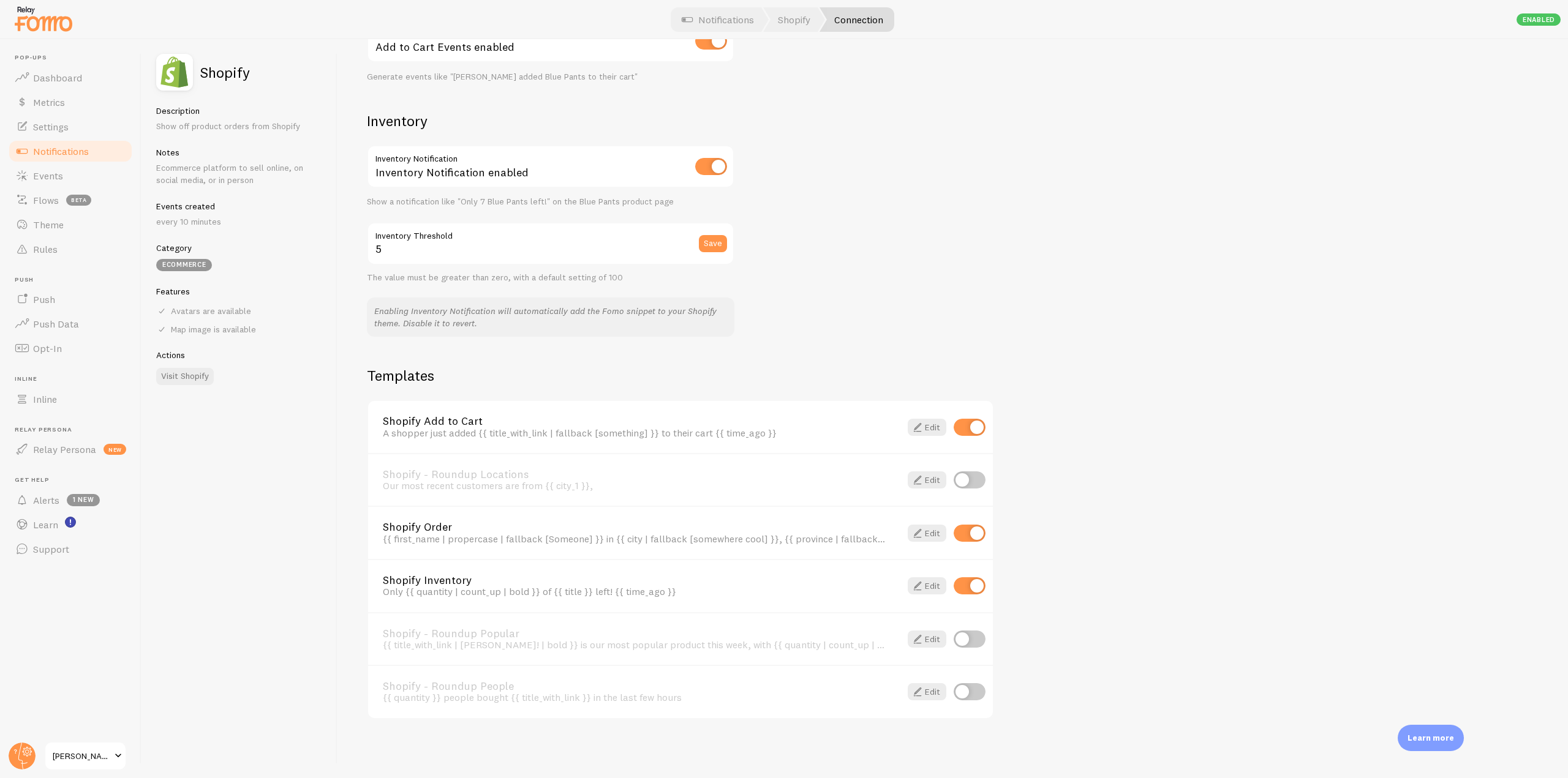
click at [942, 542] on div "Shopify Order {{ first_name | propercase | fallback [Someone] }} in {{ city | f…" at bounding box center [681, 532] width 625 height 54
click at [933, 532] on link "Edit" at bounding box center [927, 533] width 38 height 17
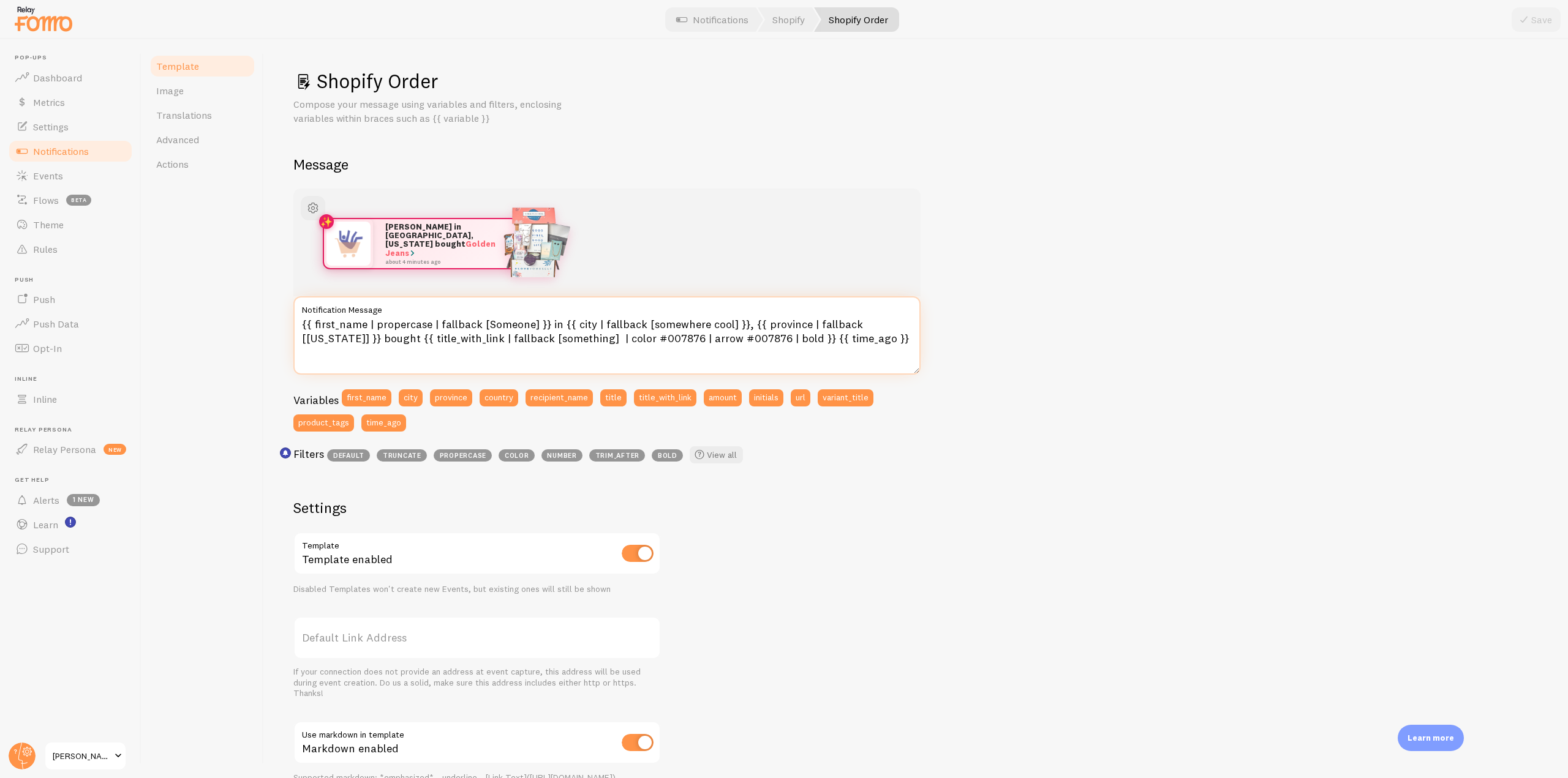
drag, startPoint x: 845, startPoint y: 337, endPoint x: 268, endPoint y: 316, distance: 577.4
click at [268, 316] on div "Shopify Order Compose your message using variables and filters, enclosing varia…" at bounding box center [916, 408] width 1304 height 739
click at [277, 315] on div "Shopify Order Compose your message using variables and filters, enclosing varia…" at bounding box center [916, 408] width 1304 height 739
click at [300, 298] on label "Notification Message" at bounding box center [607, 307] width 627 height 21
click at [300, 298] on textarea "{{ first_name | propercase | fallback [Someone] }} in {{ city | fallback [somew…" at bounding box center [607, 335] width 627 height 78
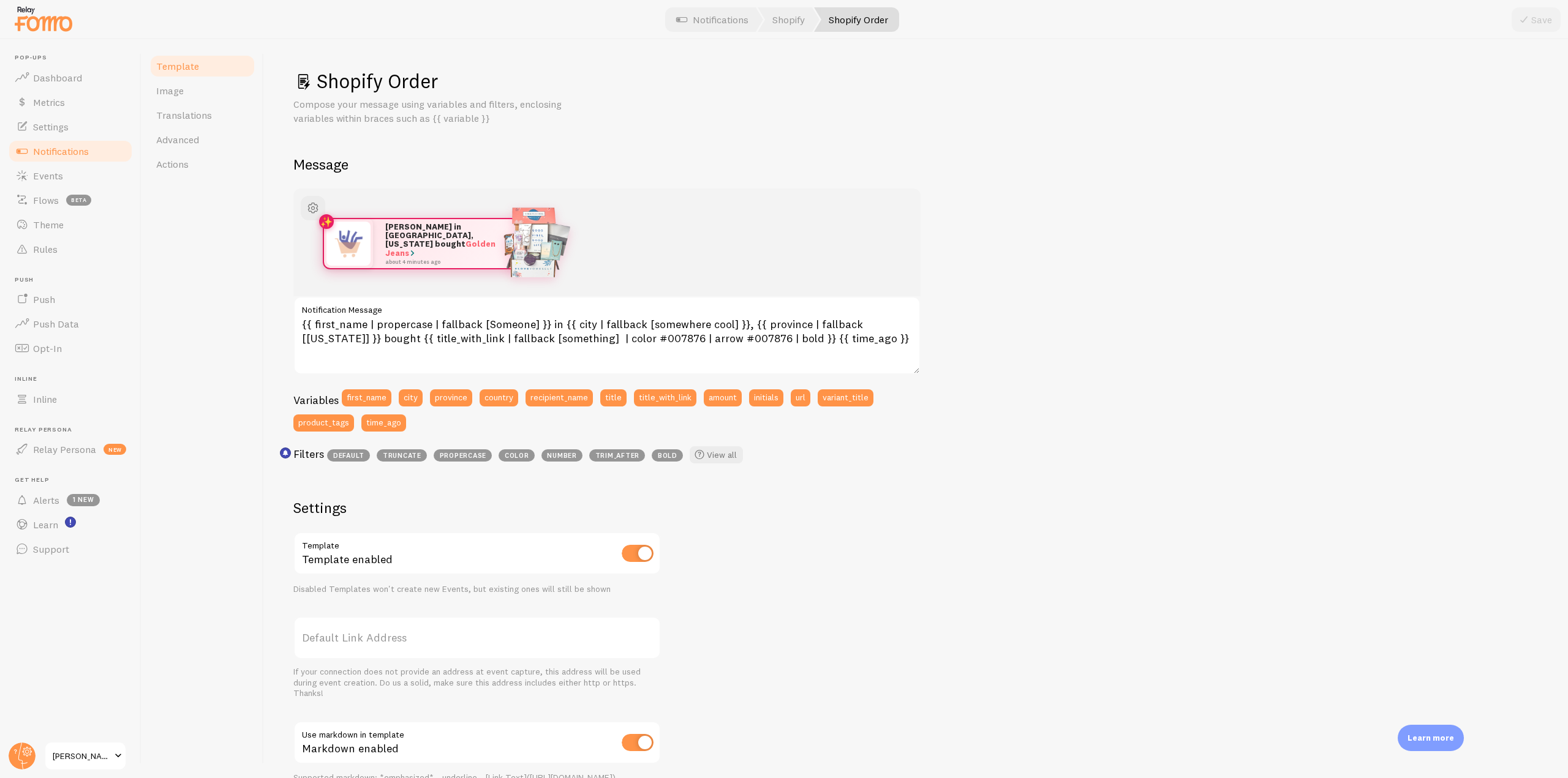
click at [329, 375] on div "[PERSON_NAME] in [GEOGRAPHIC_DATA], [US_STATE] bought Golden Jeans about 4 minu…" at bounding box center [607, 329] width 627 height 281
click at [324, 373] on textarea "{{ first_name | propercase | fallback [Someone] }} in {{ city | fallback [somew…" at bounding box center [607, 335] width 627 height 78
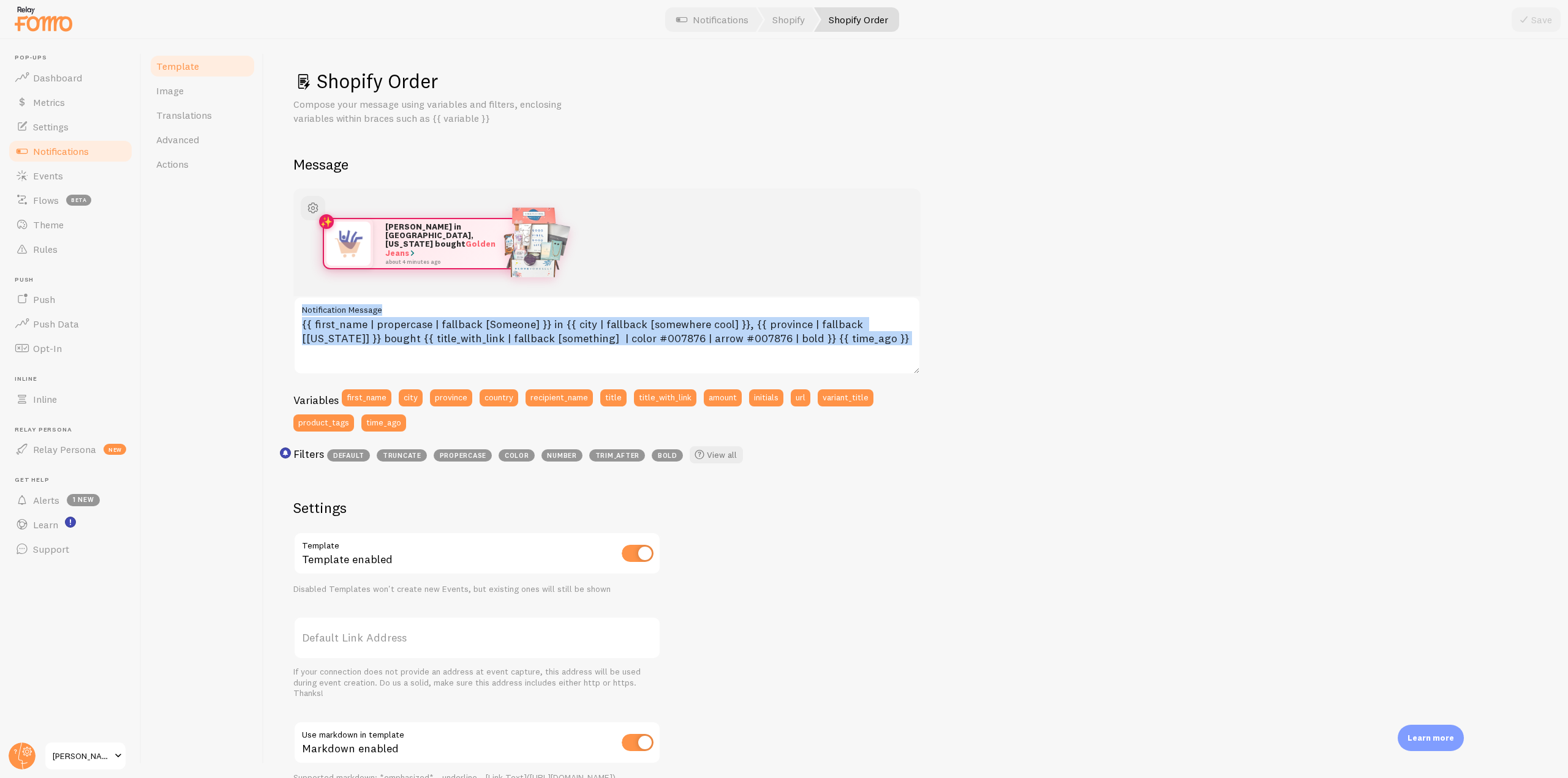
drag, startPoint x: 293, startPoint y: 300, endPoint x: 404, endPoint y: 311, distance: 111.5
click at [404, 311] on div "Shopify Order Compose your message using variables and filters, enclosing varia…" at bounding box center [916, 408] width 1304 height 739
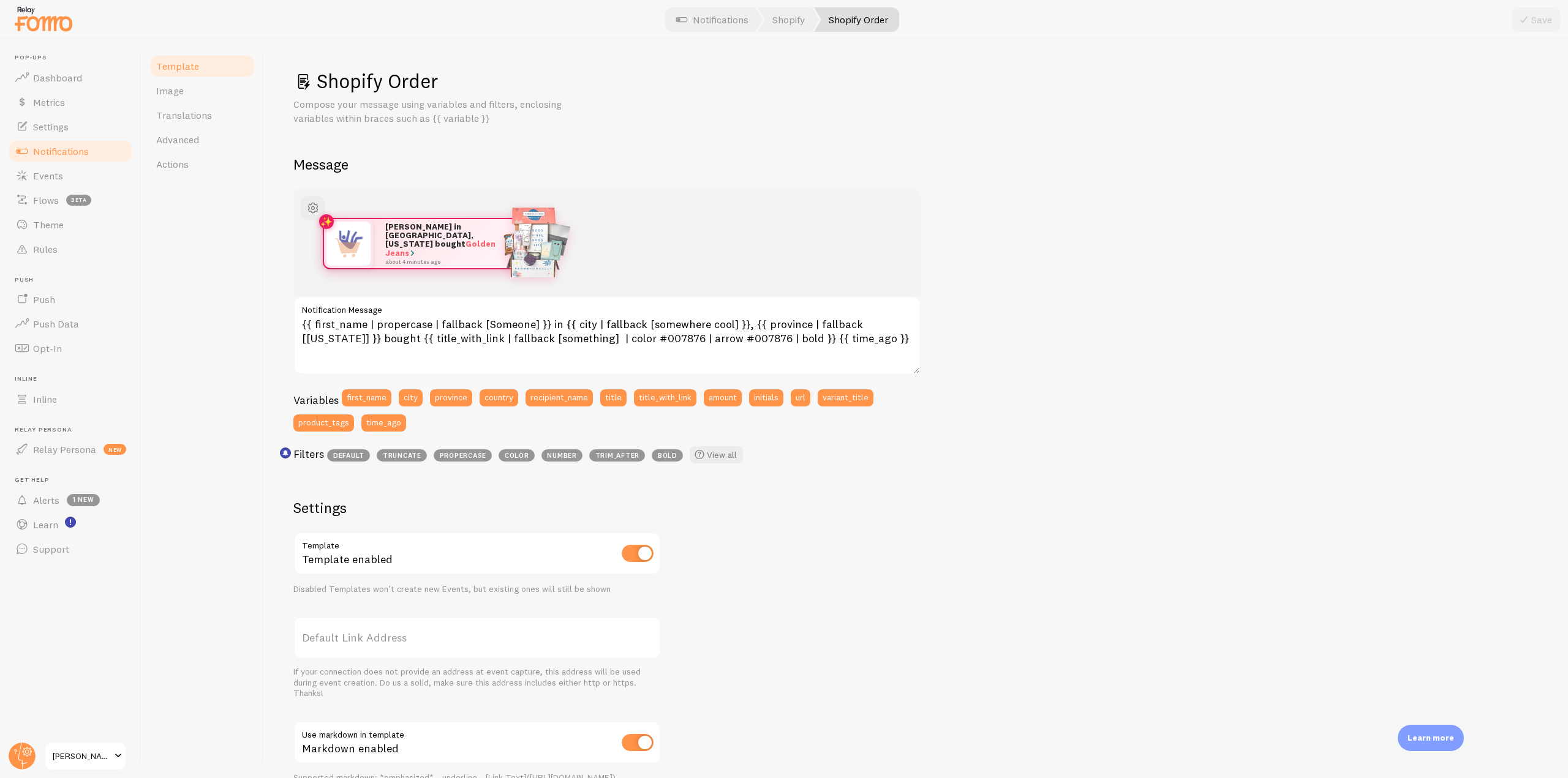
click at [891, 379] on div "[PERSON_NAME] in [GEOGRAPHIC_DATA], [US_STATE] bought Golden Jeans about 4 minu…" at bounding box center [607, 329] width 627 height 281
click at [80, 143] on link "Notifications" at bounding box center [70, 151] width 126 height 25
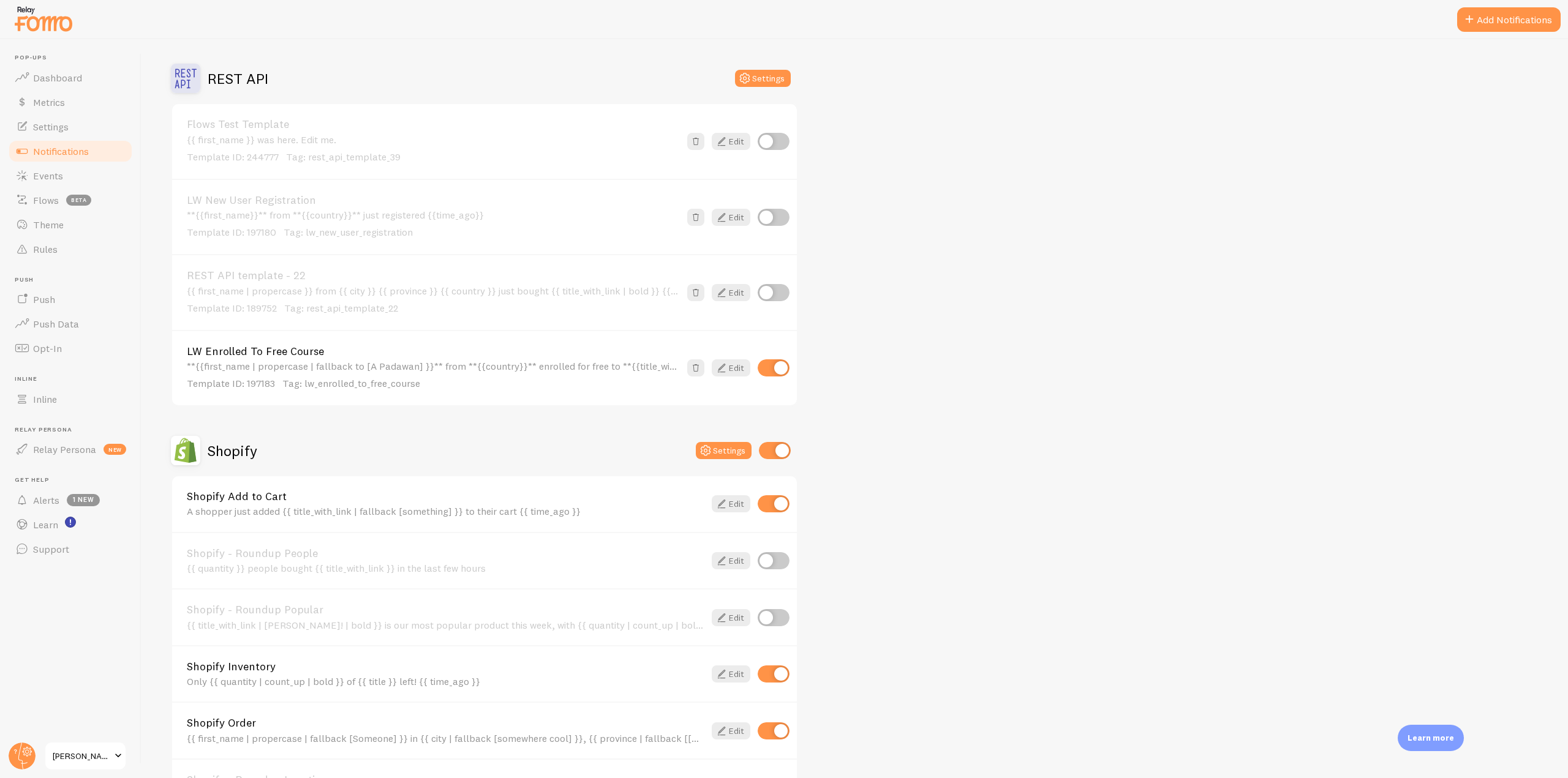
scroll to position [2388, 0]
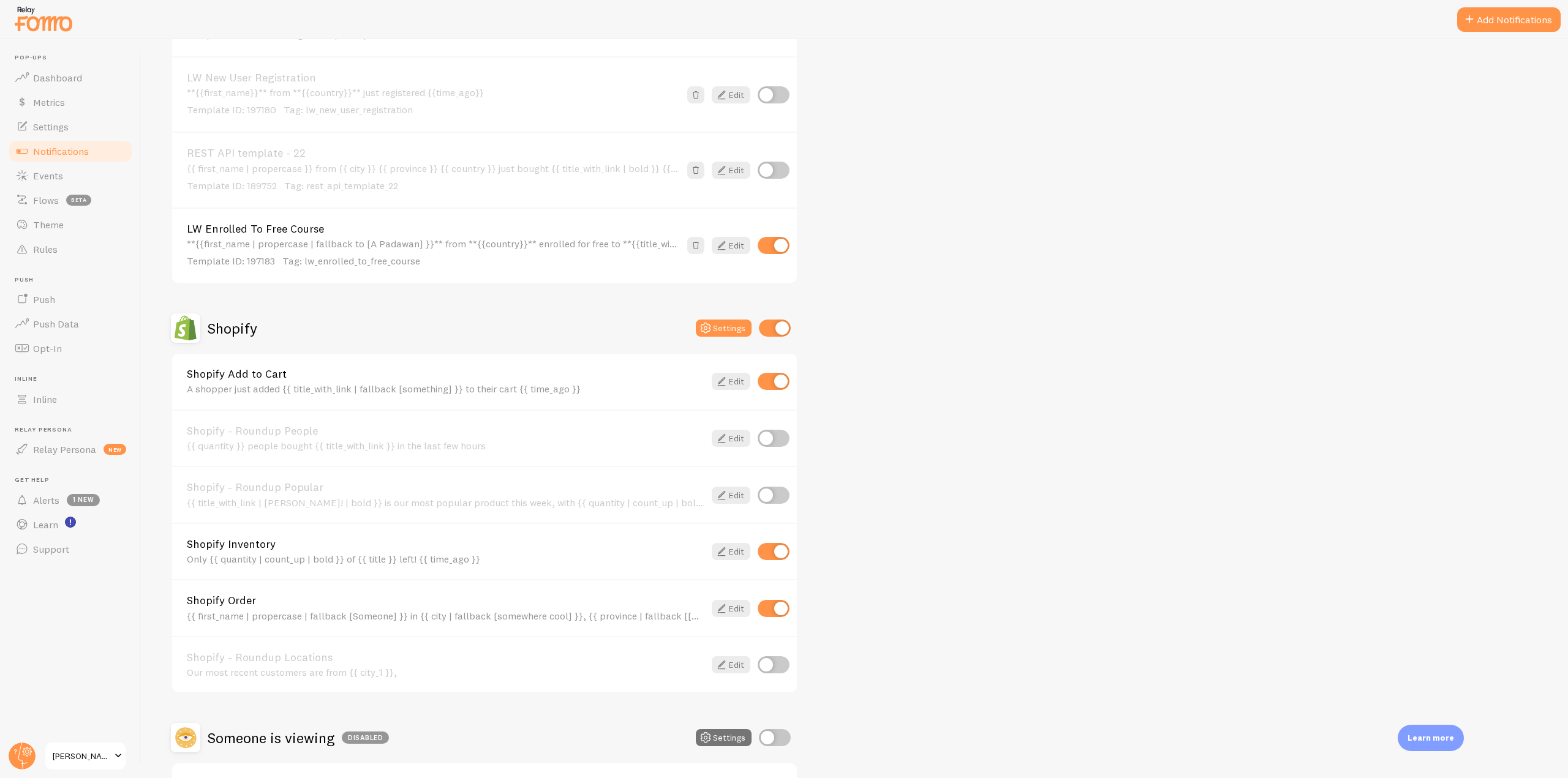
click at [217, 609] on div "Shopify Order {{ first_name | propercase | fallback [Someone] }} in {{ city | f…" at bounding box center [446, 608] width 518 height 26
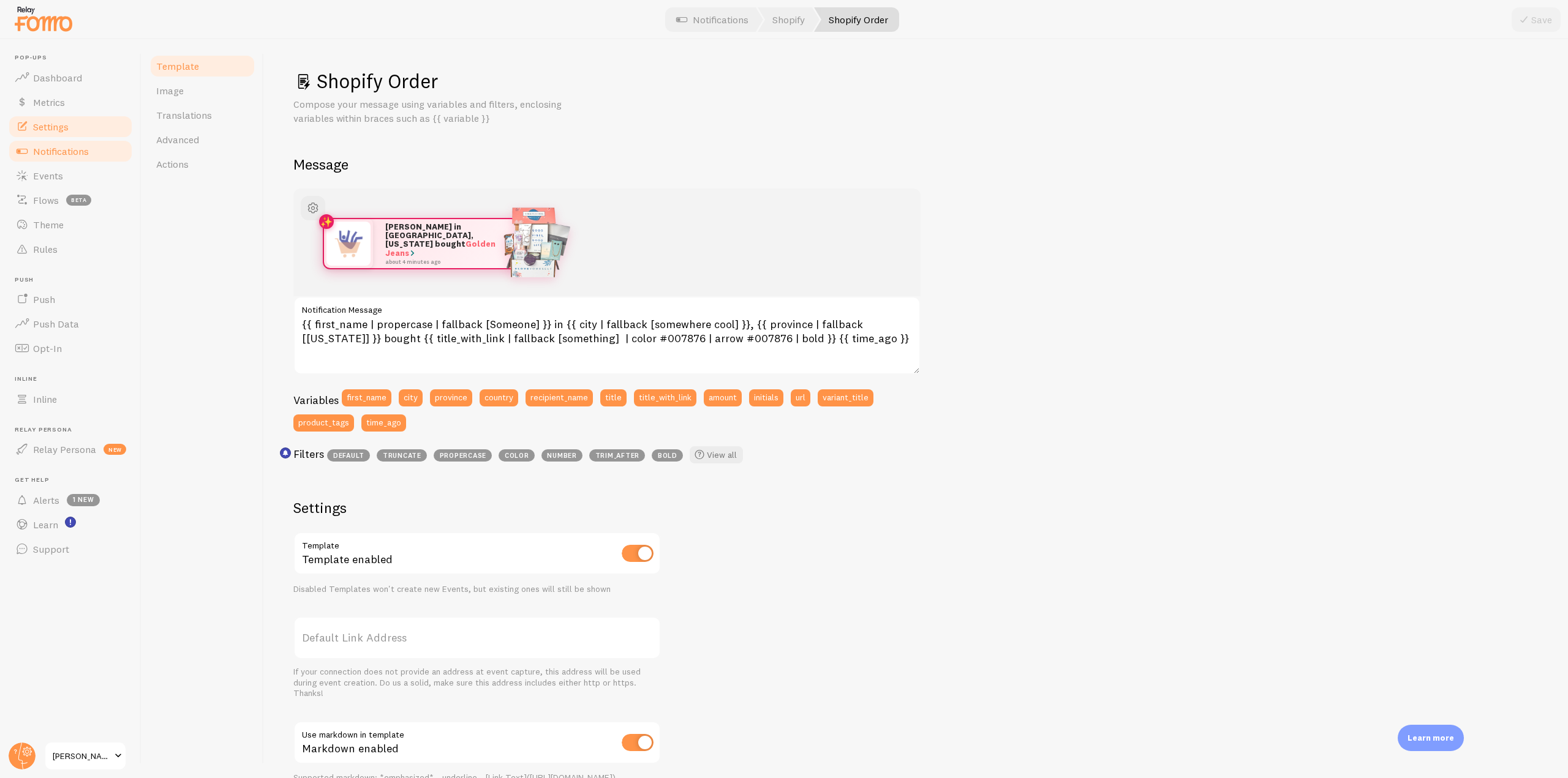
click at [77, 130] on link "Settings" at bounding box center [70, 126] width 126 height 25
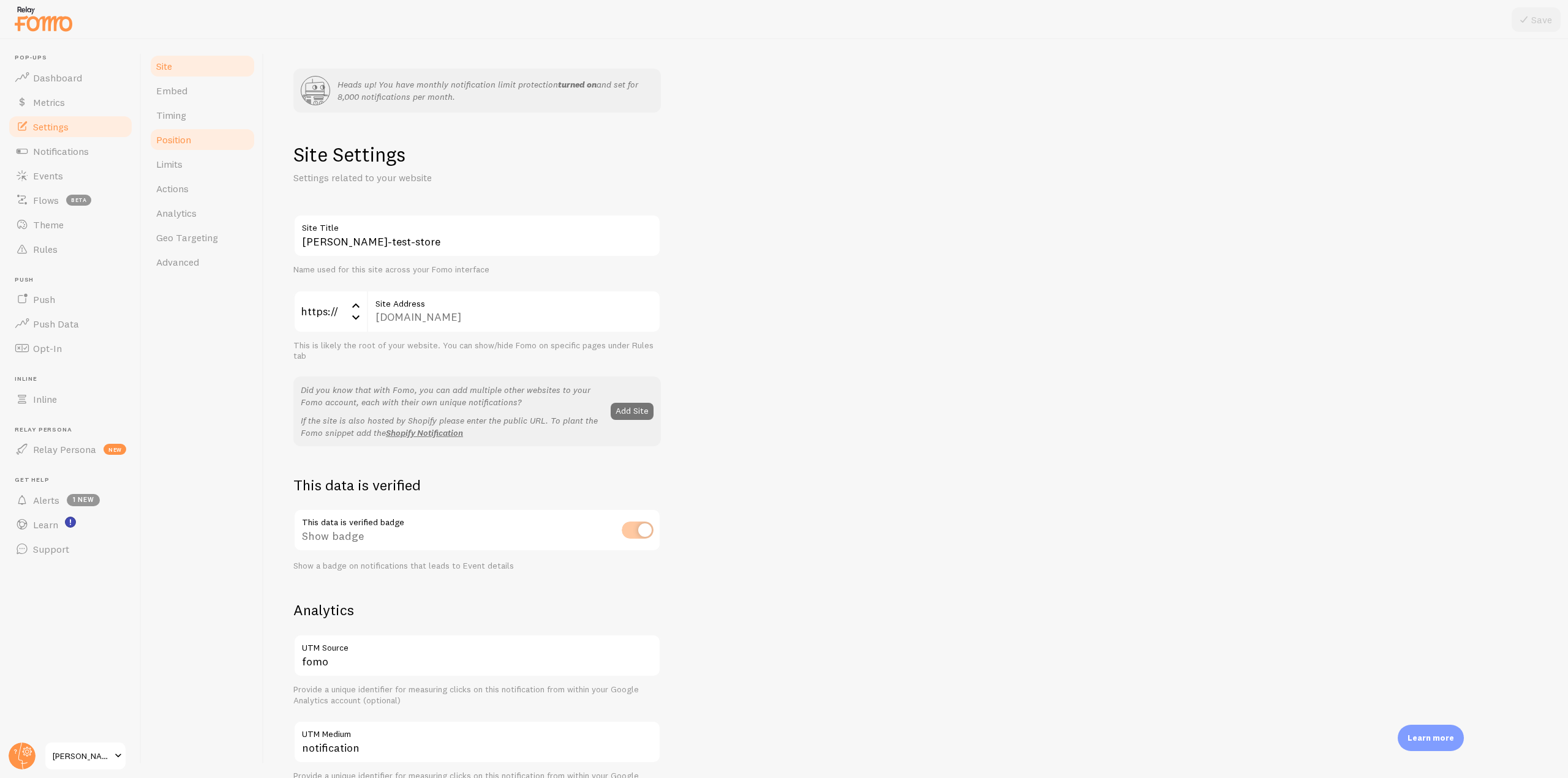
click at [185, 140] on span "Position" at bounding box center [173, 139] width 35 height 12
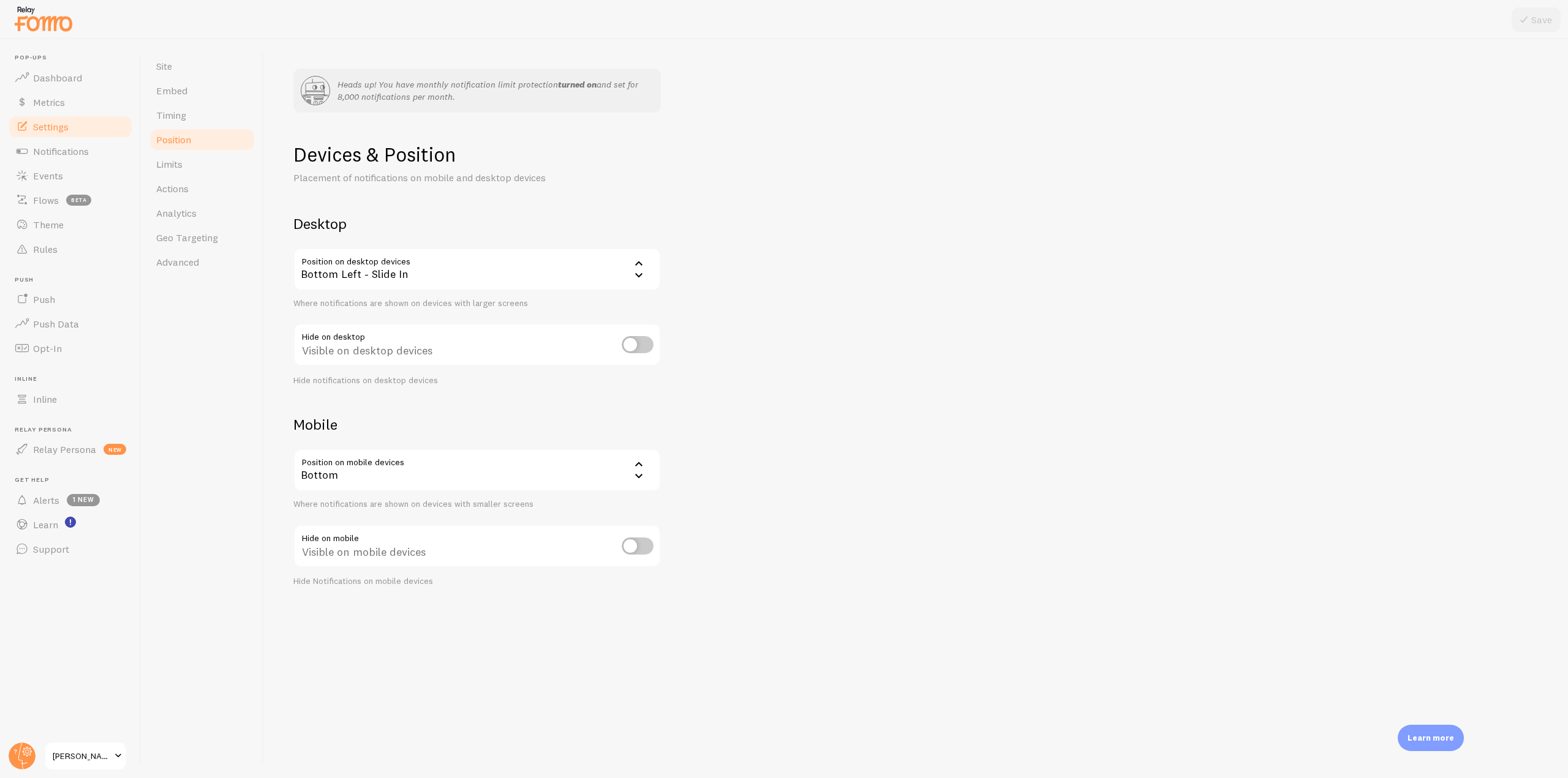
drag, startPoint x: 286, startPoint y: 222, endPoint x: 344, endPoint y: 228, distance: 58.3
click at [344, 228] on div "Heads up! You have monthly notification limit protection turned on and set for …" at bounding box center [916, 408] width 1304 height 739
click at [392, 220] on h2 "Desktop" at bounding box center [477, 224] width 368 height 19
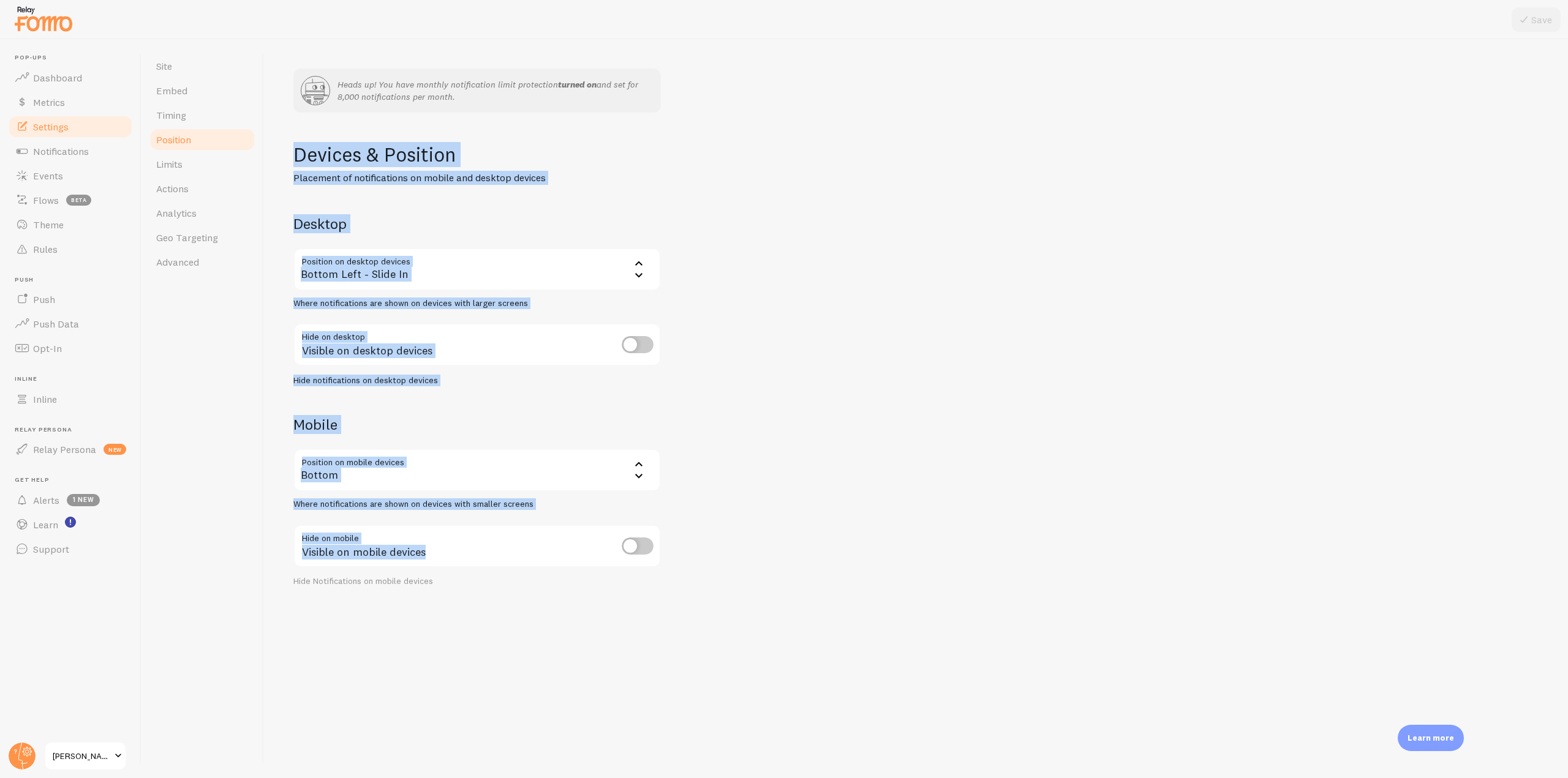
drag, startPoint x: 293, startPoint y: 155, endPoint x: 664, endPoint y: 521, distance: 521.1
click at [664, 521] on div "Devices & Position Placement of notifications on mobile and desktop devices Des…" at bounding box center [916, 364] width 1245 height 445
click at [687, 441] on div "Devices & Position Placement of notifications on mobile and desktop devices Des…" at bounding box center [916, 364] width 1245 height 445
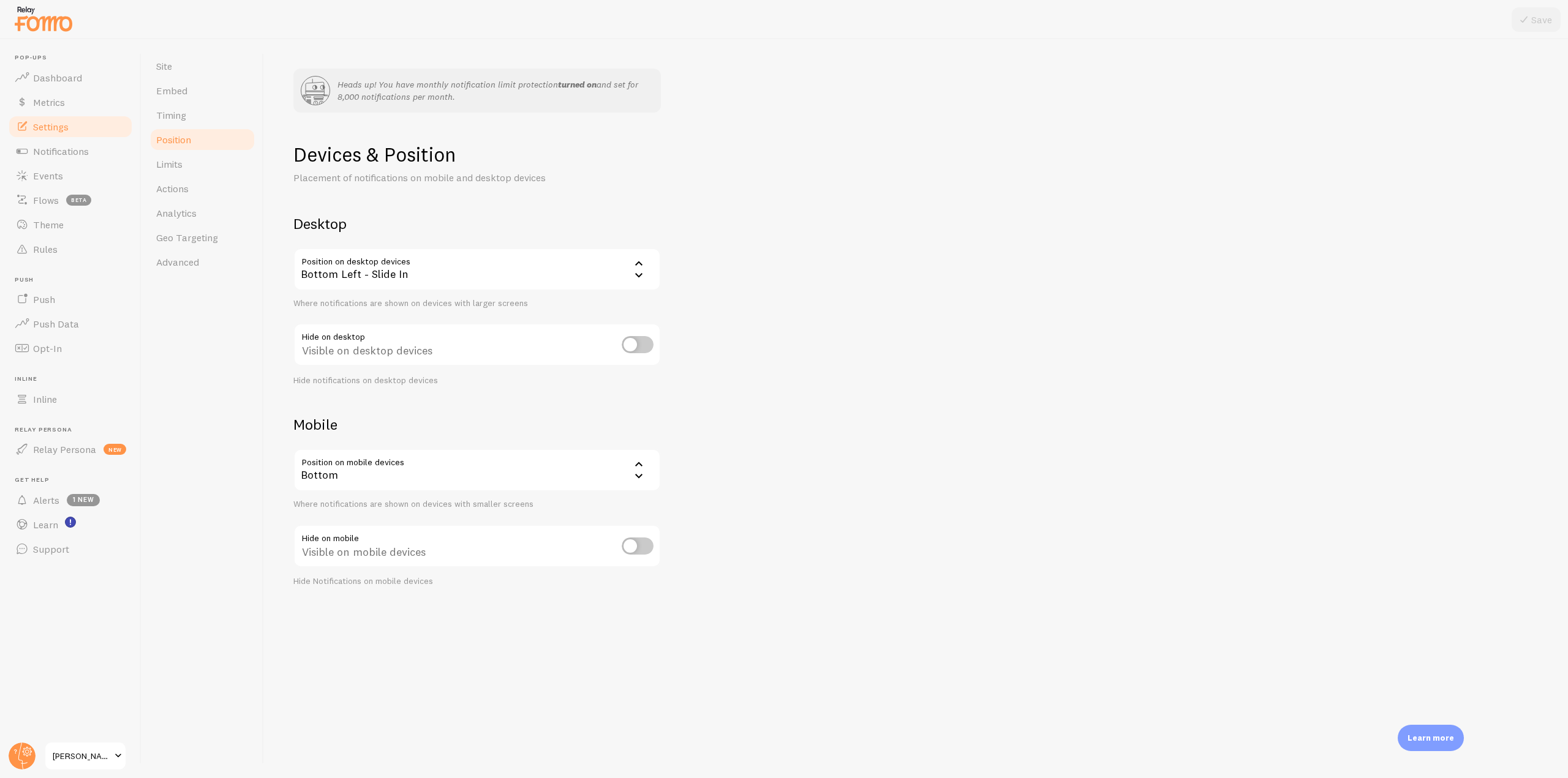
click at [397, 269] on div "Bottom Left - Slide In" at bounding box center [477, 269] width 368 height 43
click at [340, 217] on h2 "Desktop" at bounding box center [477, 224] width 368 height 19
drag, startPoint x: 289, startPoint y: 152, endPoint x: 459, endPoint y: 137, distance: 170.7
click at [459, 137] on div "Heads up! You have monthly notification limit protection turned on and set for …" at bounding box center [916, 408] width 1304 height 739
drag, startPoint x: 293, startPoint y: 175, endPoint x: 544, endPoint y: 177, distance: 251.0
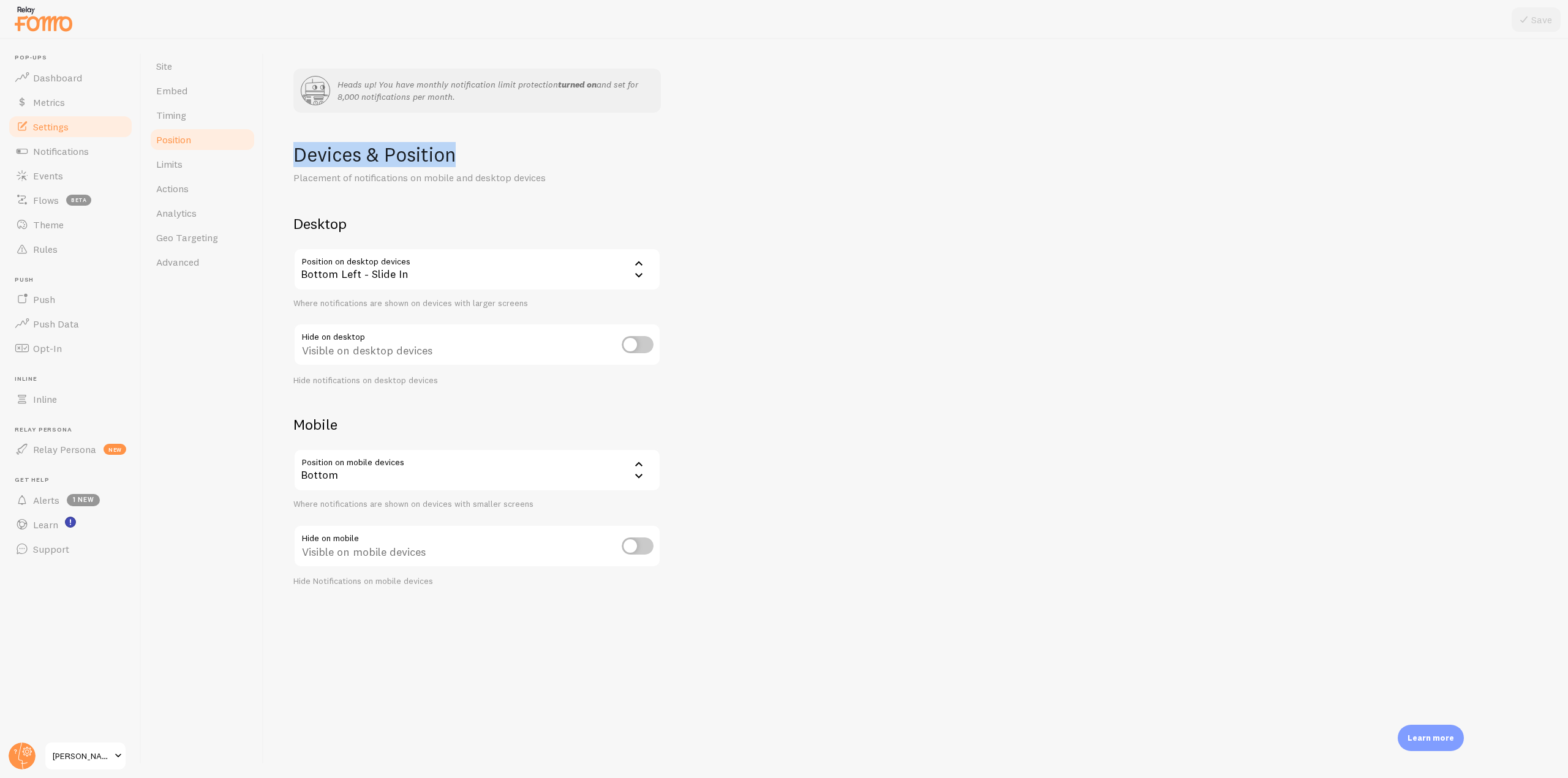
click at [544, 177] on p "Placement of notifications on mobile and desktop devices" at bounding box center [440, 178] width 294 height 14
click at [405, 268] on div "Bottom Left - Slide In" at bounding box center [477, 269] width 368 height 43
click at [728, 340] on div "Devices & Position Placement of notifications on mobile and desktop devices Des…" at bounding box center [916, 364] width 1245 height 445
click at [93, 153] on link "Notifications" at bounding box center [70, 151] width 126 height 25
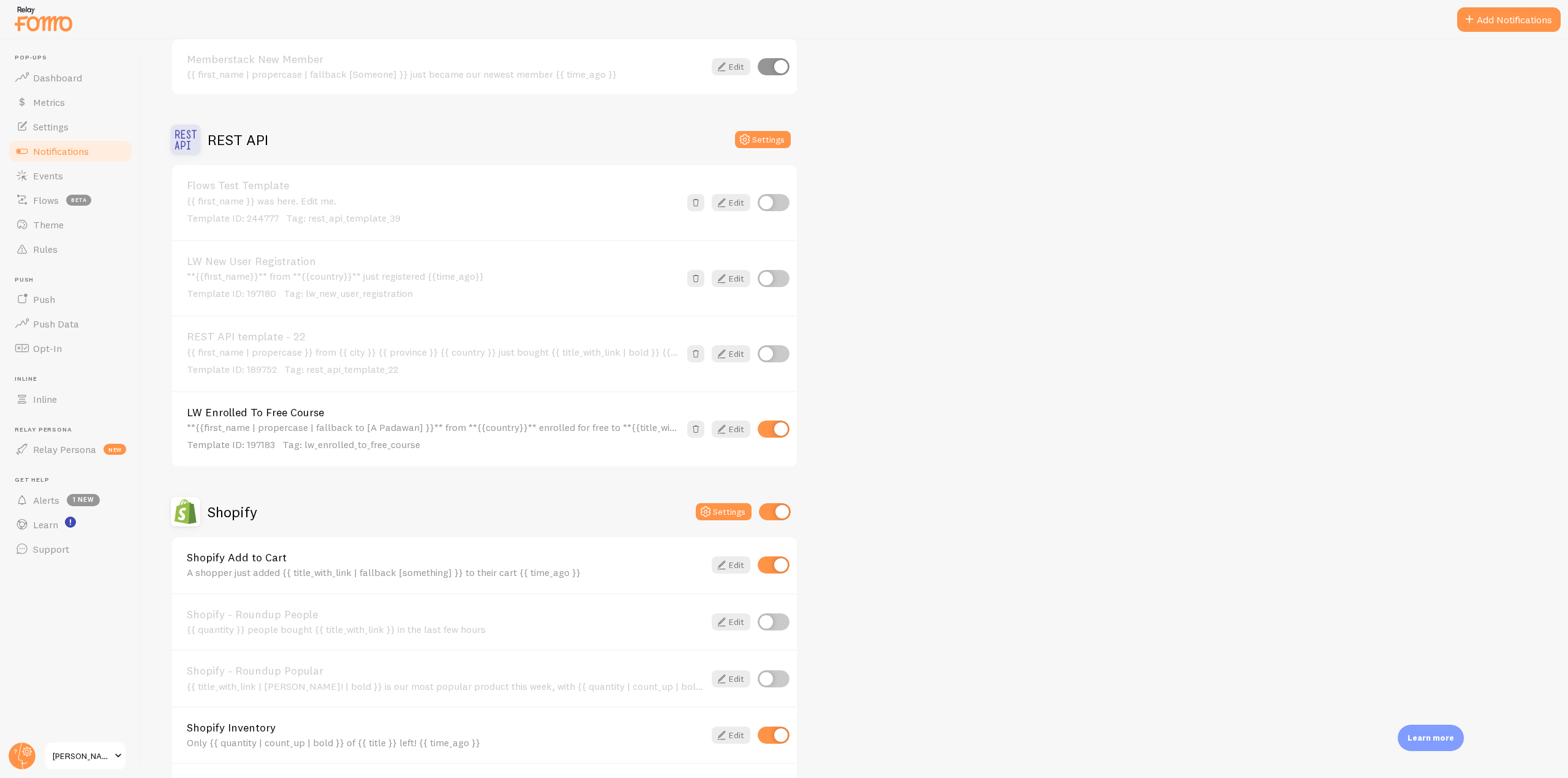
scroll to position [2388, 0]
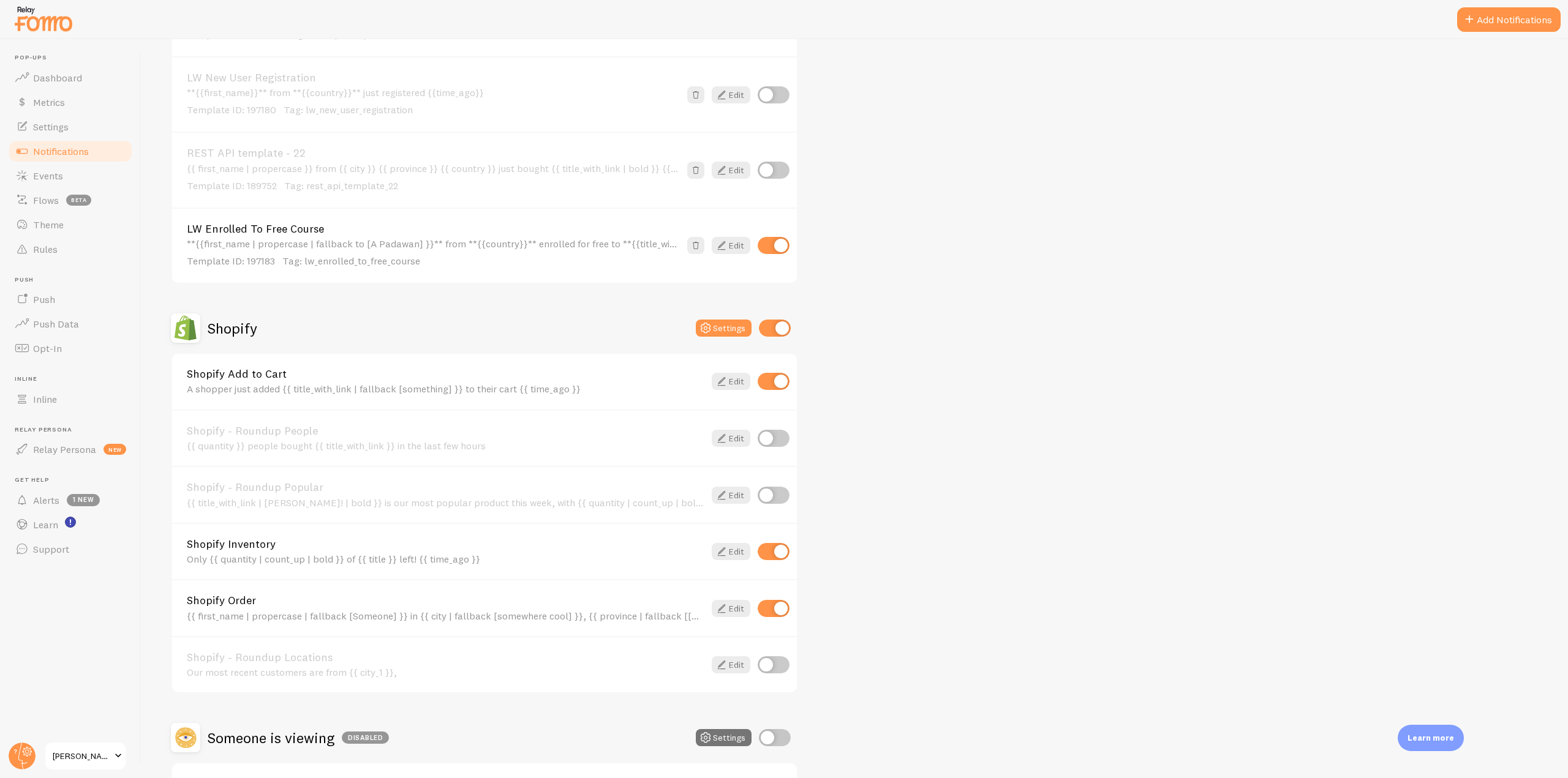
click at [342, 591] on div "Shopify Order {{ first_name | propercase | fallback [Someone] }} in {{ city | f…" at bounding box center [484, 607] width 625 height 57
click at [340, 604] on link "Shopify Order" at bounding box center [446, 601] width 518 height 11
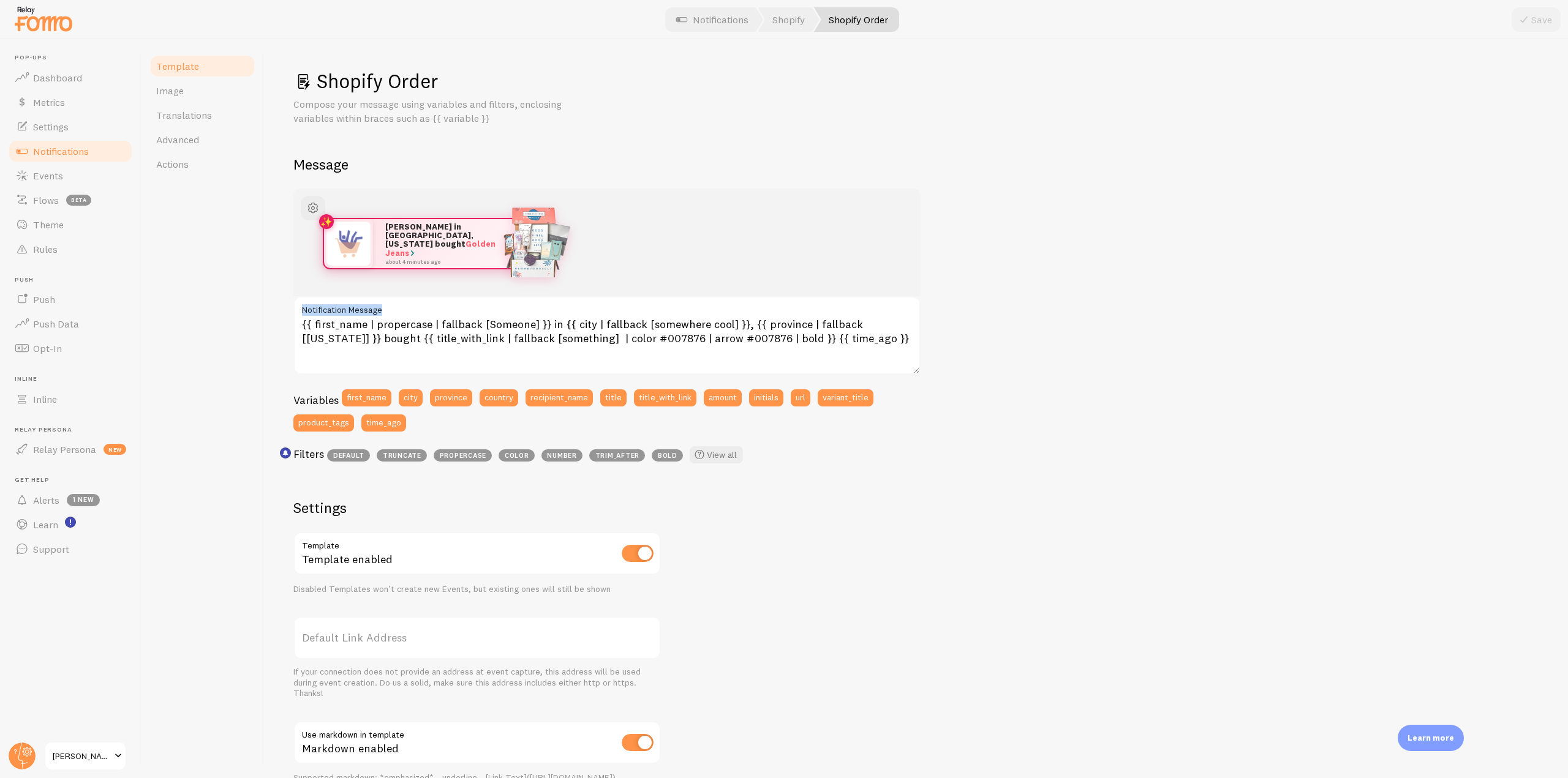
drag, startPoint x: 298, startPoint y: 309, endPoint x: 392, endPoint y: 313, distance: 94.1
click at [392, 313] on label "Notification Message" at bounding box center [607, 307] width 627 height 21
drag, startPoint x: 297, startPoint y: 320, endPoint x: 846, endPoint y: 338, distance: 549.3
click at [846, 338] on textarea "{{ first_name | propercase | fallback [Someone] }} in {{ city | fallback [somew…" at bounding box center [607, 335] width 627 height 78
click at [834, 350] on textarea "{{ first_name | propercase | fallback [Someone] }} in {{ city | fallback [somew…" at bounding box center [607, 335] width 627 height 78
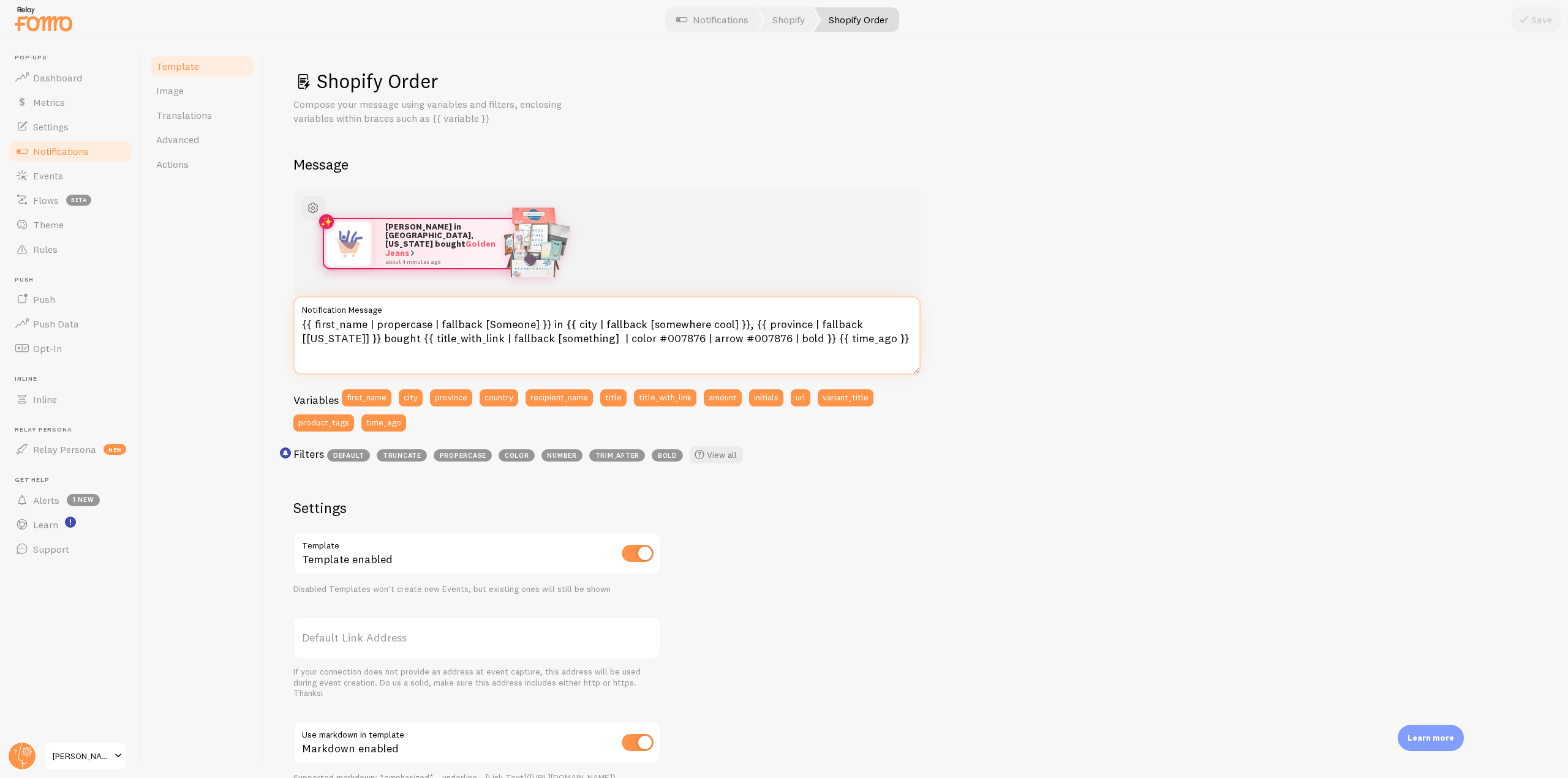
drag, startPoint x: 751, startPoint y: 340, endPoint x: 826, endPoint y: 340, distance: 75.0
click at [826, 340] on textarea "{{ first_name | propercase | fallback [Someone] }} in {{ city | fallback [somew…" at bounding box center [607, 335] width 627 height 78
click at [761, 345] on textarea "{{ first_name | propercase | fallback [Someone] }} in {{ city | fallback [somew…" at bounding box center [607, 335] width 627 height 78
click at [551, 323] on textarea "{{ first_name | propercase | fallback [Someone] }} in {{ city | fallback [somew…" at bounding box center [607, 335] width 627 height 78
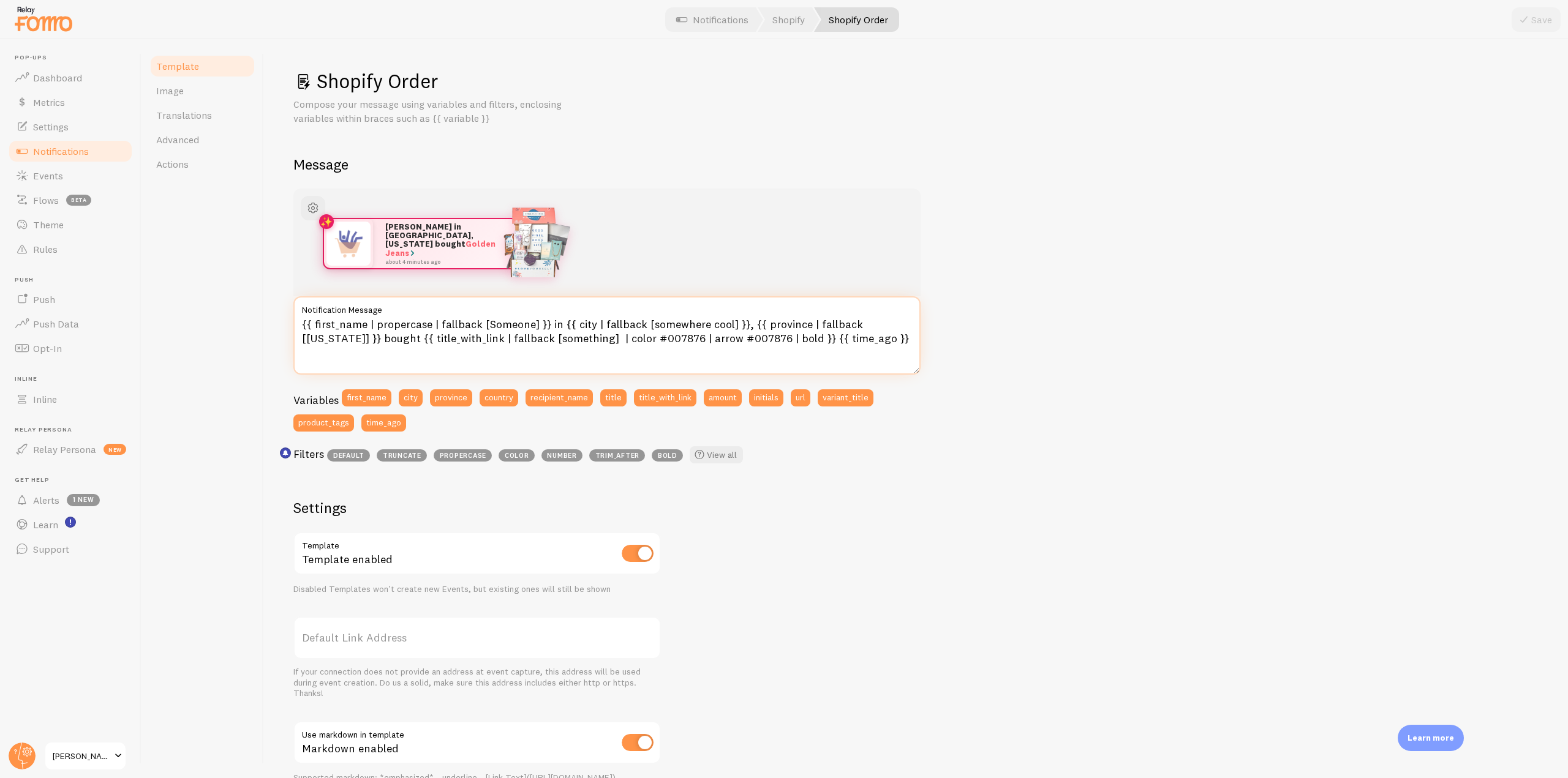
click at [325, 341] on textarea "{{ first_name | propercase | fallback [Someone] }} in {{ city | fallback [somew…" at bounding box center [607, 335] width 627 height 78
click at [827, 344] on textarea "{{ first_name | propercase | fallback [Someone] }} in {{ city | fallback [somew…" at bounding box center [607, 335] width 627 height 78
drag, startPoint x: 833, startPoint y: 342, endPoint x: 264, endPoint y: 312, distance: 569.8
click at [264, 312] on div "Template Image Translations Advanced Actions Shopify Order Compose your message…" at bounding box center [854, 408] width 1427 height 739
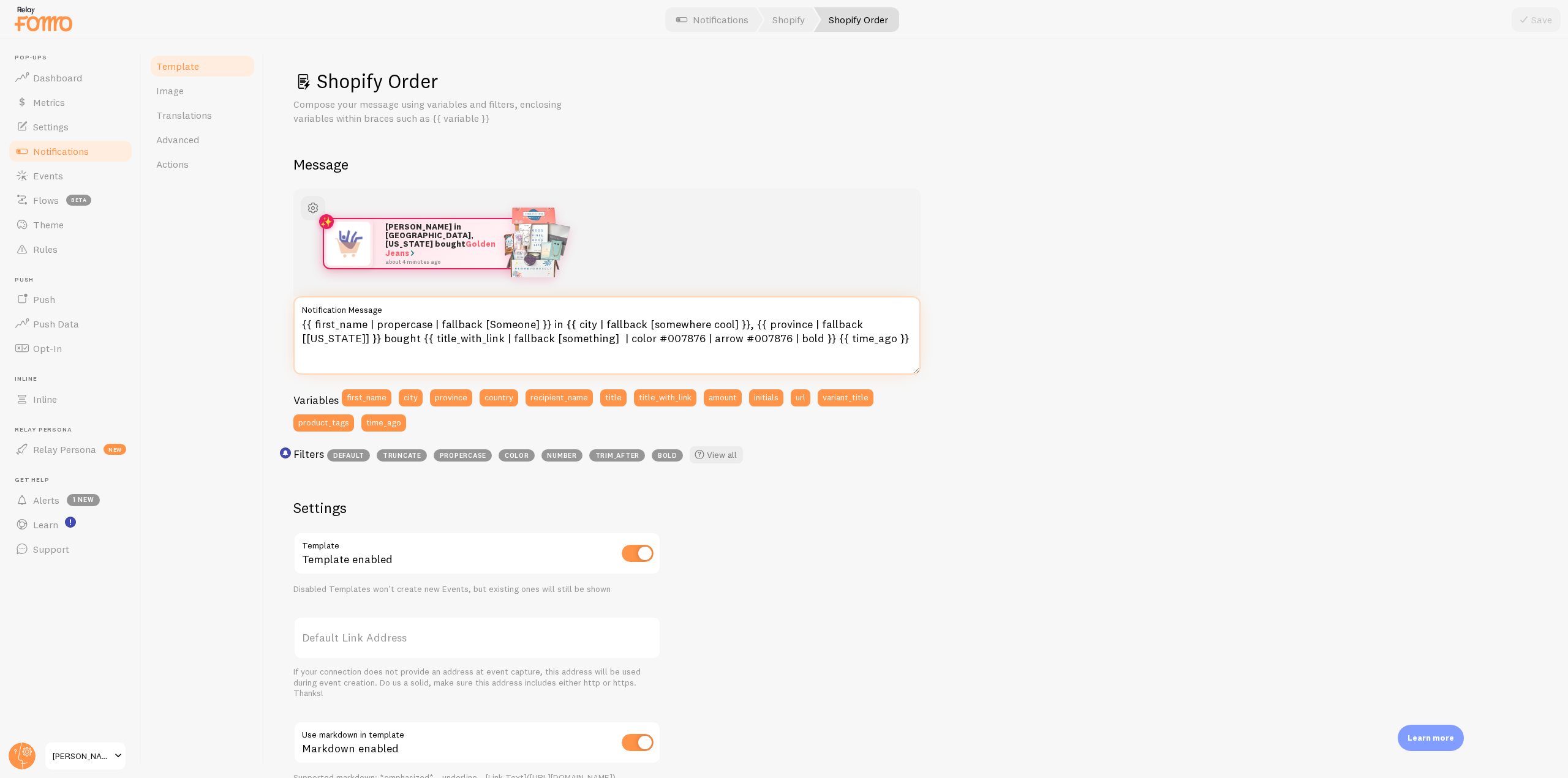
click at [336, 329] on textarea "{{ first_name | propercase | fallback [Someone] }} in {{ city | fallback [somew…" at bounding box center [607, 335] width 627 height 78
drag, startPoint x: 303, startPoint y: 321, endPoint x: 544, endPoint y: 321, distance: 241.0
click at [544, 321] on textarea "{{ first_name | propercase | fallback [Someone] }} in {{ city | fallback [somew…" at bounding box center [607, 335] width 627 height 78
drag, startPoint x: 556, startPoint y: 326, endPoint x: 744, endPoint y: 327, distance: 188.0
click at [744, 327] on textarea "{{ first_name | propercase | fallback [Someone] }} in {{ city | fallback [somew…" at bounding box center [607, 335] width 627 height 78
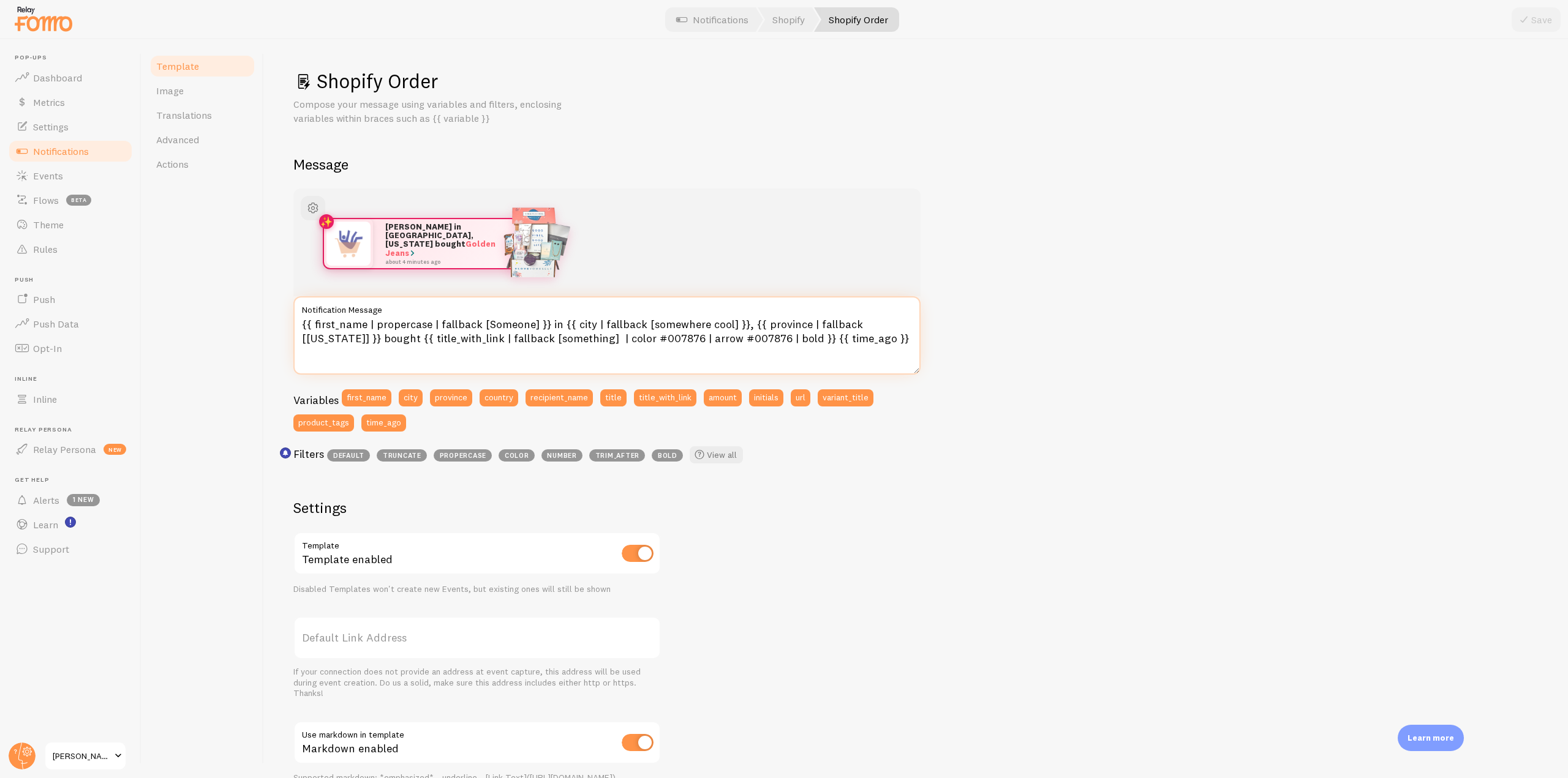
click at [550, 322] on textarea "{{ first_name | propercase | fallback [Someone] }} in {{ city | fallback [somew…" at bounding box center [607, 335] width 627 height 78
click at [73, 133] on link "Settings" at bounding box center [70, 126] width 126 height 25
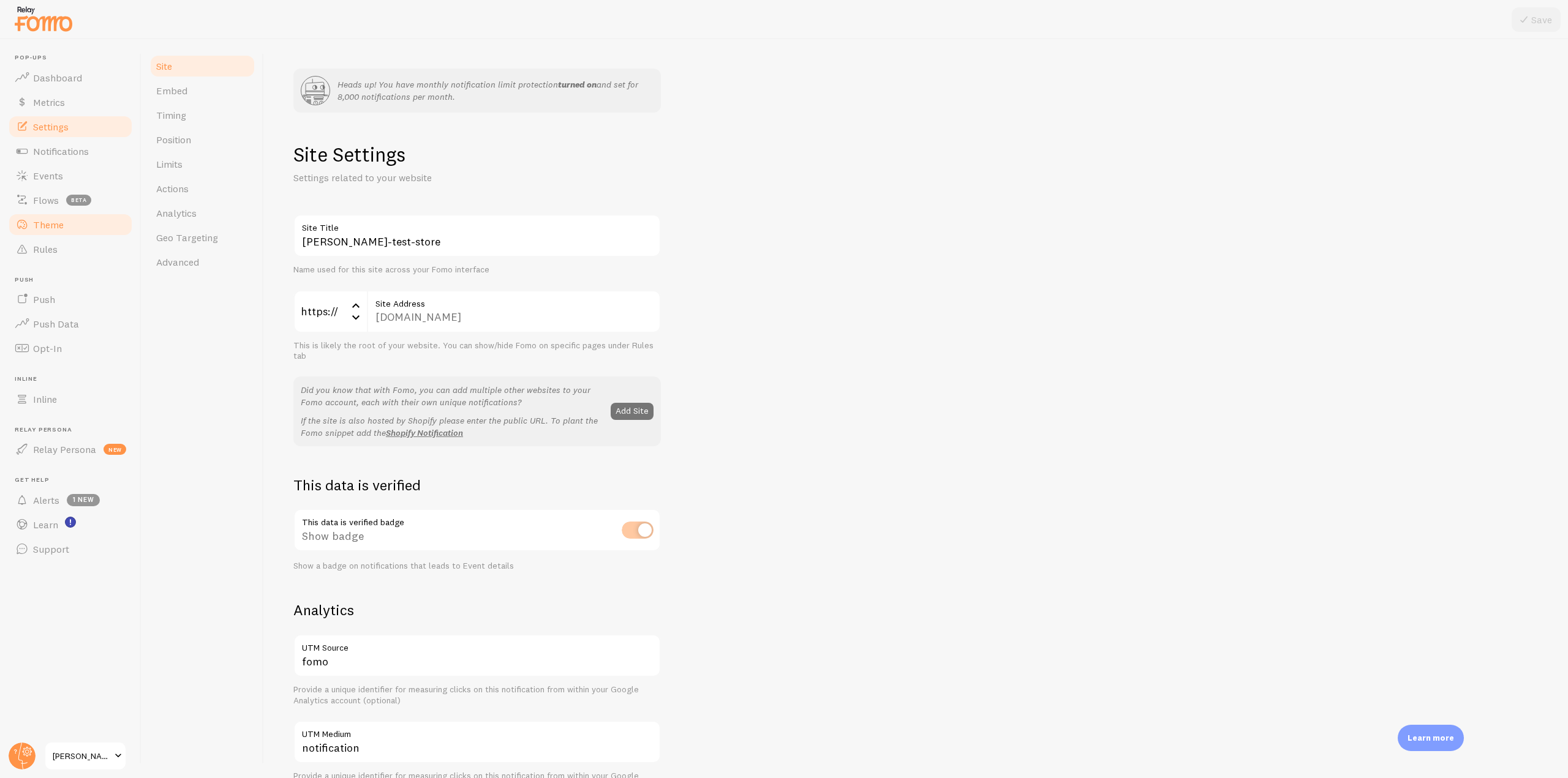
click at [81, 224] on link "Theme" at bounding box center [70, 224] width 126 height 25
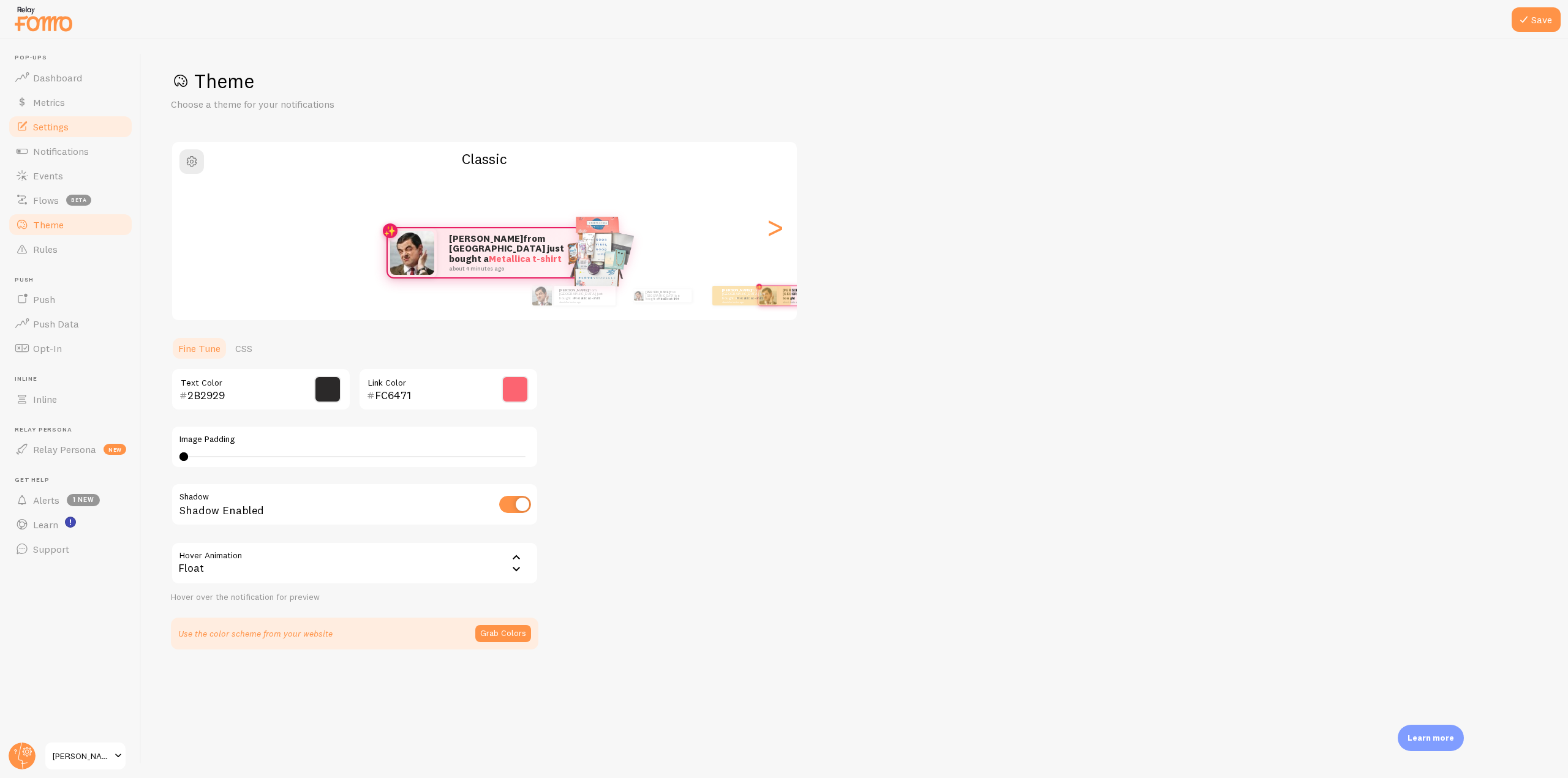
click at [79, 123] on link "Settings" at bounding box center [70, 126] width 126 height 25
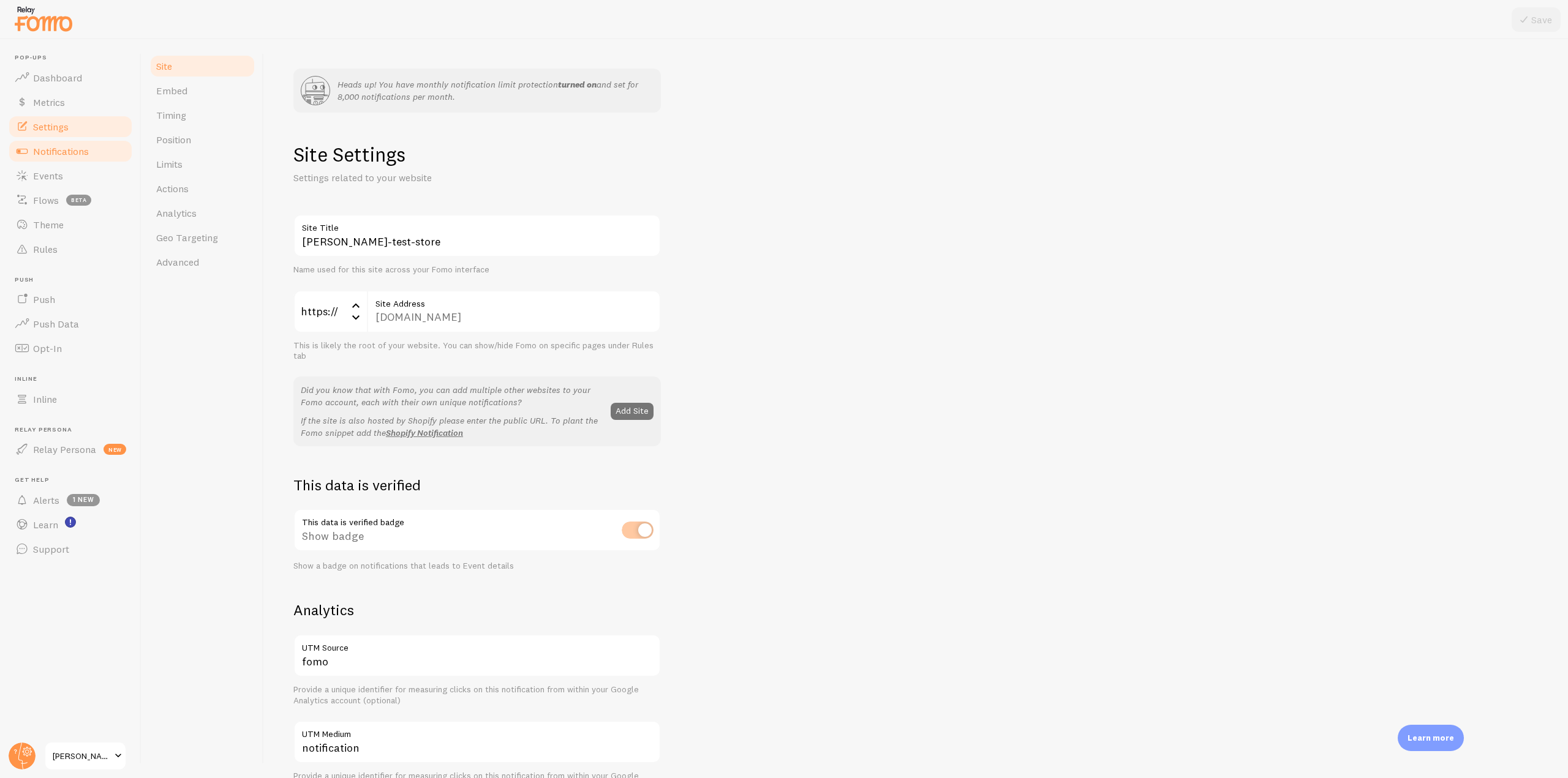
click at [70, 149] on span "Notifications" at bounding box center [61, 151] width 56 height 12
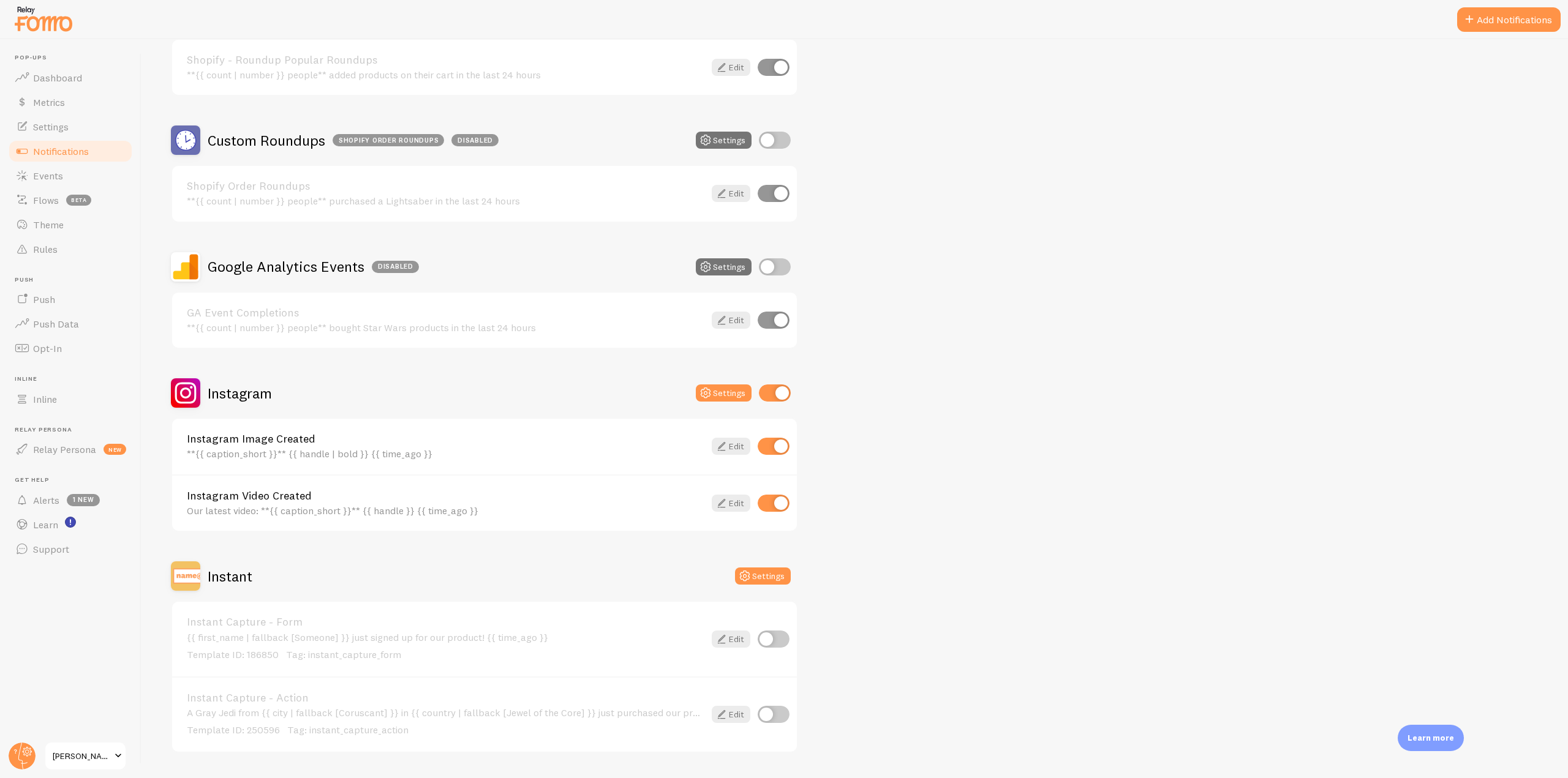
scroll to position [1408, 0]
